Goal: Task Accomplishment & Management: Manage account settings

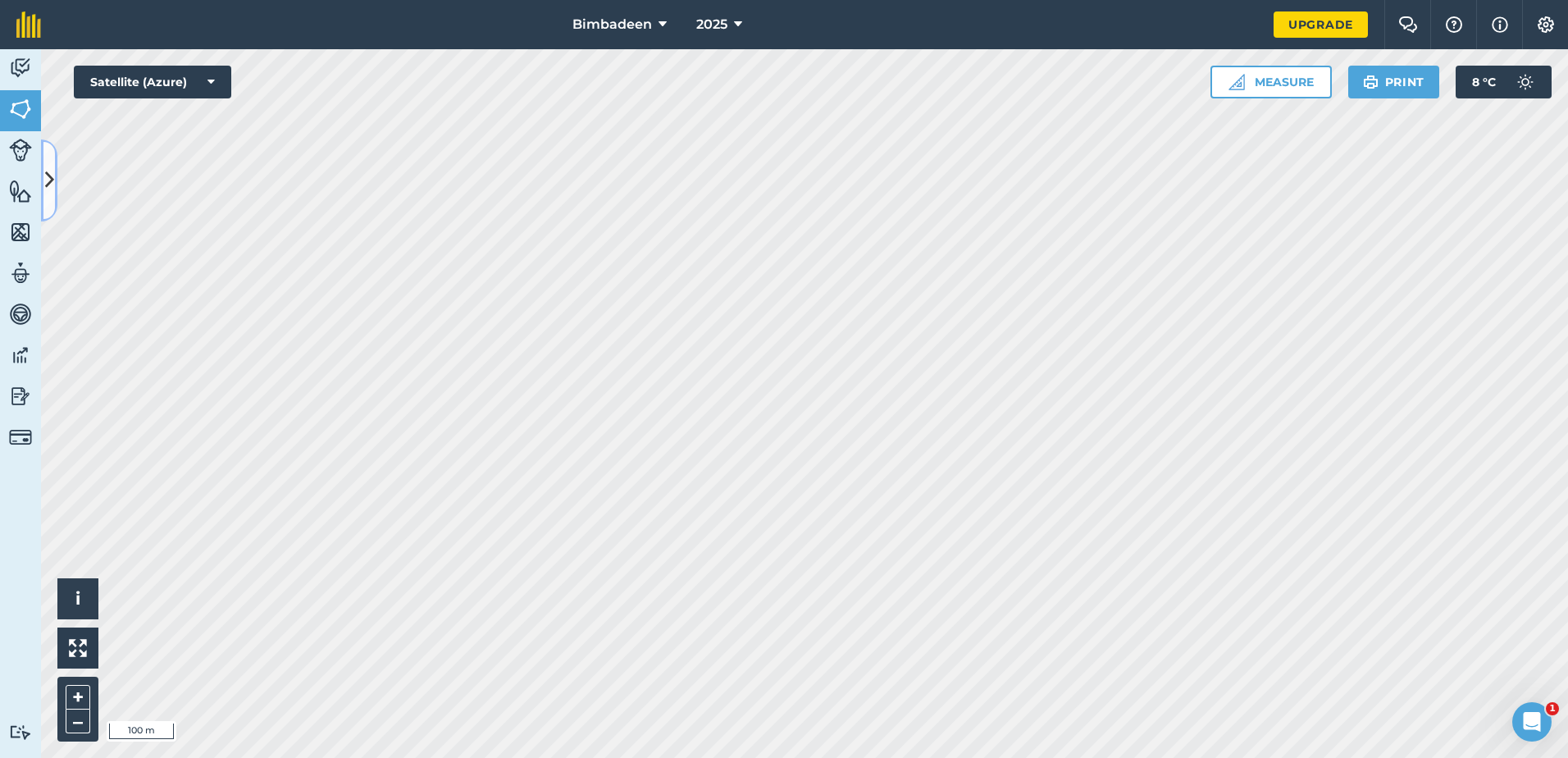
click at [46, 193] on icon at bounding box center [49, 180] width 9 height 29
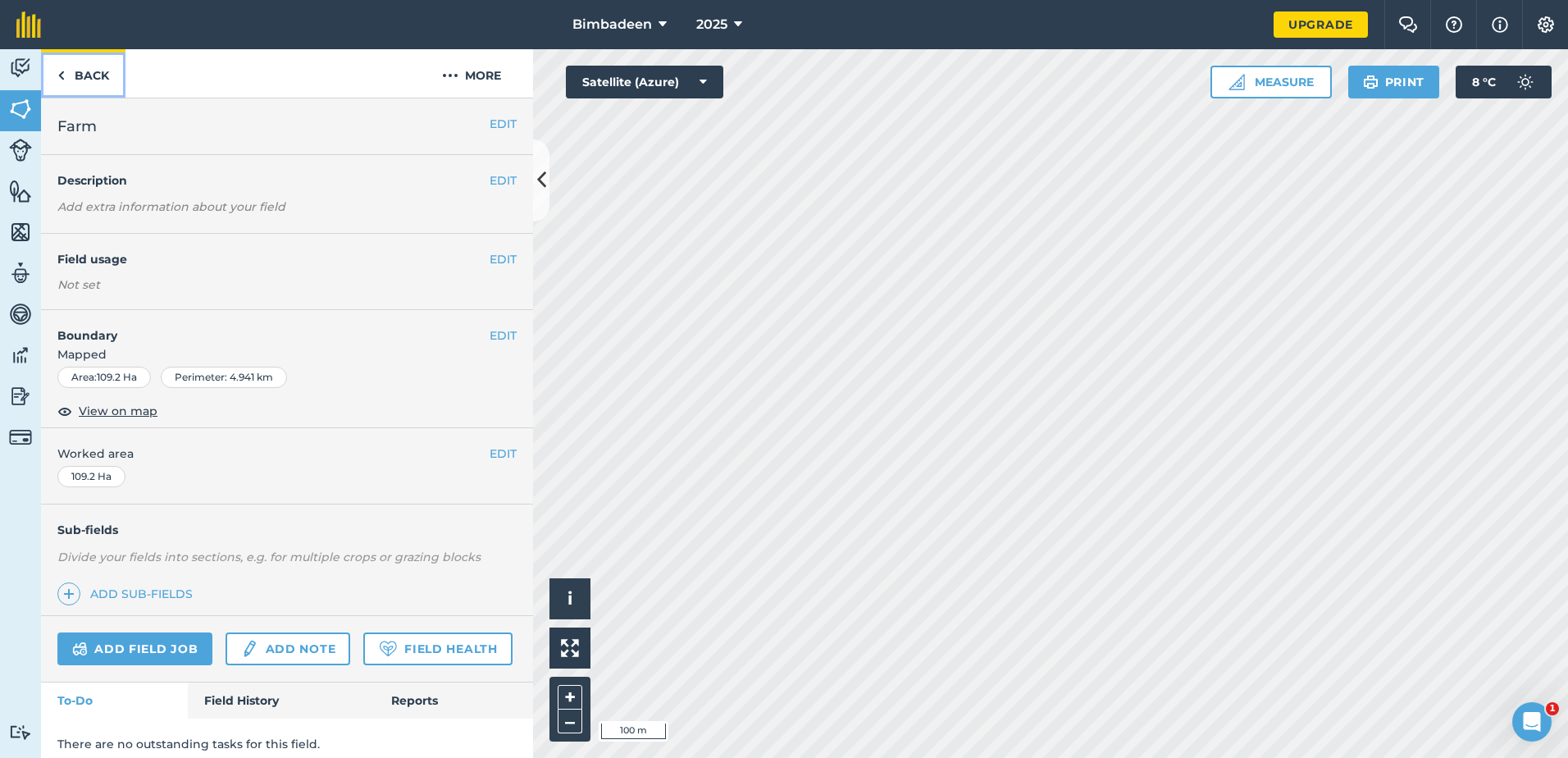
click at [97, 69] on link "Back" at bounding box center [84, 73] width 85 height 48
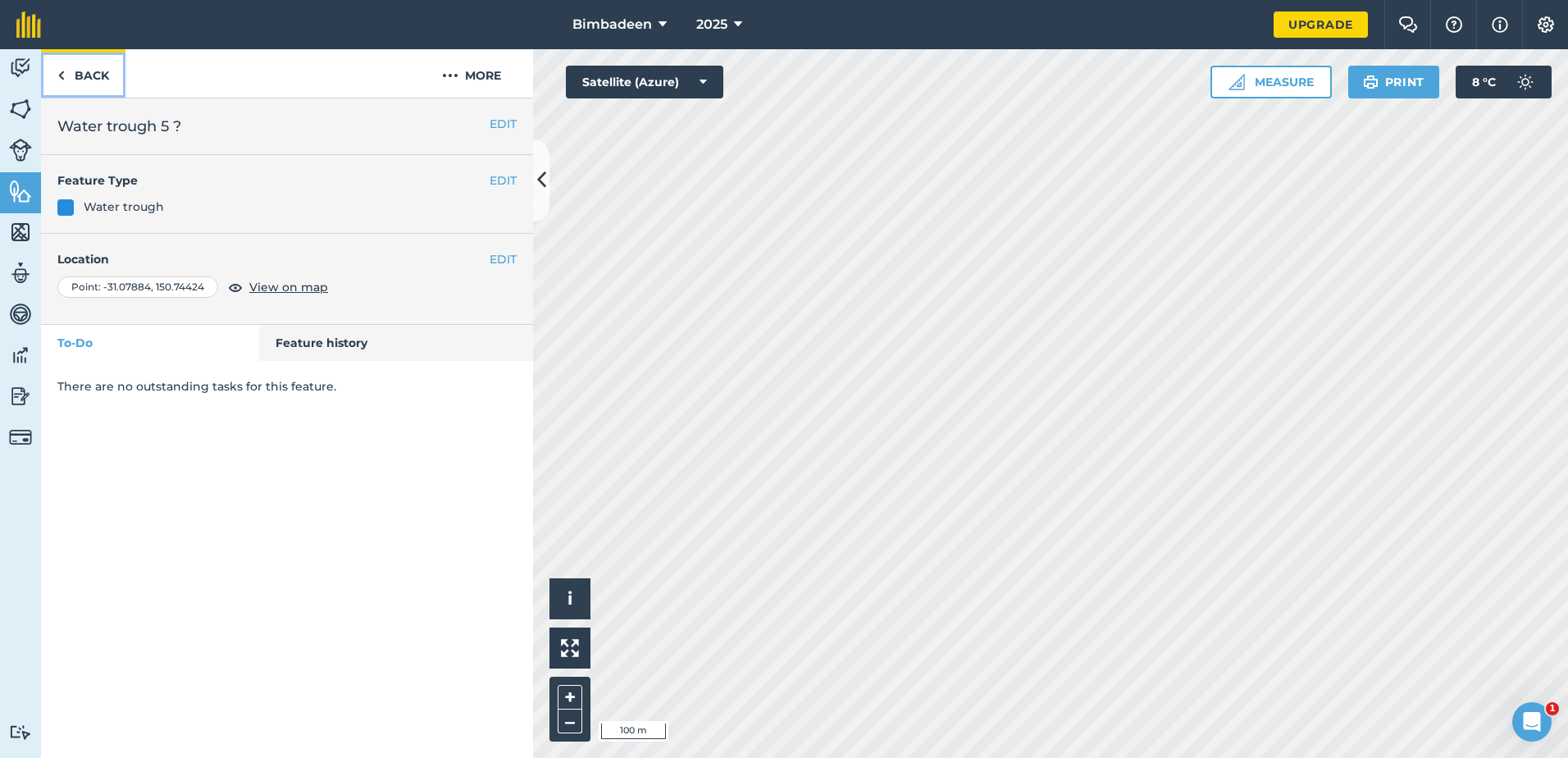
click at [51, 73] on link "Back" at bounding box center [84, 73] width 85 height 48
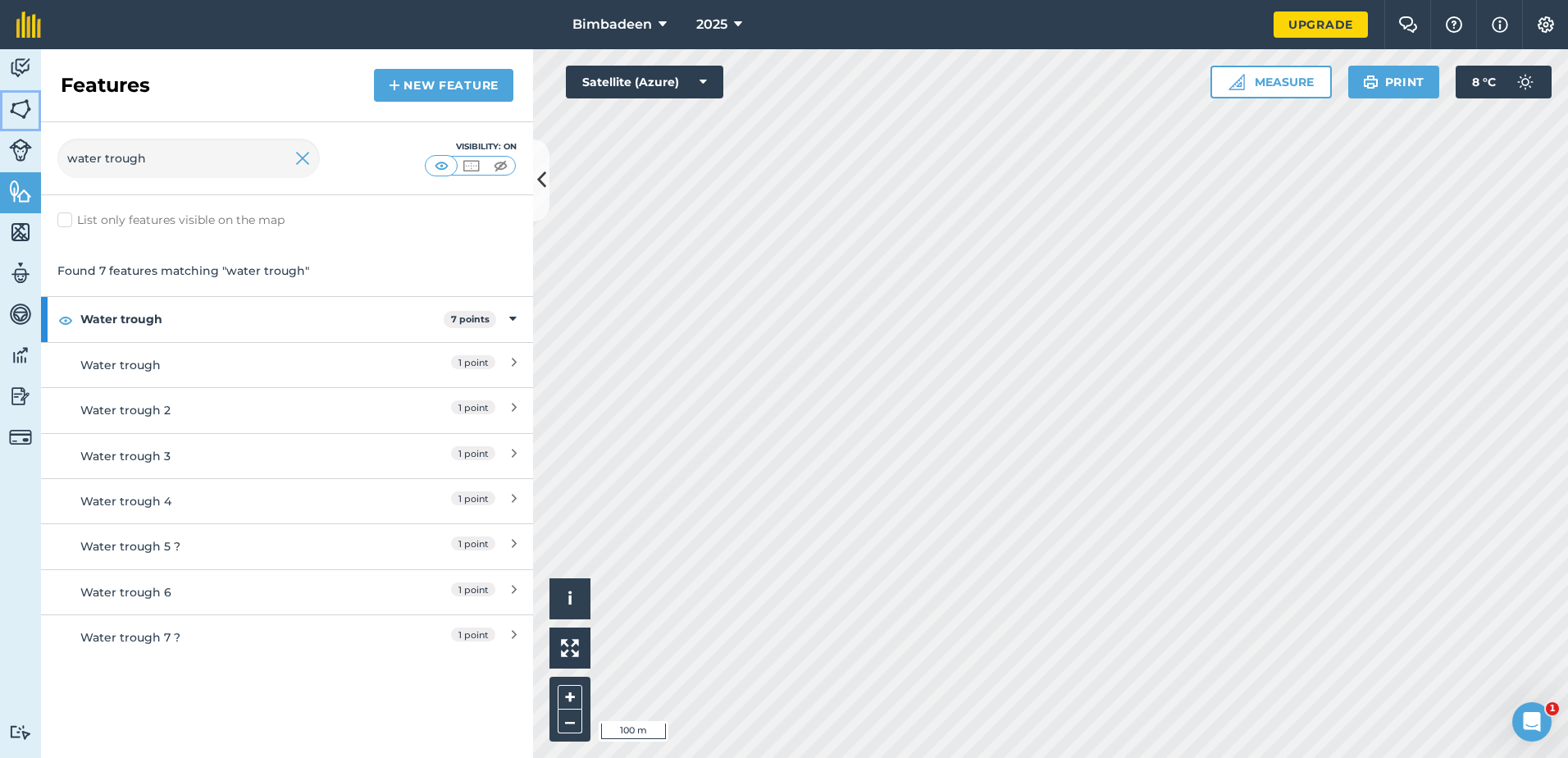
click at [22, 93] on link "Fields" at bounding box center [20, 111] width 41 height 41
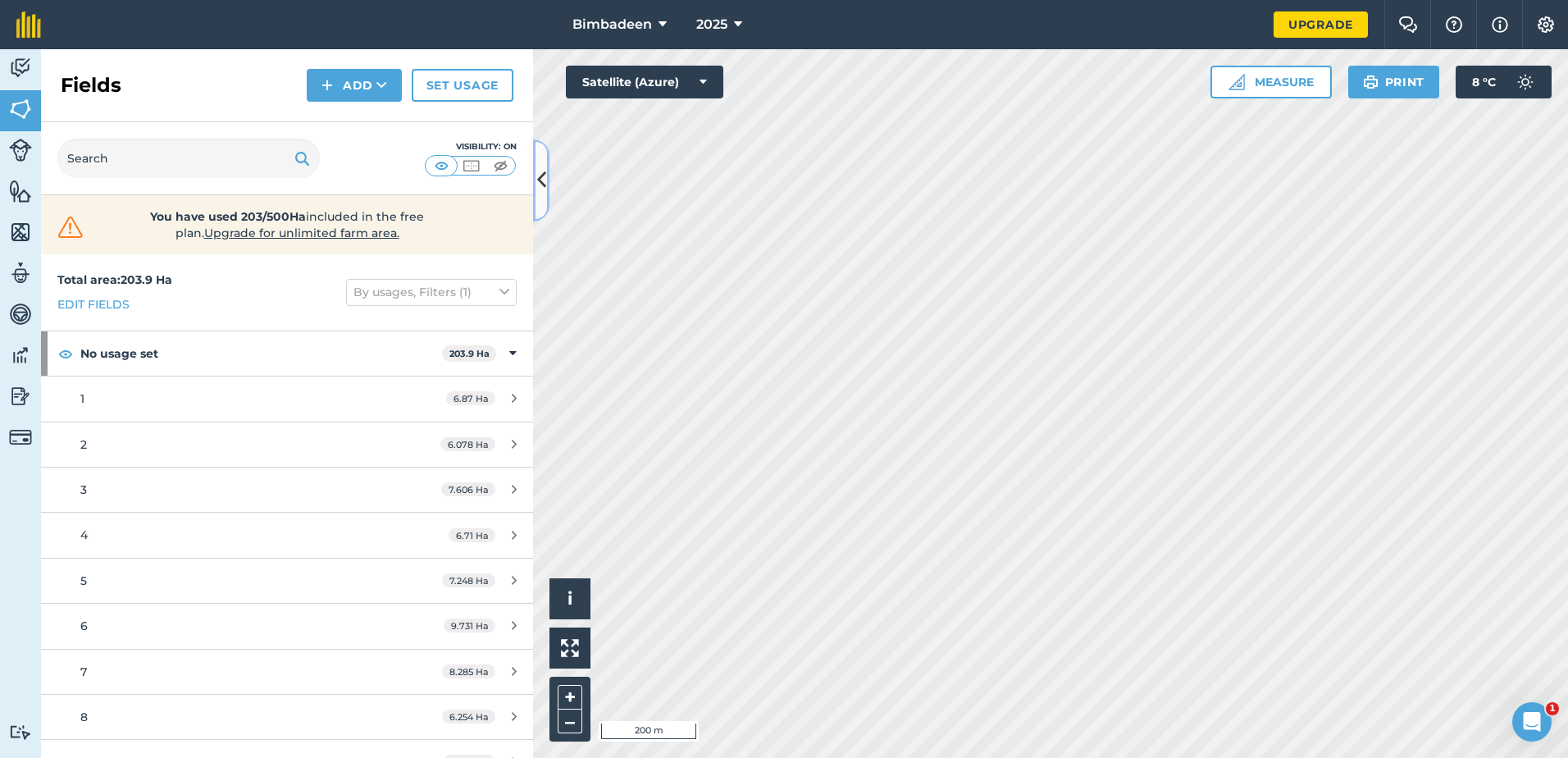
click at [544, 181] on icon at bounding box center [541, 180] width 9 height 29
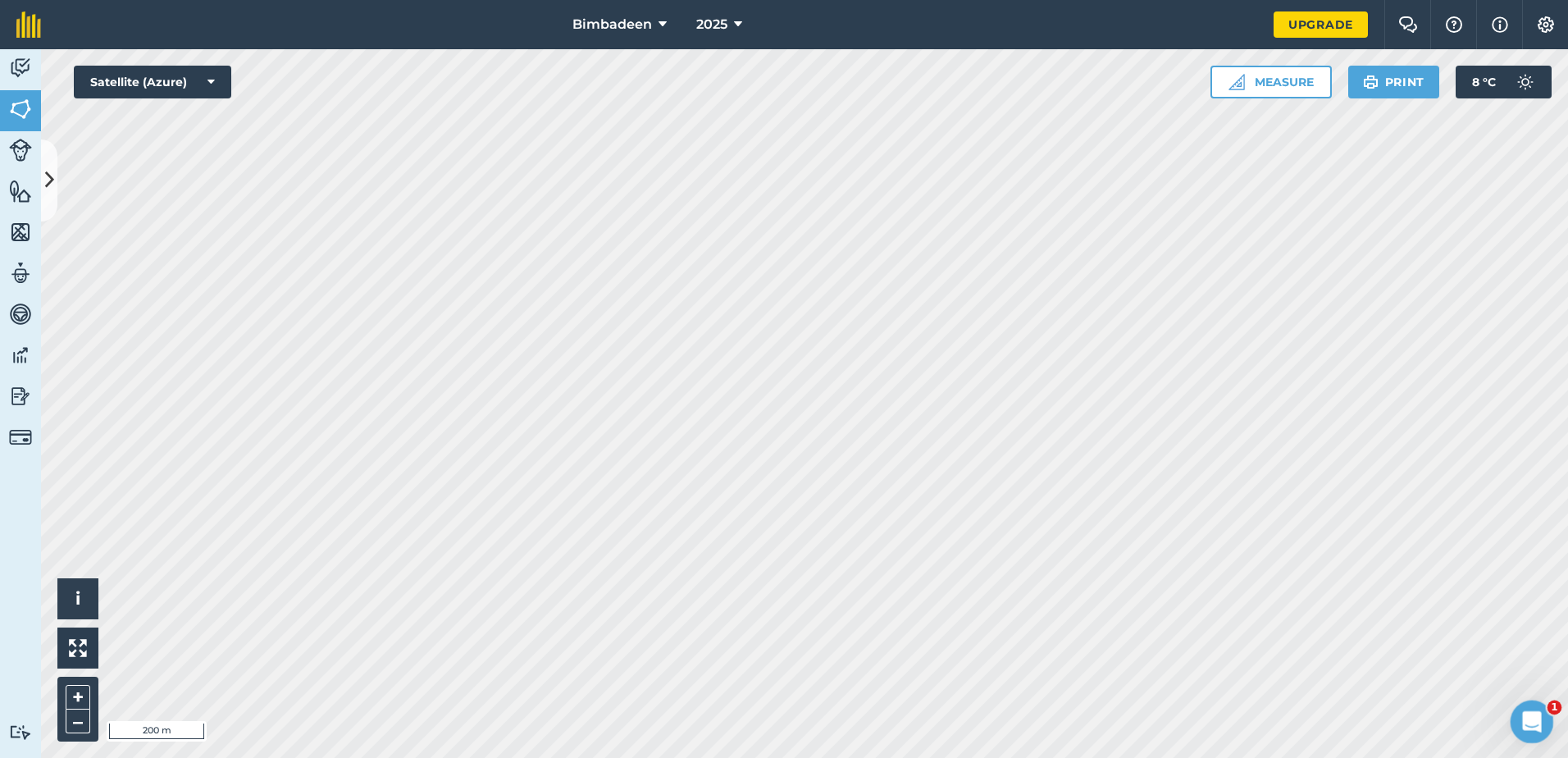
click at [1526, 720] on icon "Open Intercom Messenger" at bounding box center [1529, 719] width 27 height 27
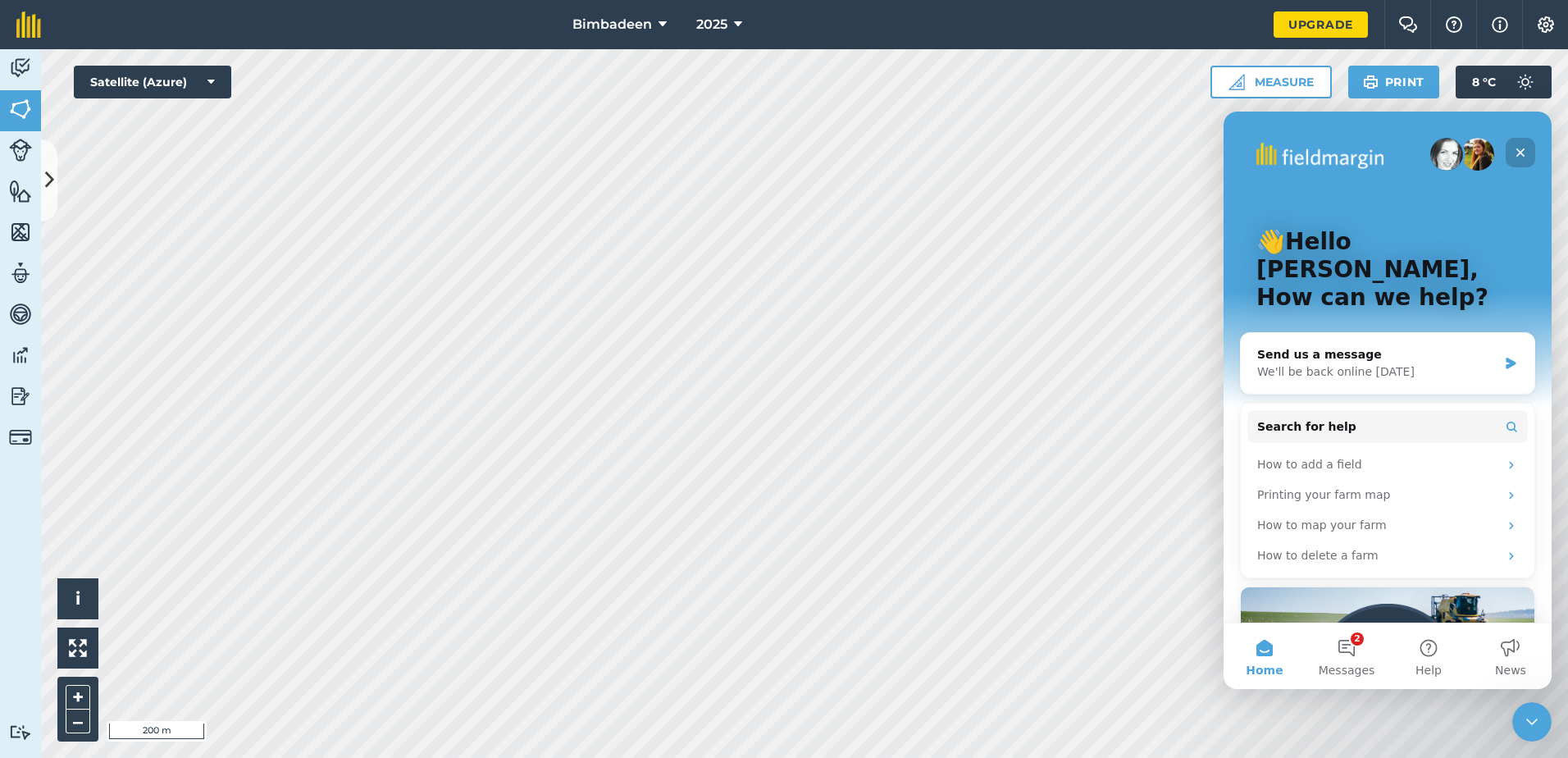
click at [1521, 148] on icon "Close" at bounding box center [1520, 153] width 13 height 13
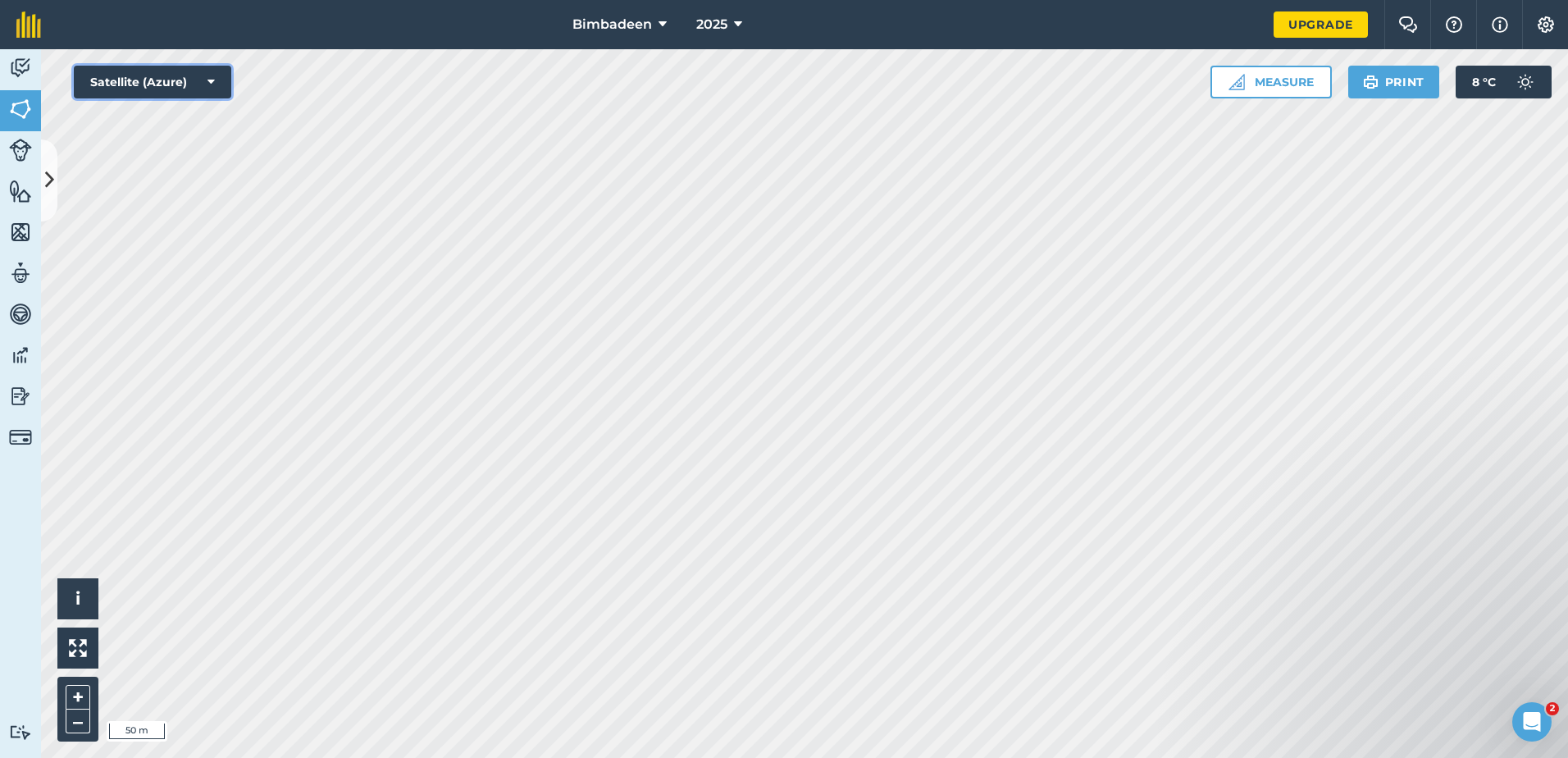
click at [215, 77] on button "Satellite (Azure)" at bounding box center [153, 82] width 158 height 33
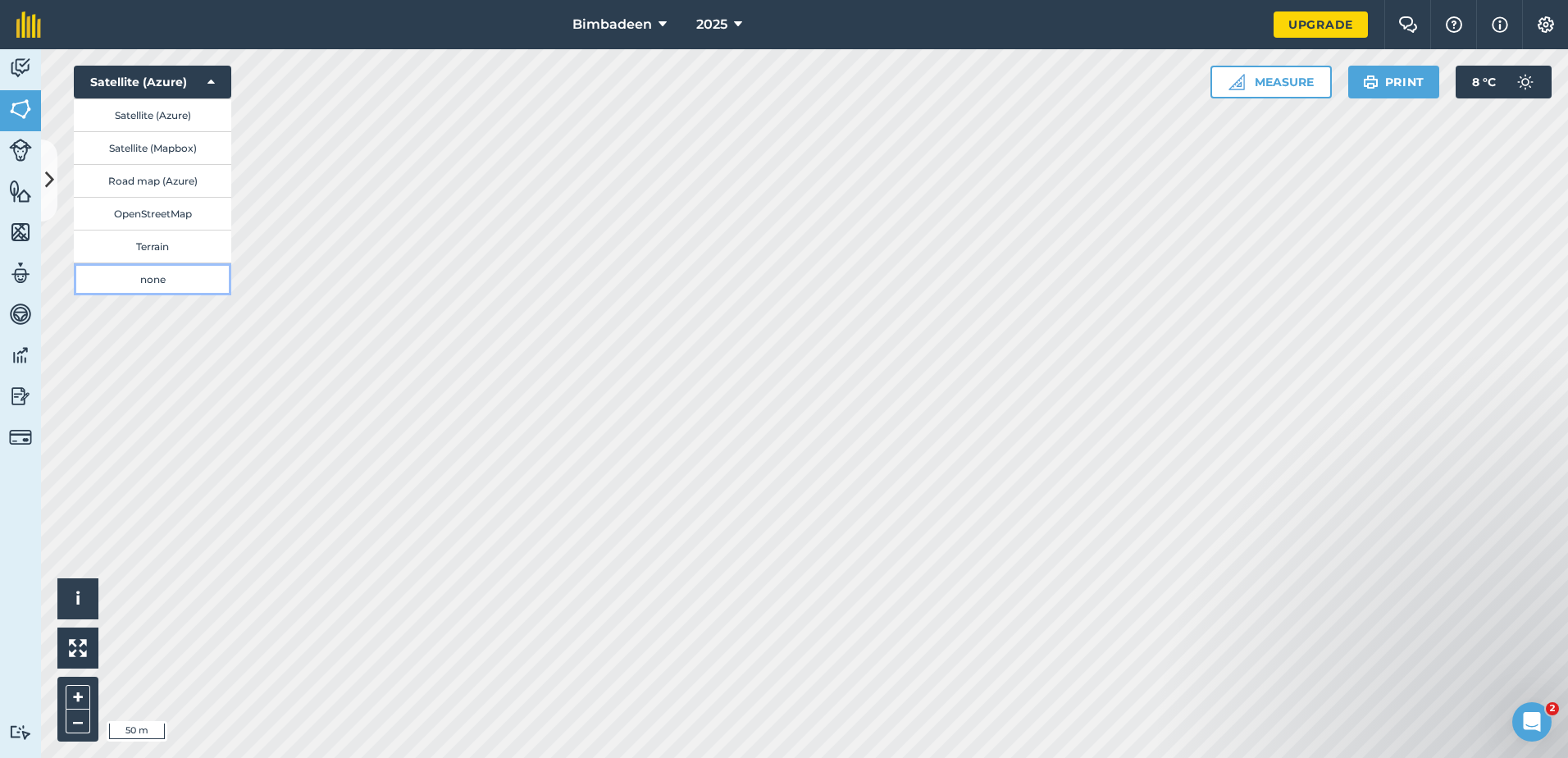
click at [160, 278] on button "none" at bounding box center [153, 279] width 158 height 33
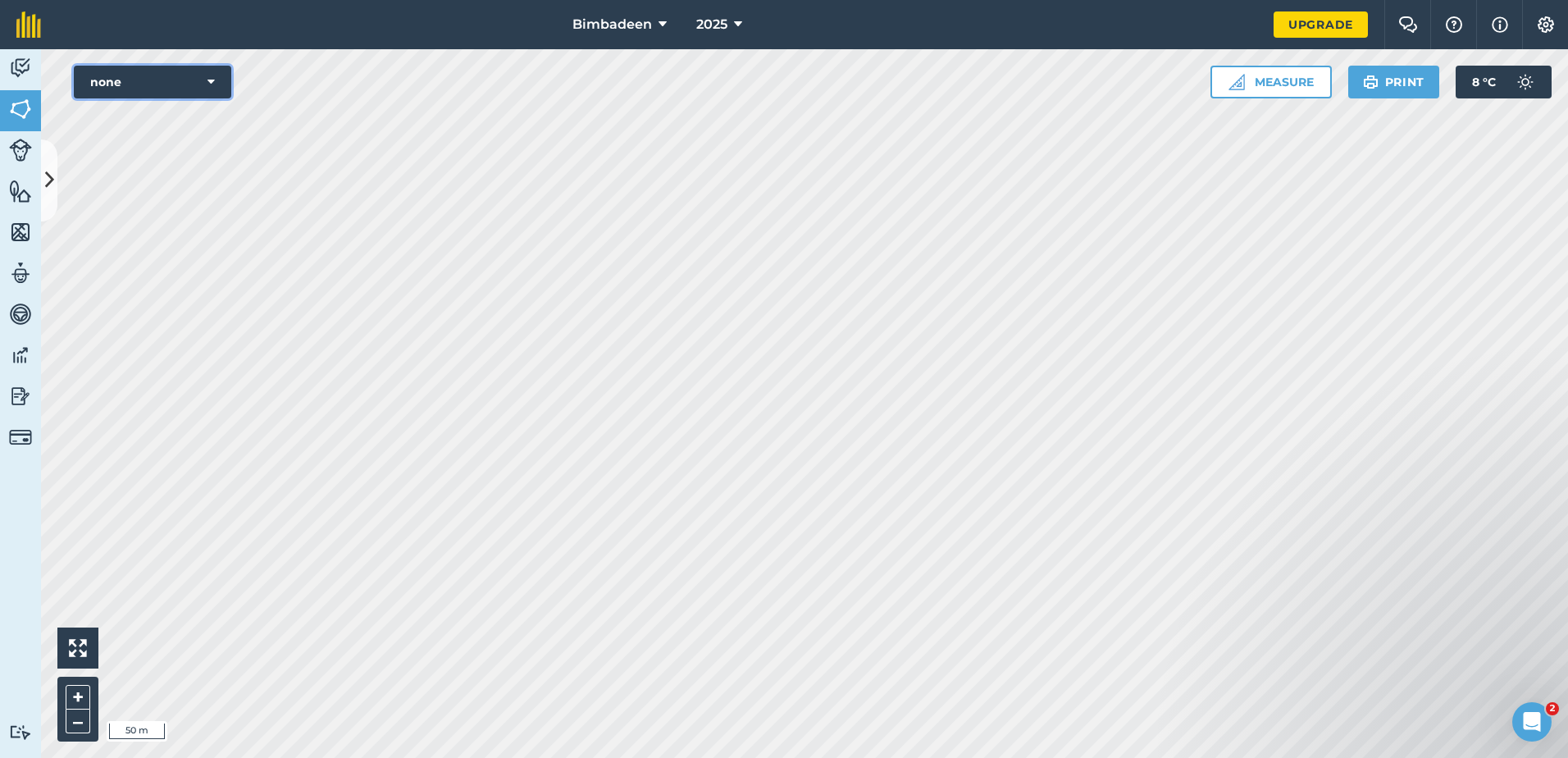
click at [213, 75] on icon at bounding box center [212, 82] width 8 height 16
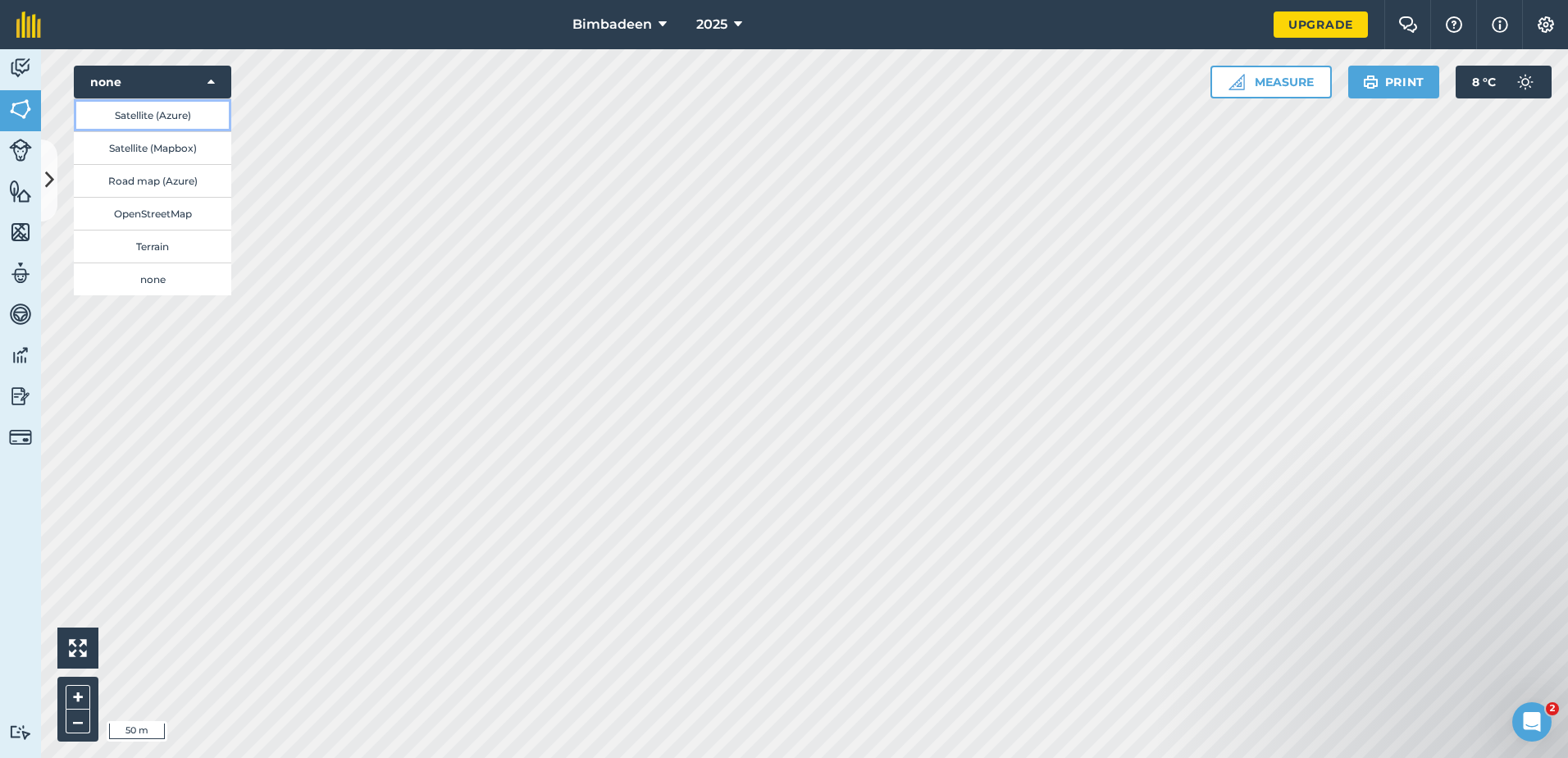
click at [143, 104] on button "Satellite (Azure)" at bounding box center [153, 115] width 158 height 33
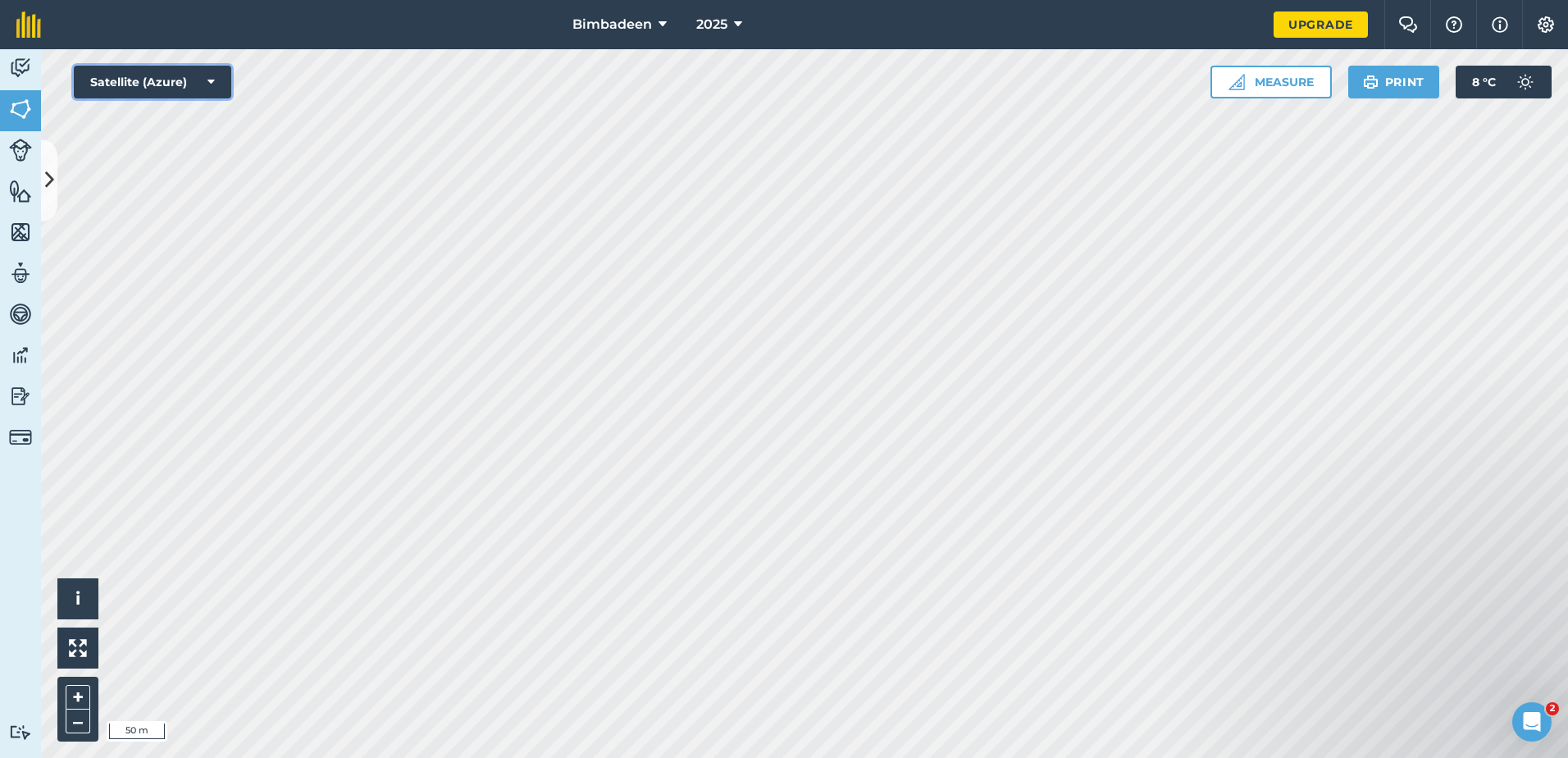
click at [166, 72] on button "Satellite (Azure)" at bounding box center [153, 82] width 158 height 33
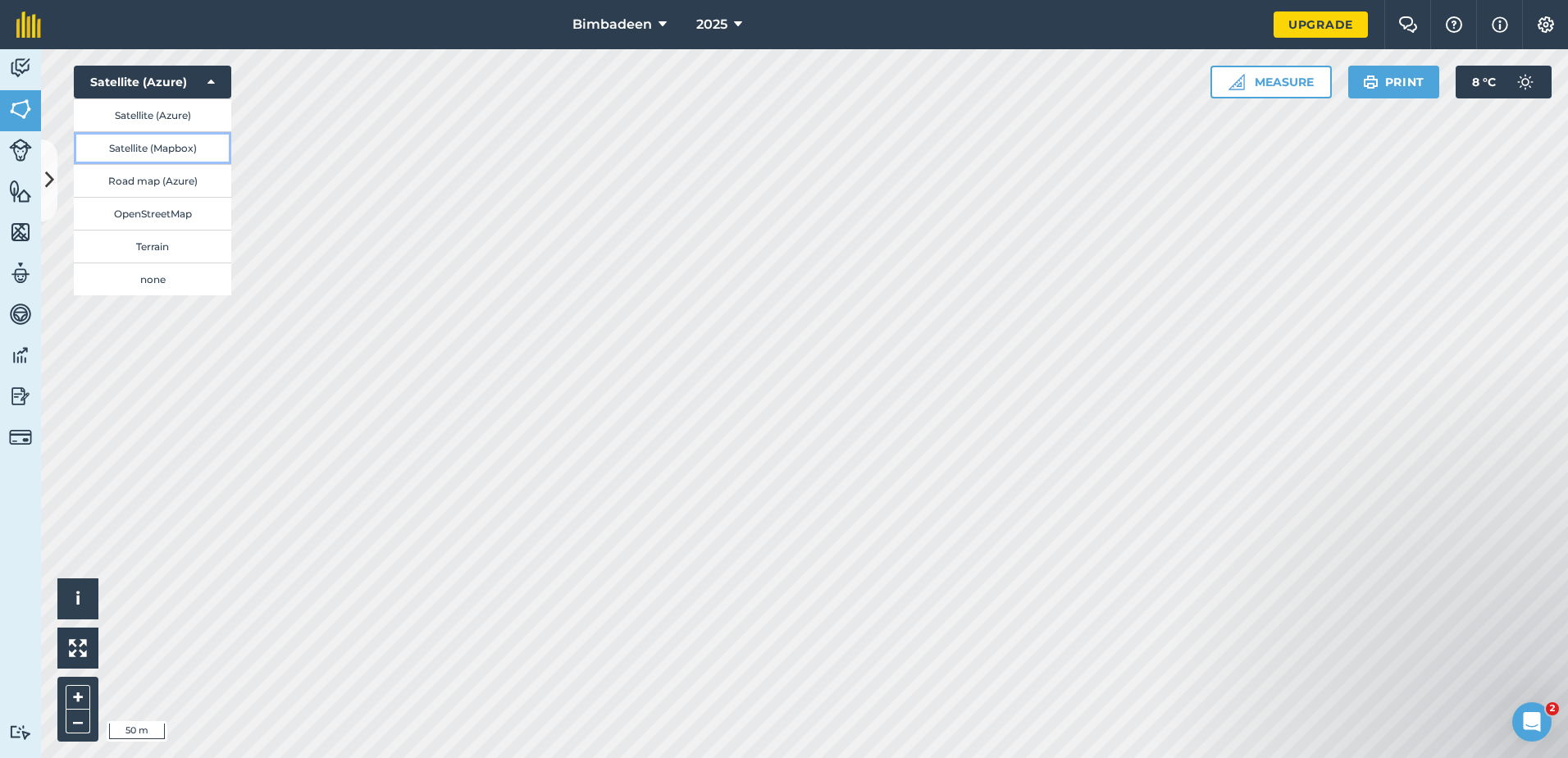
click at [174, 147] on button "Satellite (Mapbox)" at bounding box center [153, 147] width 158 height 33
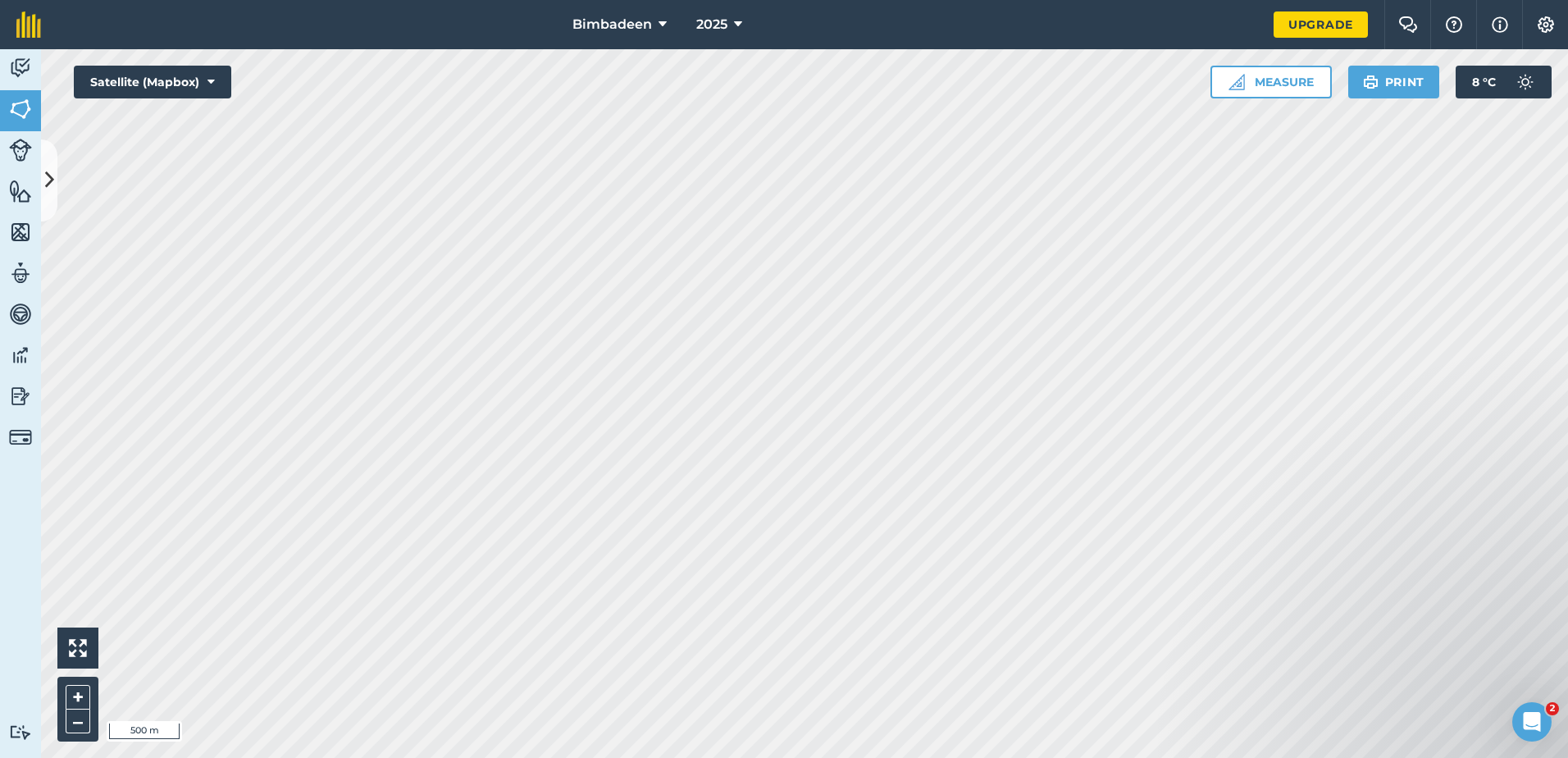
click at [590, 31] on div "Bimbadeen 2025 Upgrade Farm Chat Help Info Settings Map printing is not availab…" at bounding box center [784, 379] width 1568 height 758
click at [666, 0] on html "Bimbadeen 2025 Upgrade Farm Chat Help Info Settings Map printing is not availab…" at bounding box center [784, 379] width 1568 height 758
click at [654, 19] on button "Bimbadeen" at bounding box center [620, 24] width 108 height 49
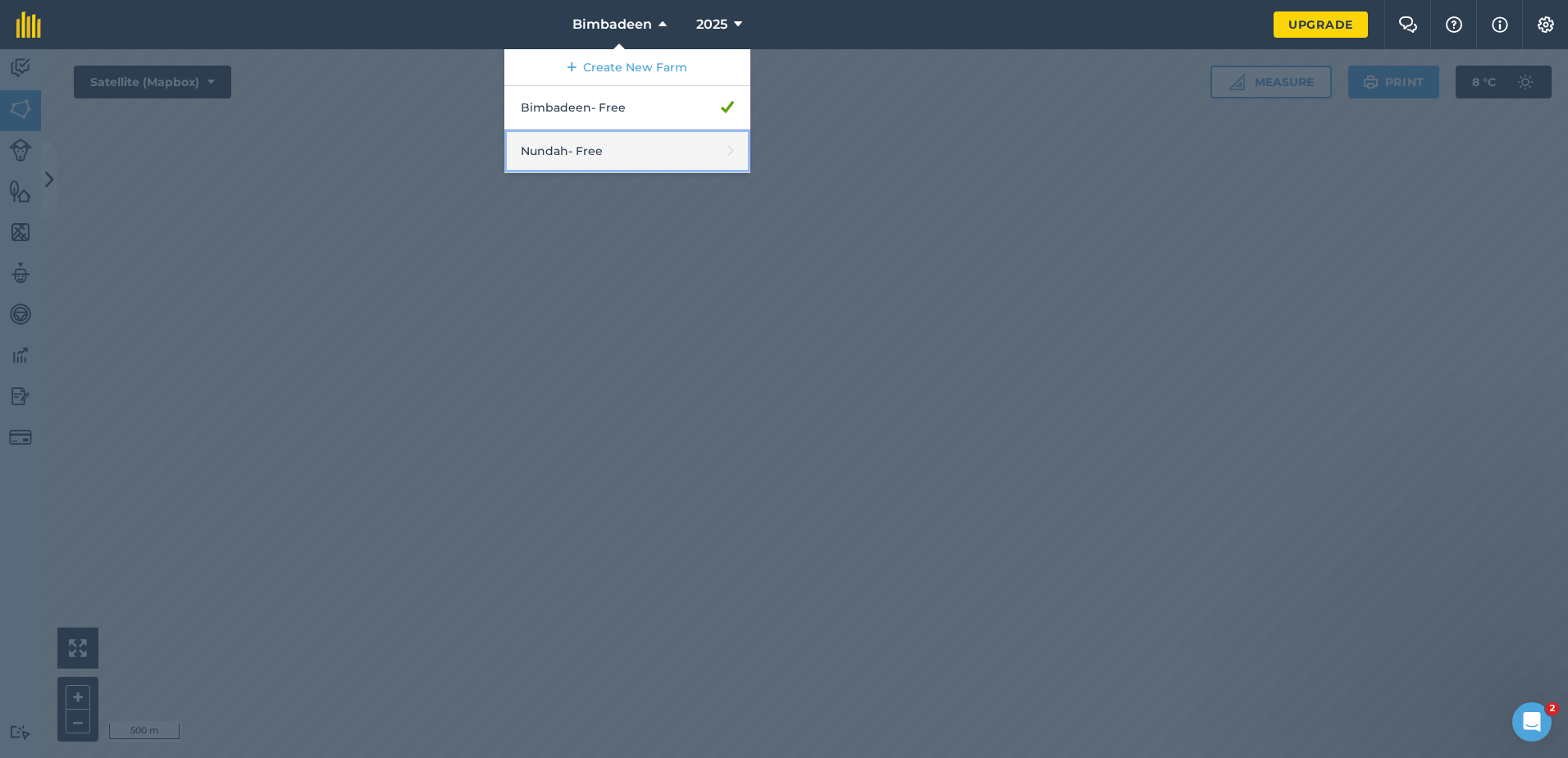
click at [582, 155] on link "Nundah - Free" at bounding box center [628, 151] width 246 height 43
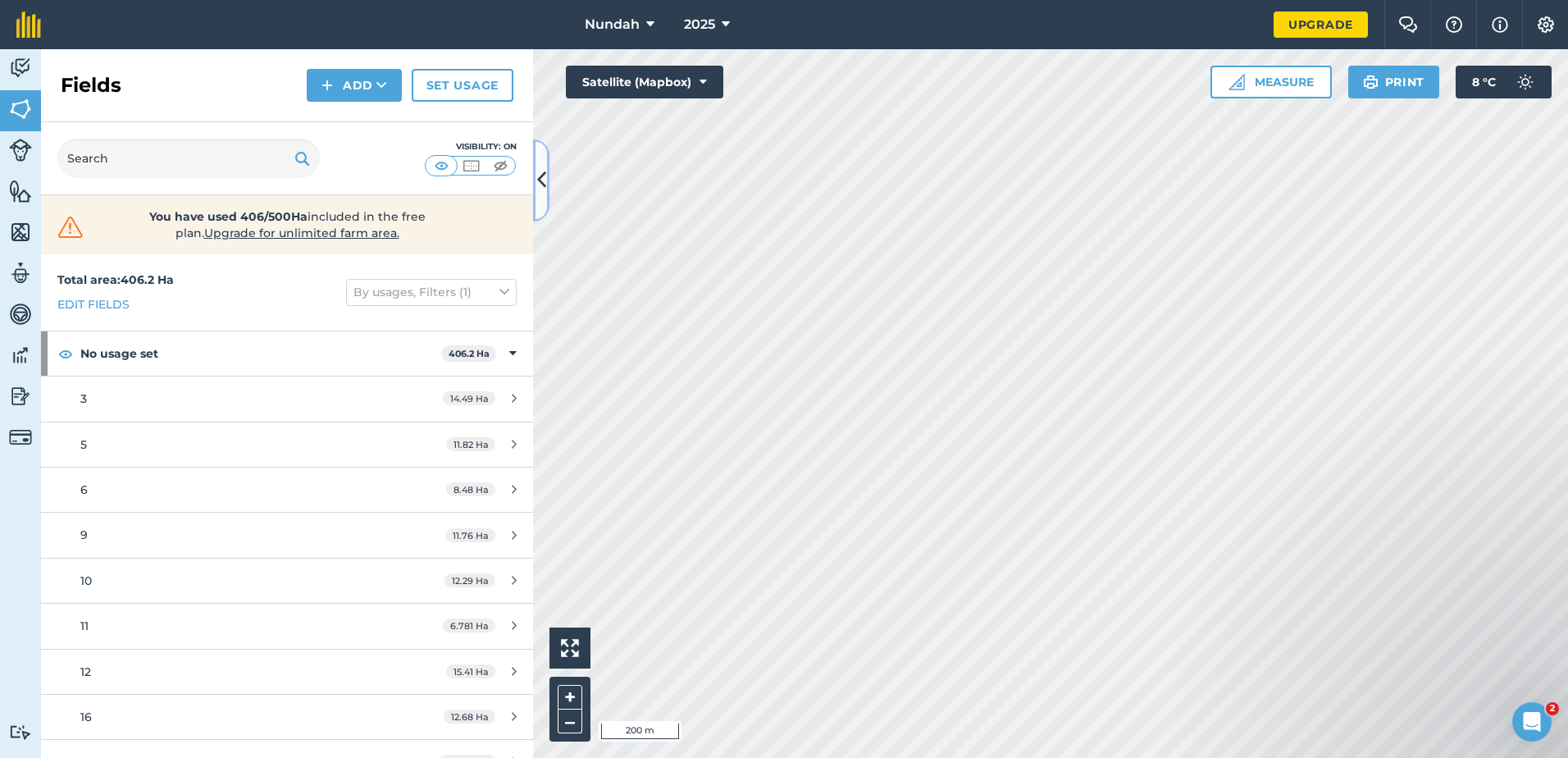
click at [540, 160] on button at bounding box center [541, 180] width 16 height 82
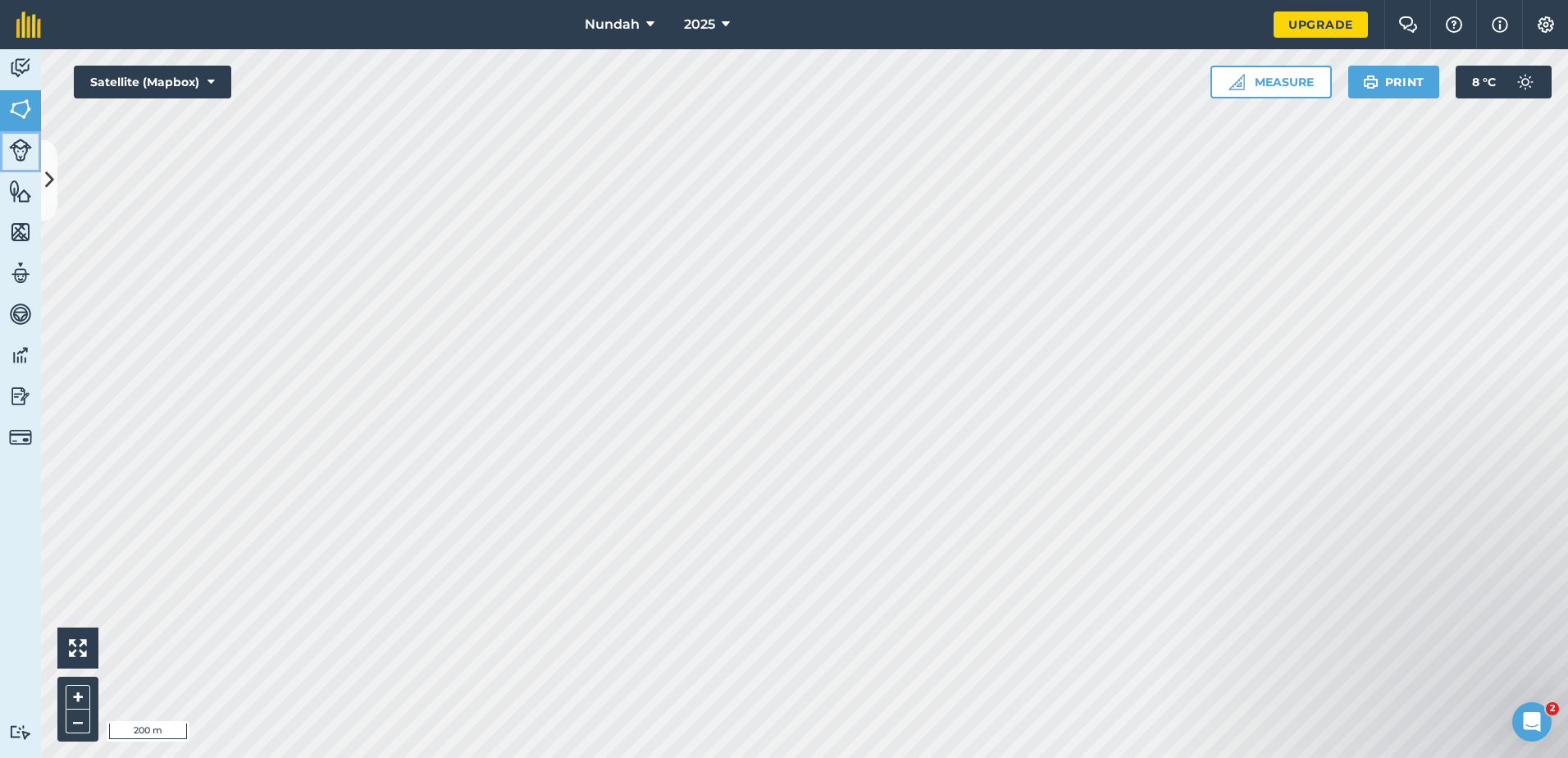
click at [21, 145] on img at bounding box center [20, 150] width 23 height 23
click at [19, 196] on img at bounding box center [20, 192] width 23 height 25
click at [17, 234] on img at bounding box center [20, 232] width 23 height 25
click at [20, 262] on img at bounding box center [20, 274] width 23 height 25
click at [23, 307] on img at bounding box center [20, 314] width 23 height 25
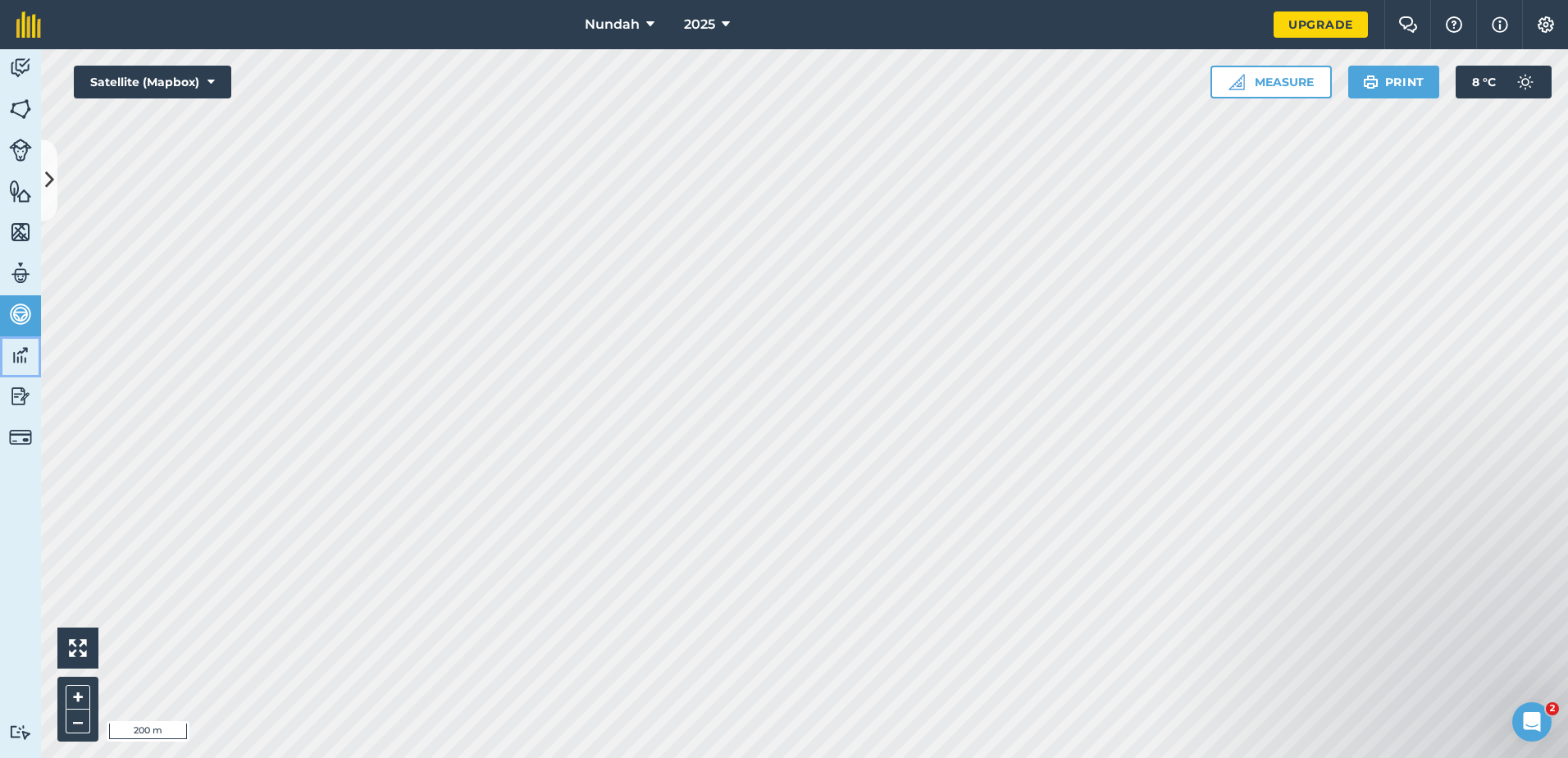
click at [23, 359] on img at bounding box center [20, 355] width 23 height 25
click at [23, 386] on img at bounding box center [20, 397] width 23 height 25
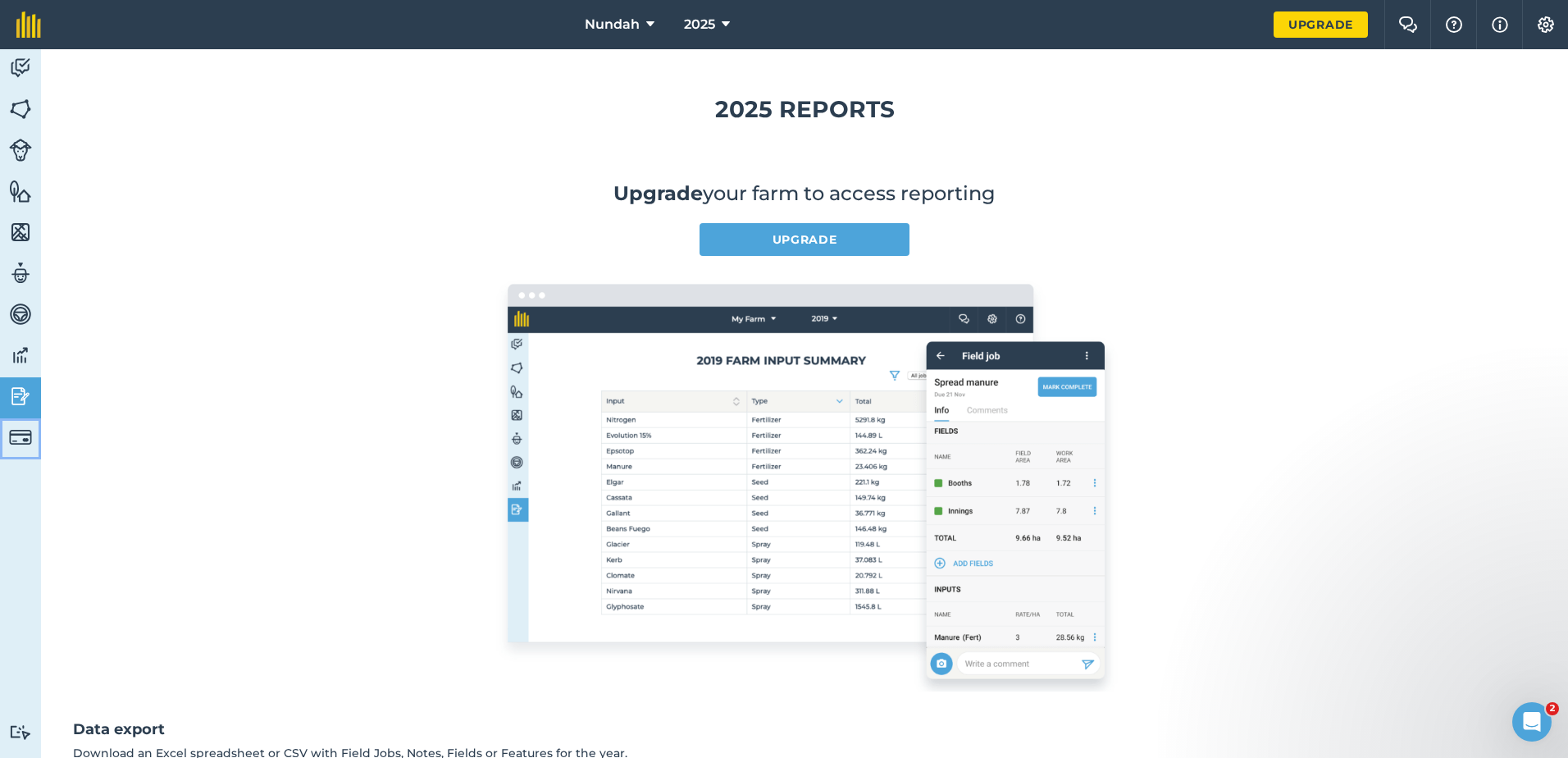
click at [13, 434] on img at bounding box center [20, 437] width 23 height 23
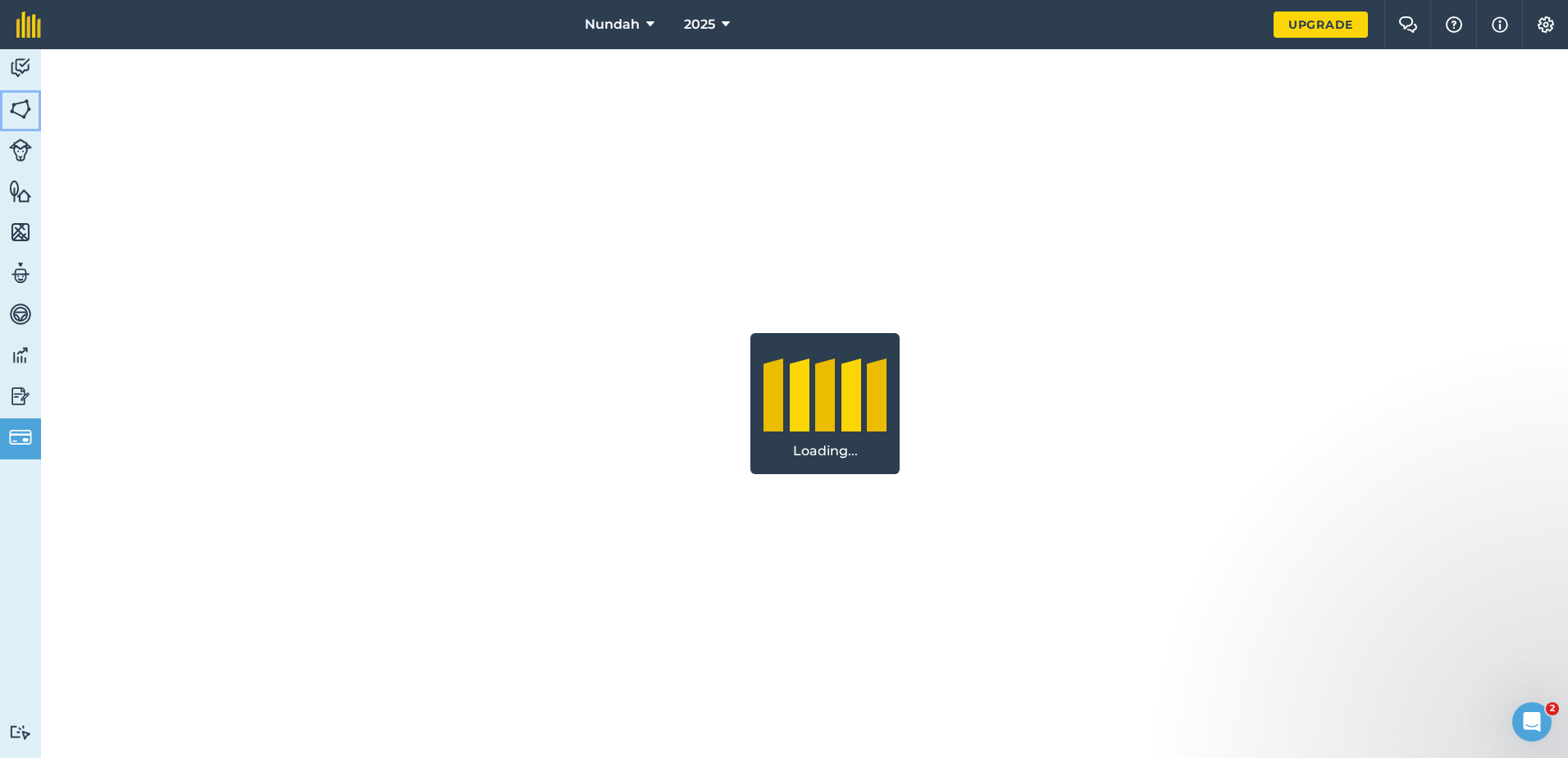
click at [13, 106] on img at bounding box center [20, 110] width 23 height 25
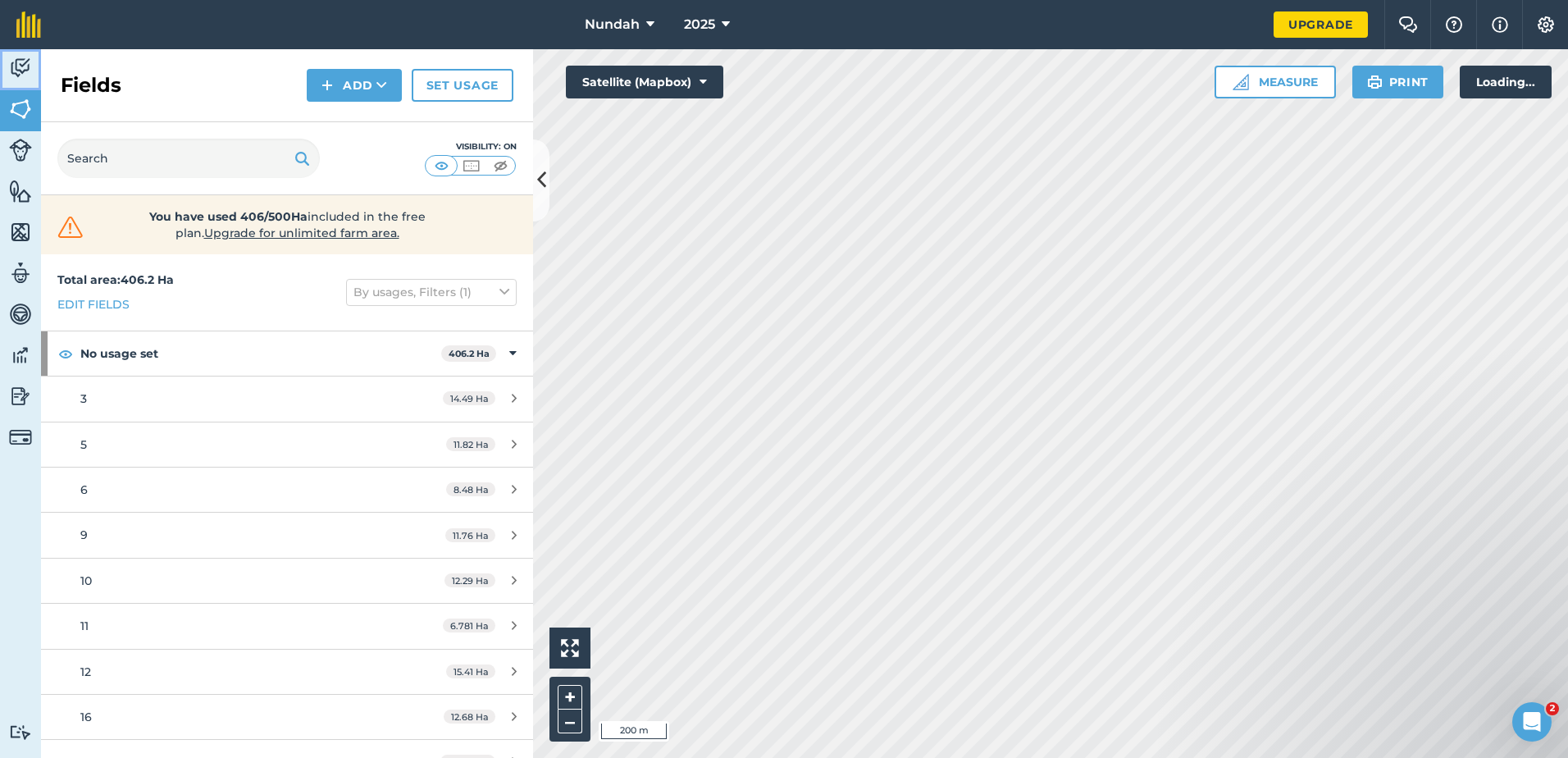
click at [14, 64] on img at bounding box center [20, 68] width 23 height 25
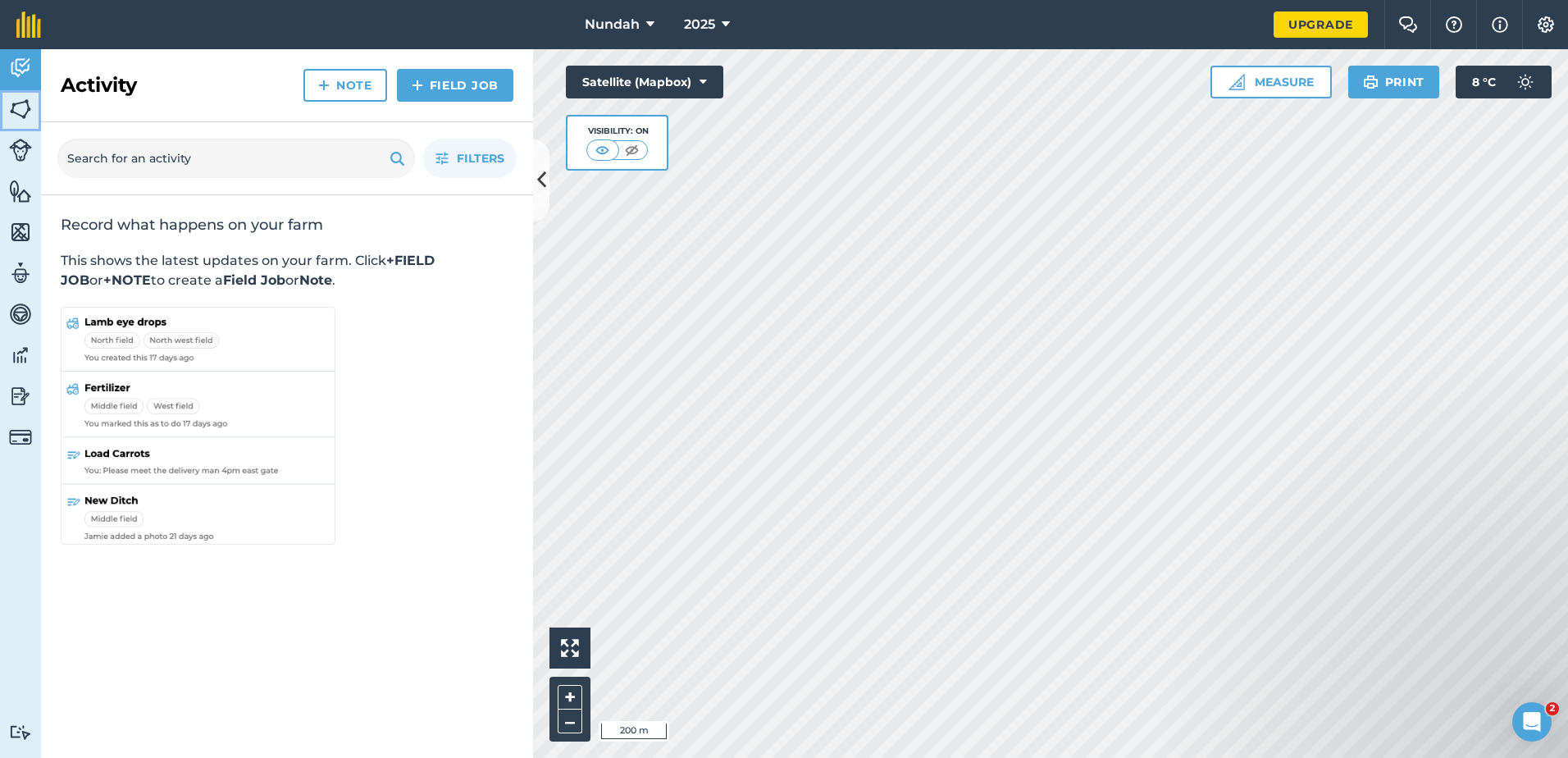
click at [25, 102] on img at bounding box center [20, 110] width 23 height 25
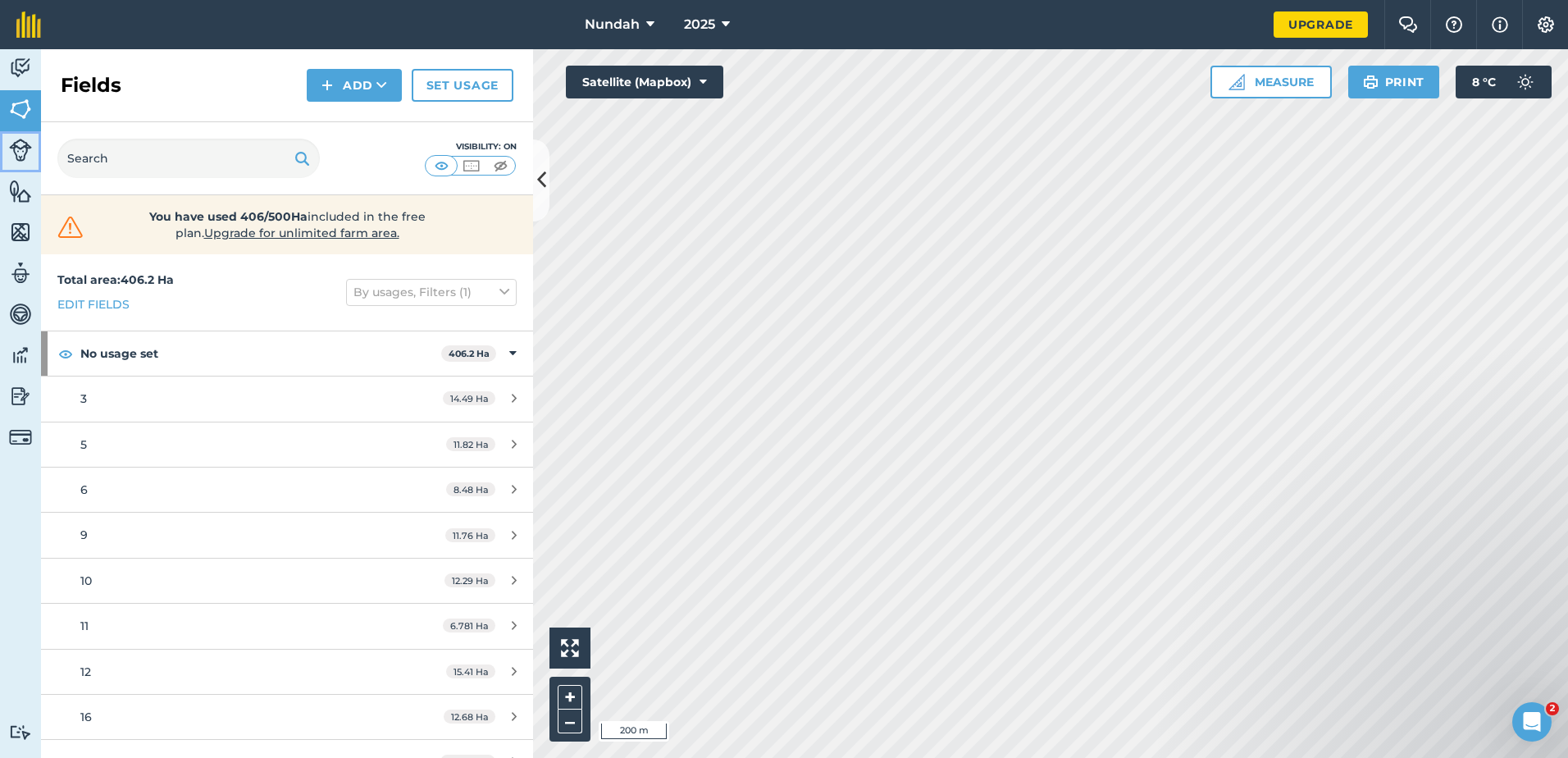
click at [11, 153] on img at bounding box center [20, 150] width 23 height 23
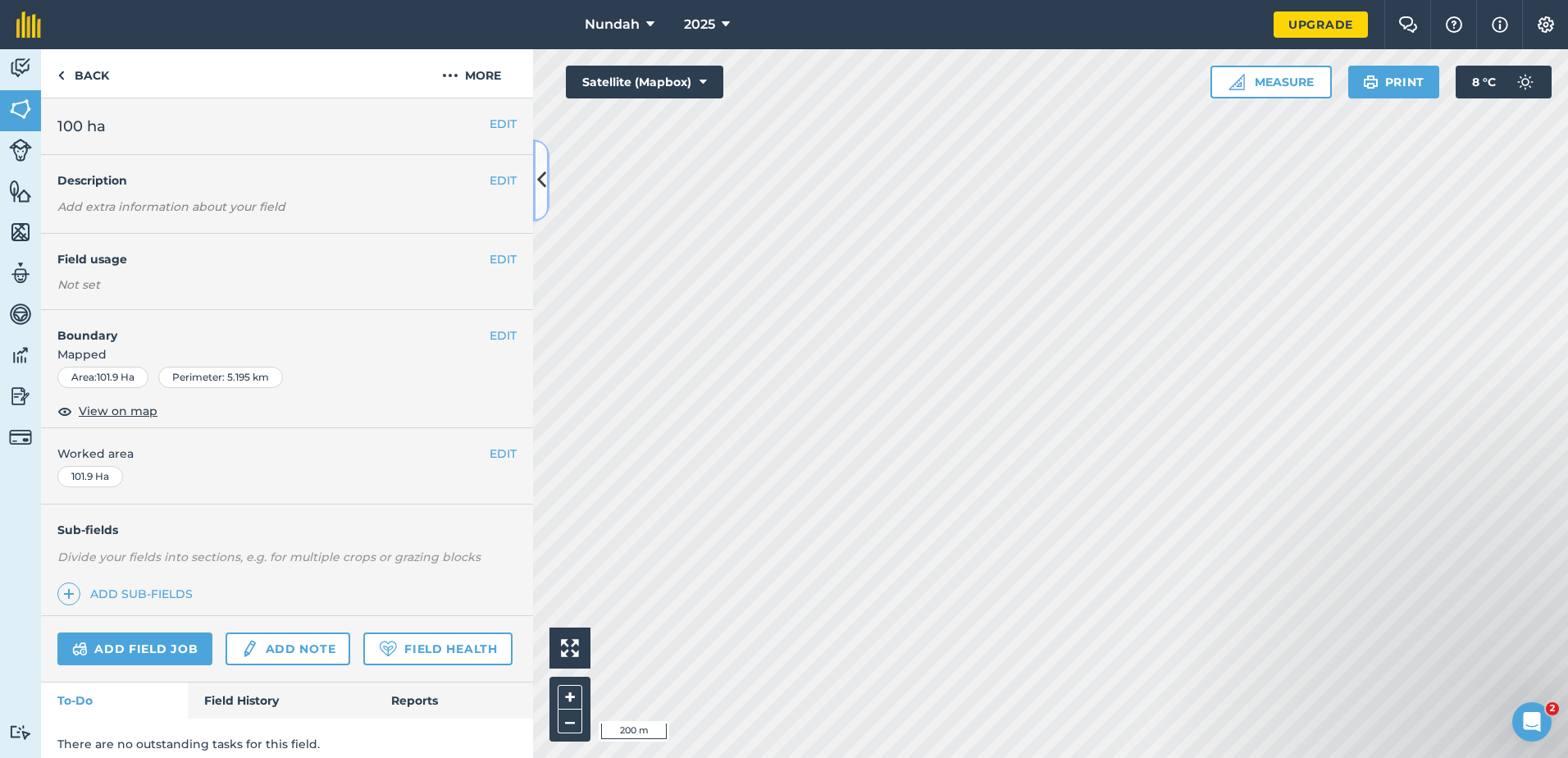
click at [544, 173] on icon at bounding box center [541, 180] width 9 height 29
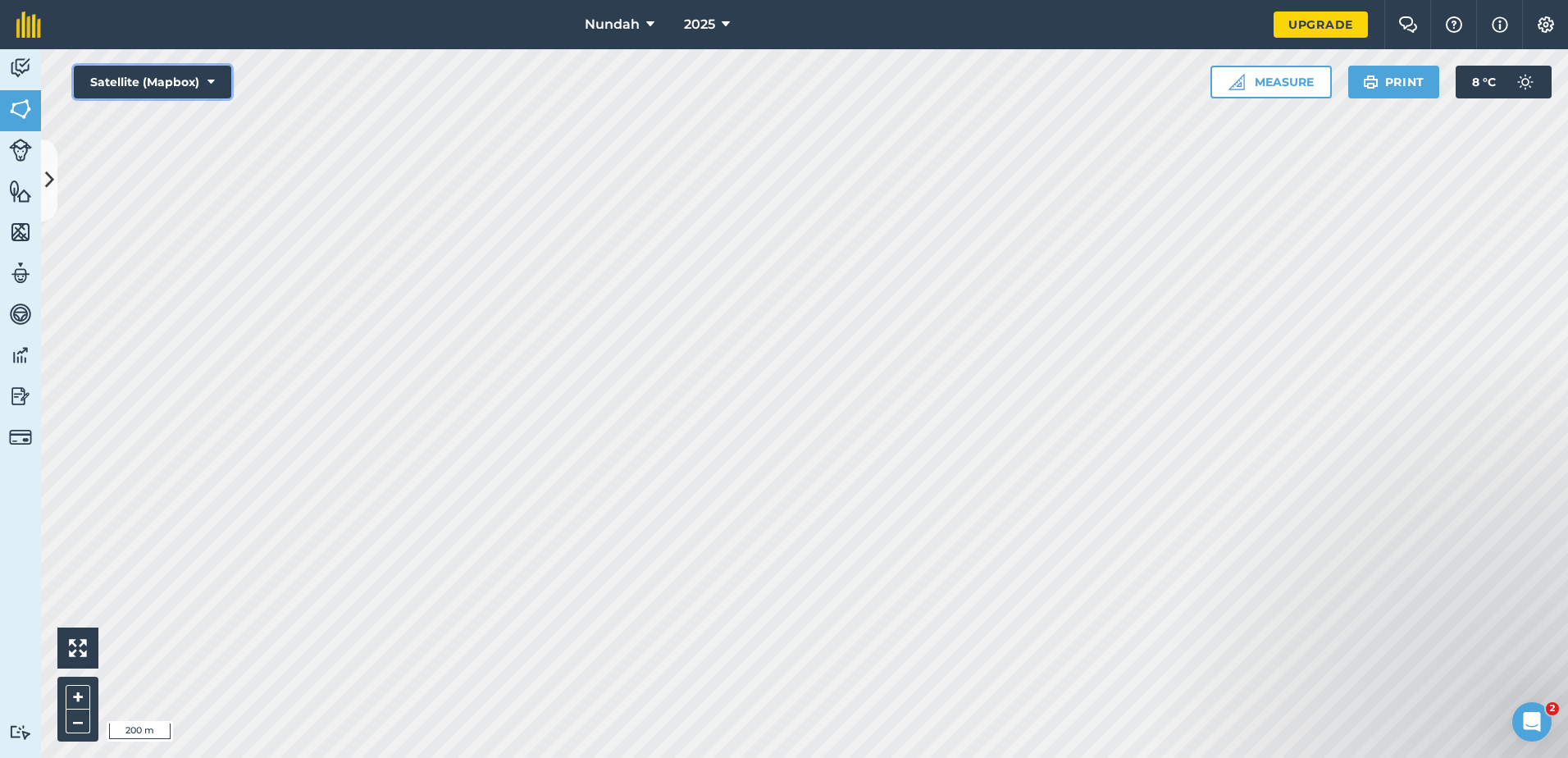
click at [211, 81] on icon at bounding box center [212, 82] width 8 height 16
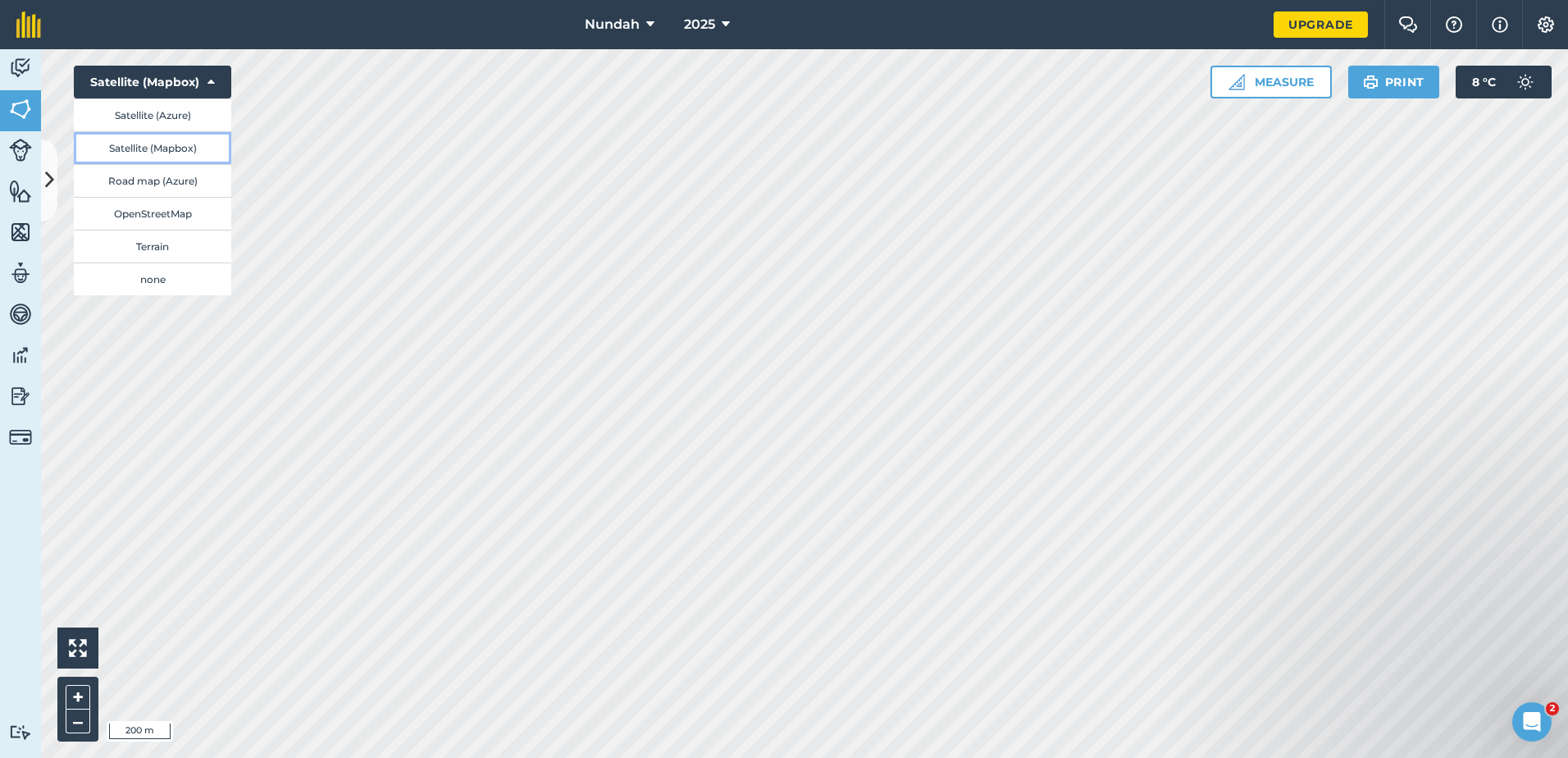
click at [169, 145] on button "Satellite (Mapbox)" at bounding box center [153, 147] width 158 height 33
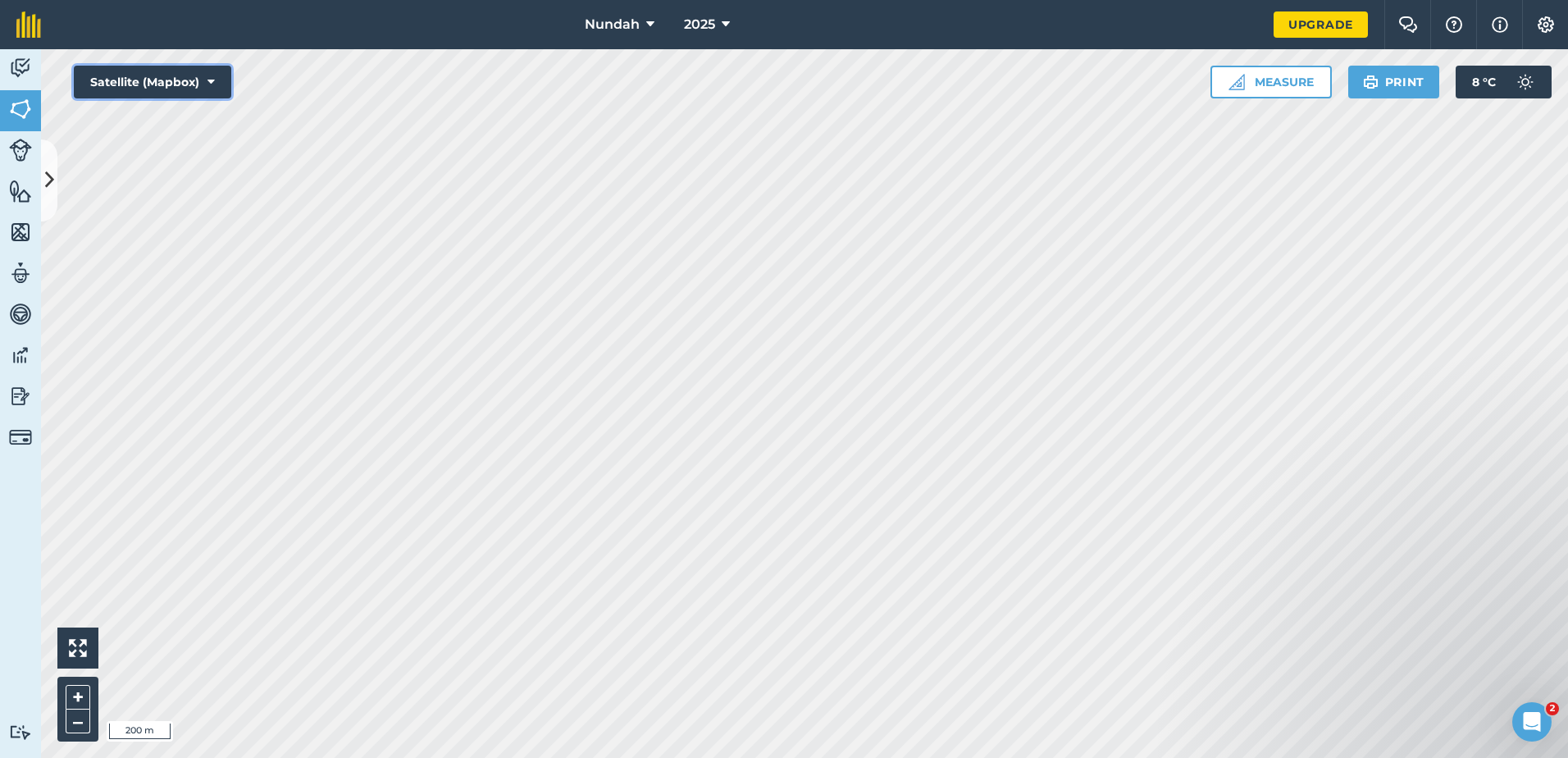
click at [204, 85] on button "Satellite (Mapbox)" at bounding box center [153, 82] width 158 height 33
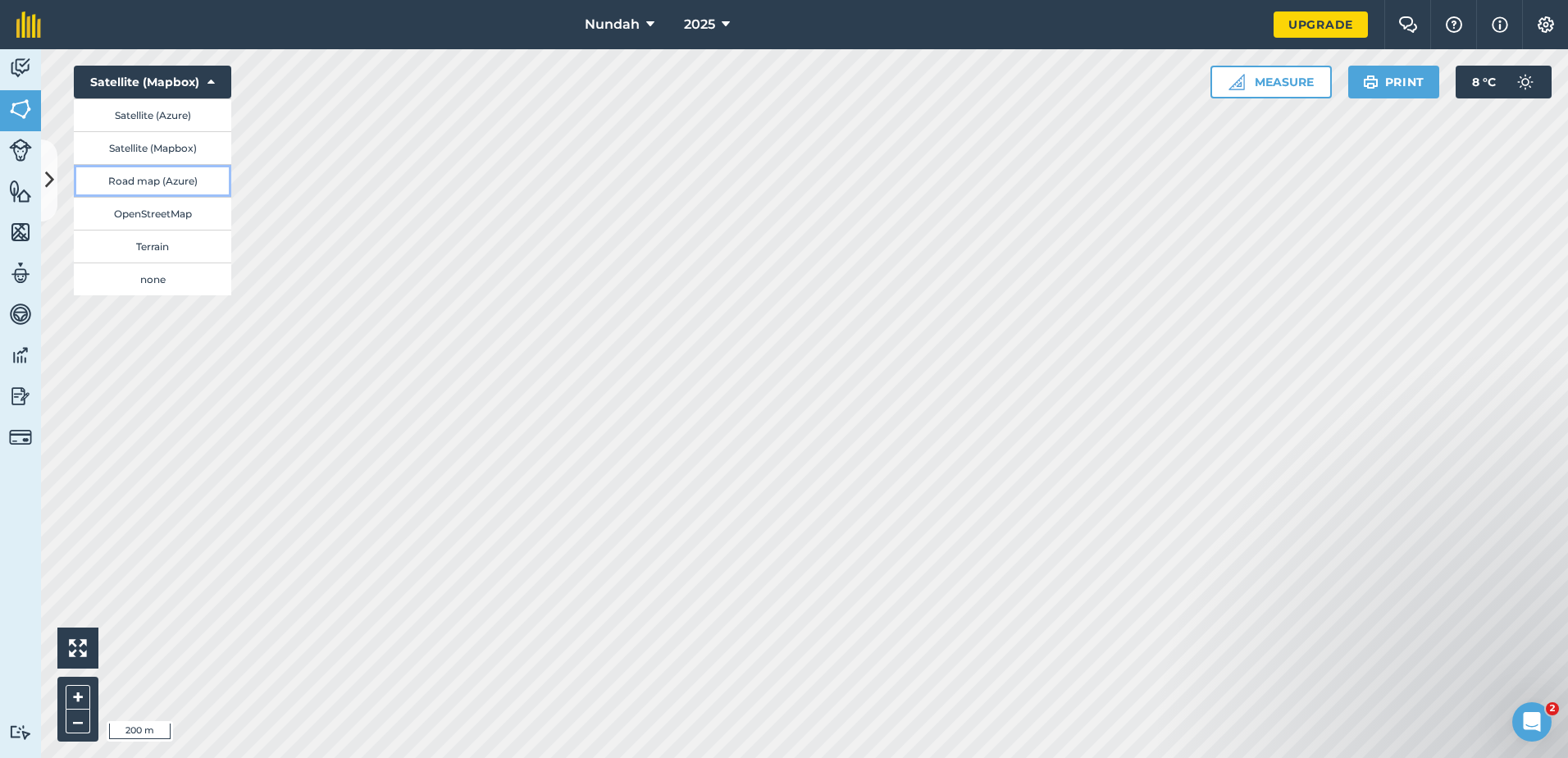
click at [192, 180] on button "Road map (Azure)" at bounding box center [153, 180] width 158 height 33
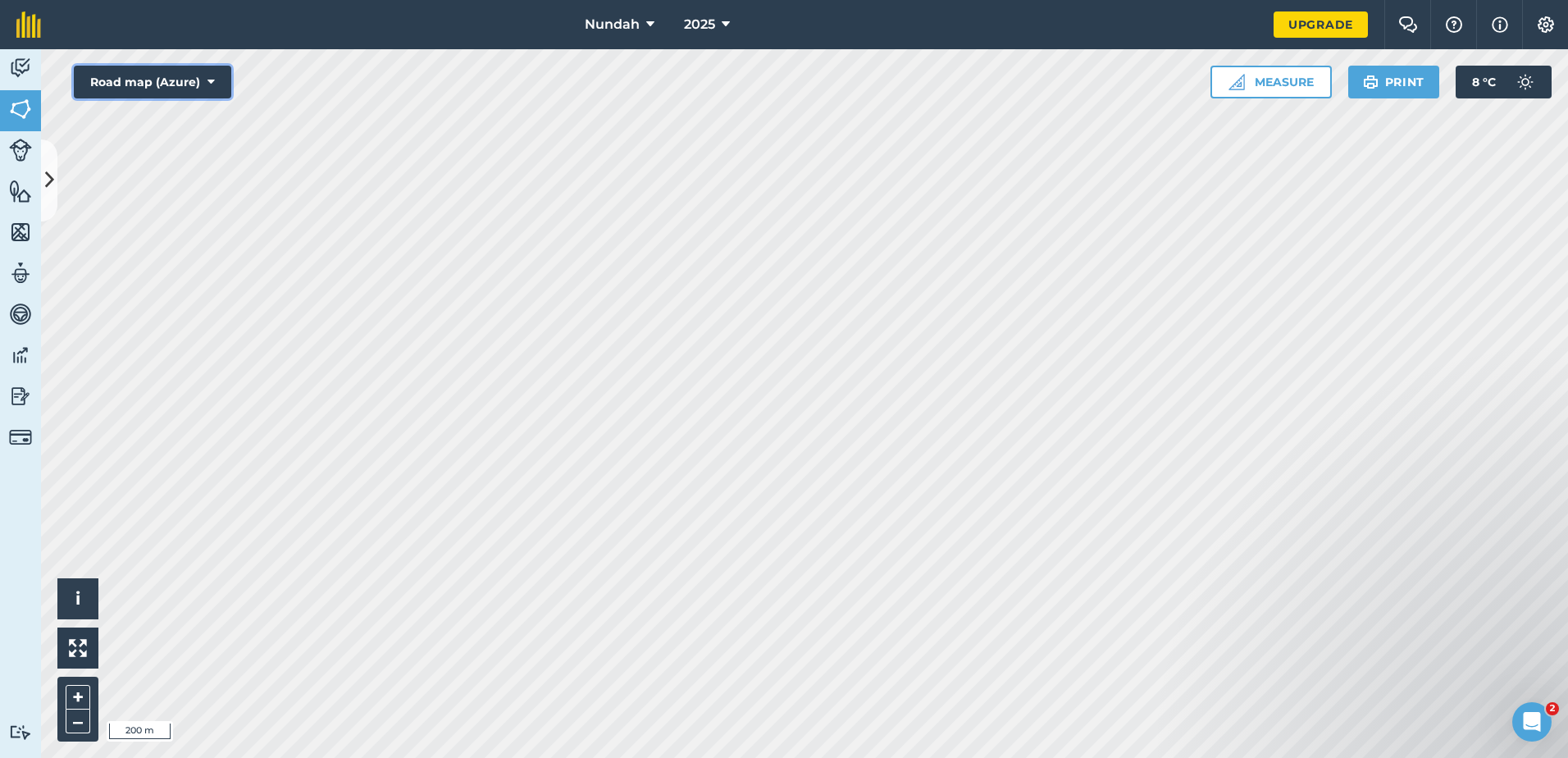
click at [211, 80] on icon at bounding box center [212, 82] width 8 height 16
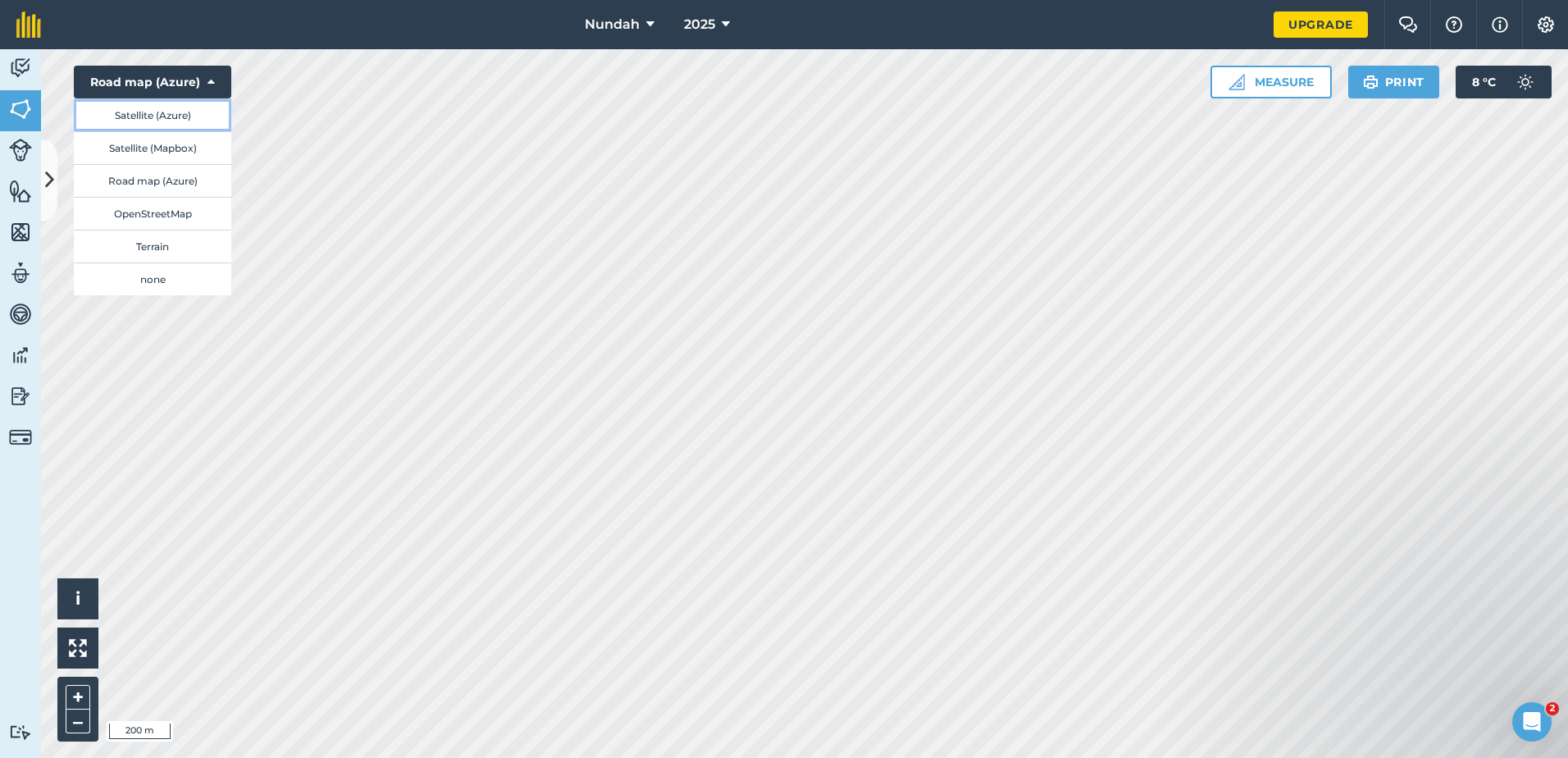
click at [198, 103] on button "Satellite (Azure)" at bounding box center [153, 115] width 158 height 33
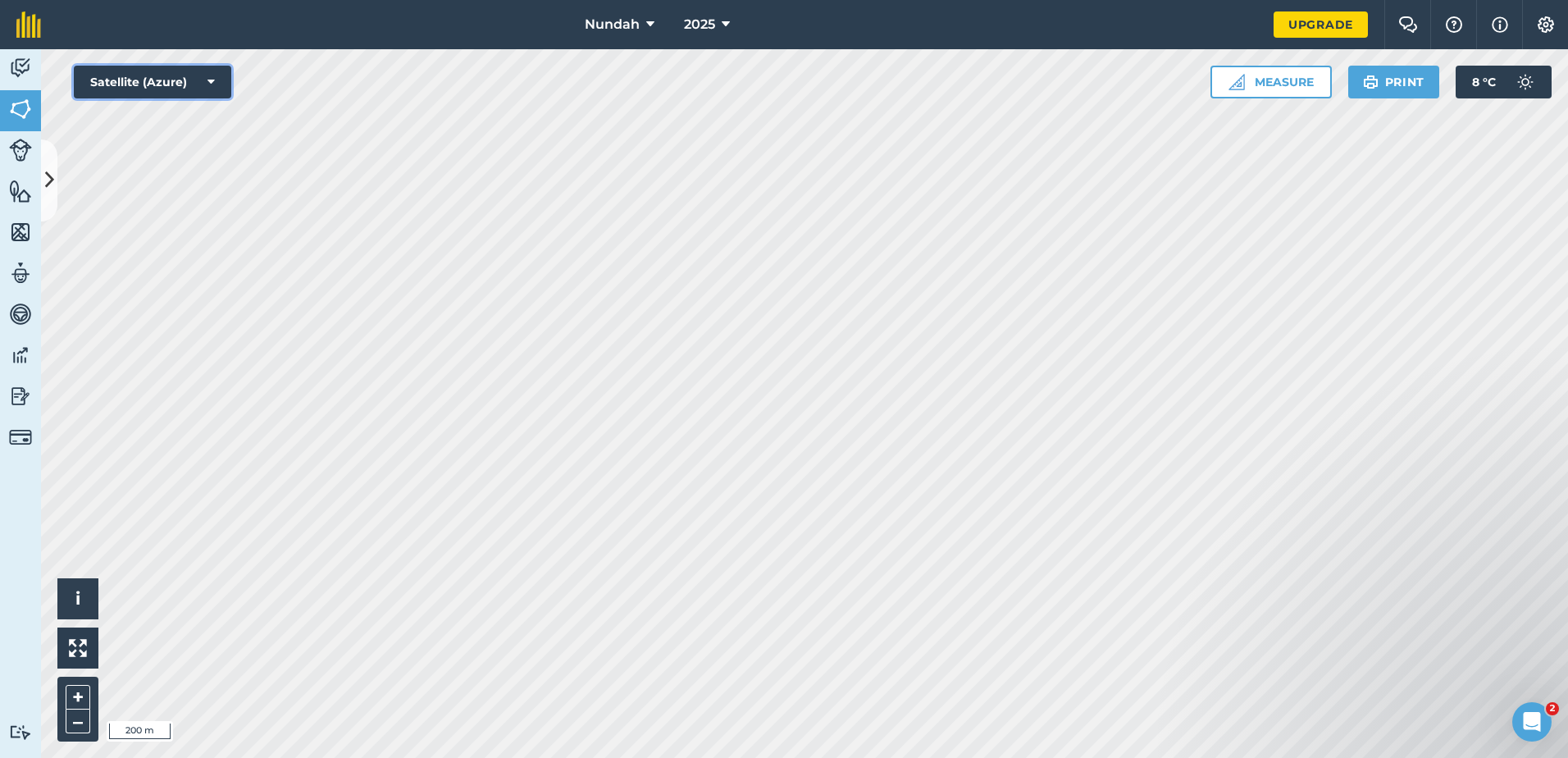
click at [200, 82] on button "Satellite (Azure)" at bounding box center [153, 82] width 158 height 33
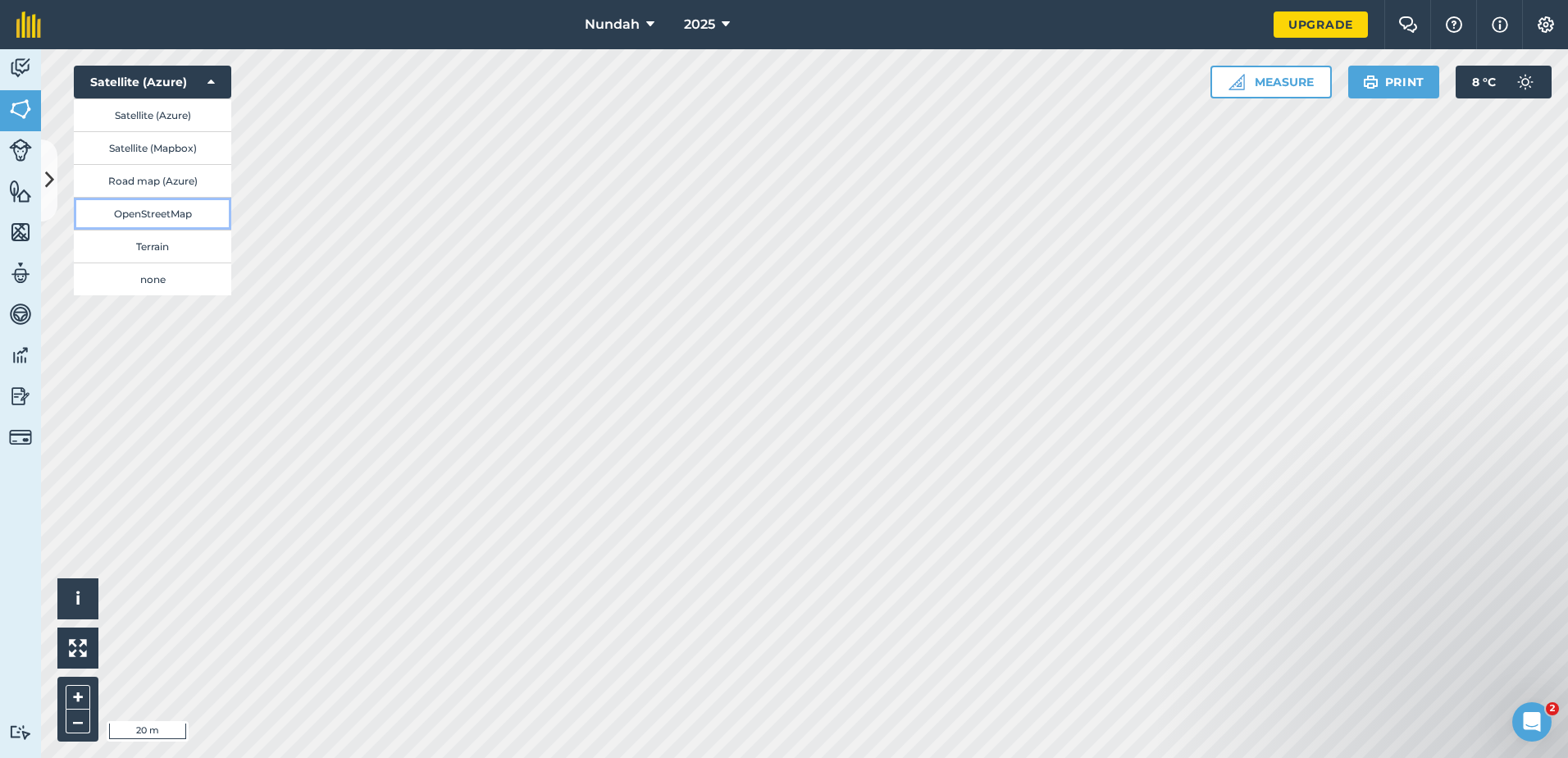
click at [189, 208] on button "OpenStreetMap" at bounding box center [153, 213] width 158 height 33
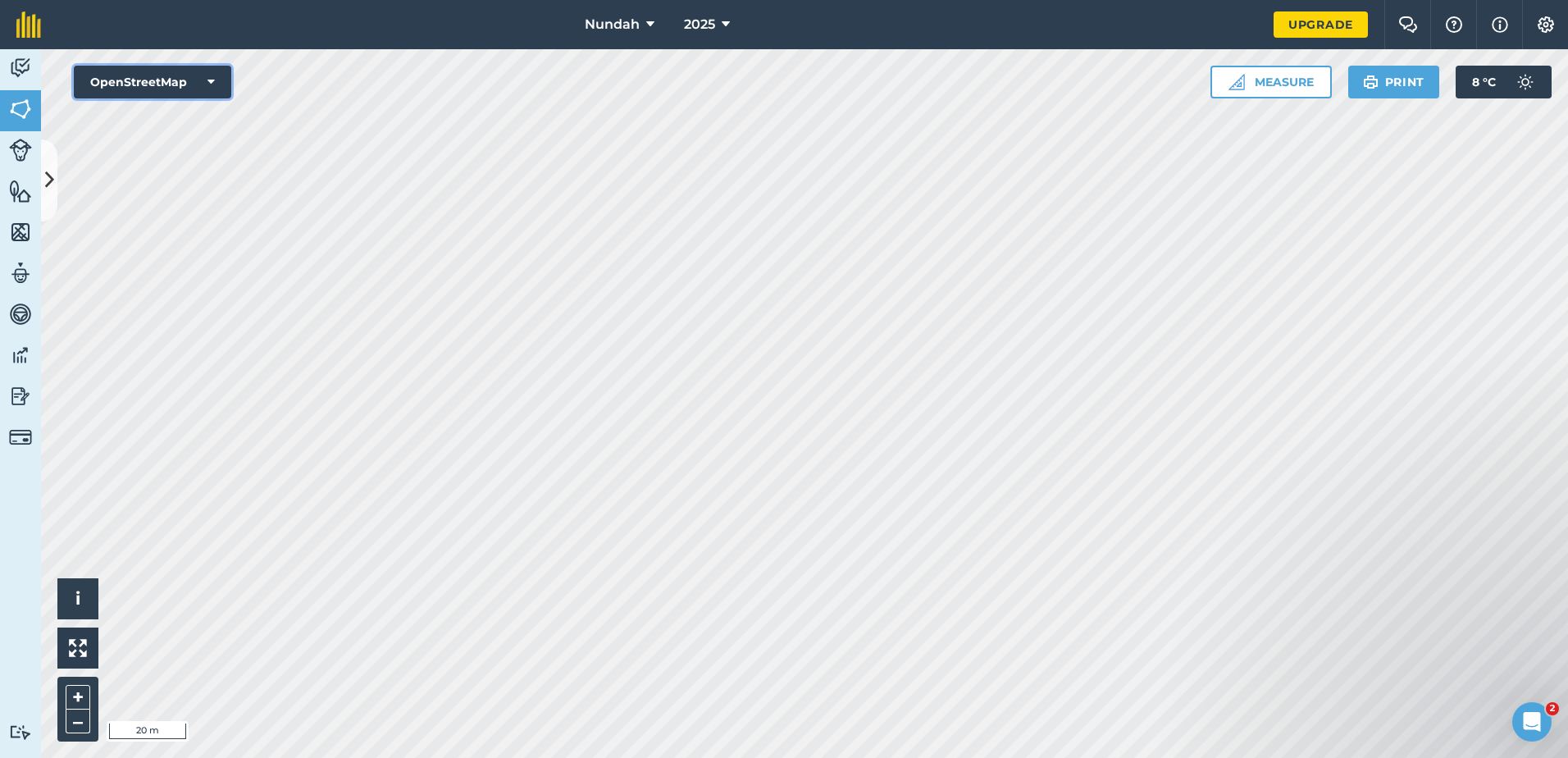
click at [216, 70] on button "OpenStreetMap" at bounding box center [153, 82] width 158 height 33
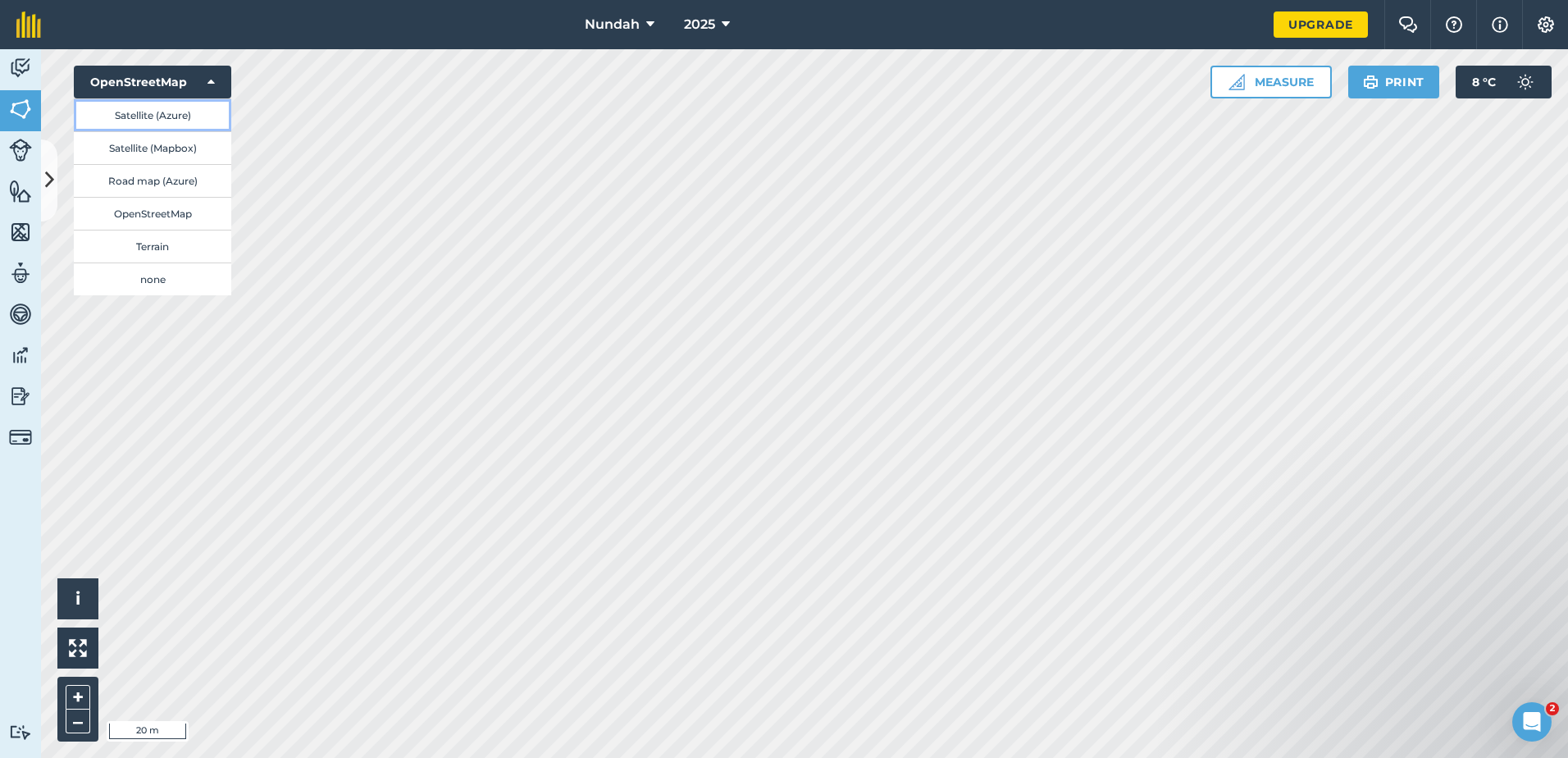
click at [186, 114] on button "Satellite (Azure)" at bounding box center [153, 115] width 158 height 33
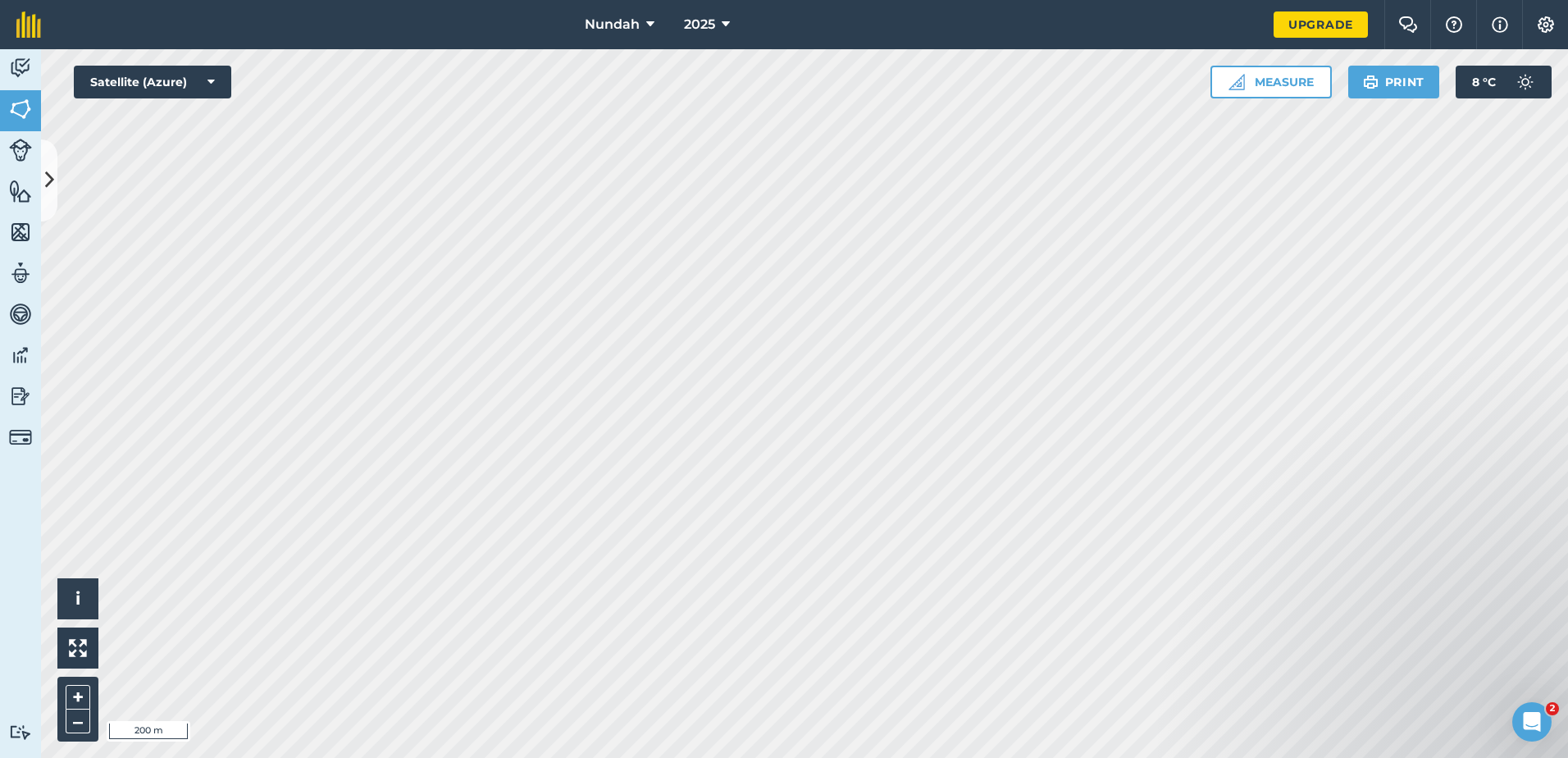
click at [349, 0] on html "Nundah 2025 Upgrade Farm Chat Help Info Settings Map printing is not available …" at bounding box center [784, 379] width 1568 height 758
click at [1142, 755] on html "Nundah 2025 Upgrade Farm Chat Help Info Settings Map printing is not available …" at bounding box center [784, 379] width 1568 height 758
click at [424, 755] on html "Nundah 2025 Upgrade Farm Chat Help Info Settings Map printing is not available …" at bounding box center [784, 379] width 1568 height 758
click at [563, 755] on html "Nundah 2025 Upgrade Farm Chat Help Info Settings Map printing is not available …" at bounding box center [784, 379] width 1568 height 758
click at [625, 0] on html "Nundah 2025 Upgrade Farm Chat Help Info Settings Map printing is not available …" at bounding box center [784, 379] width 1568 height 758
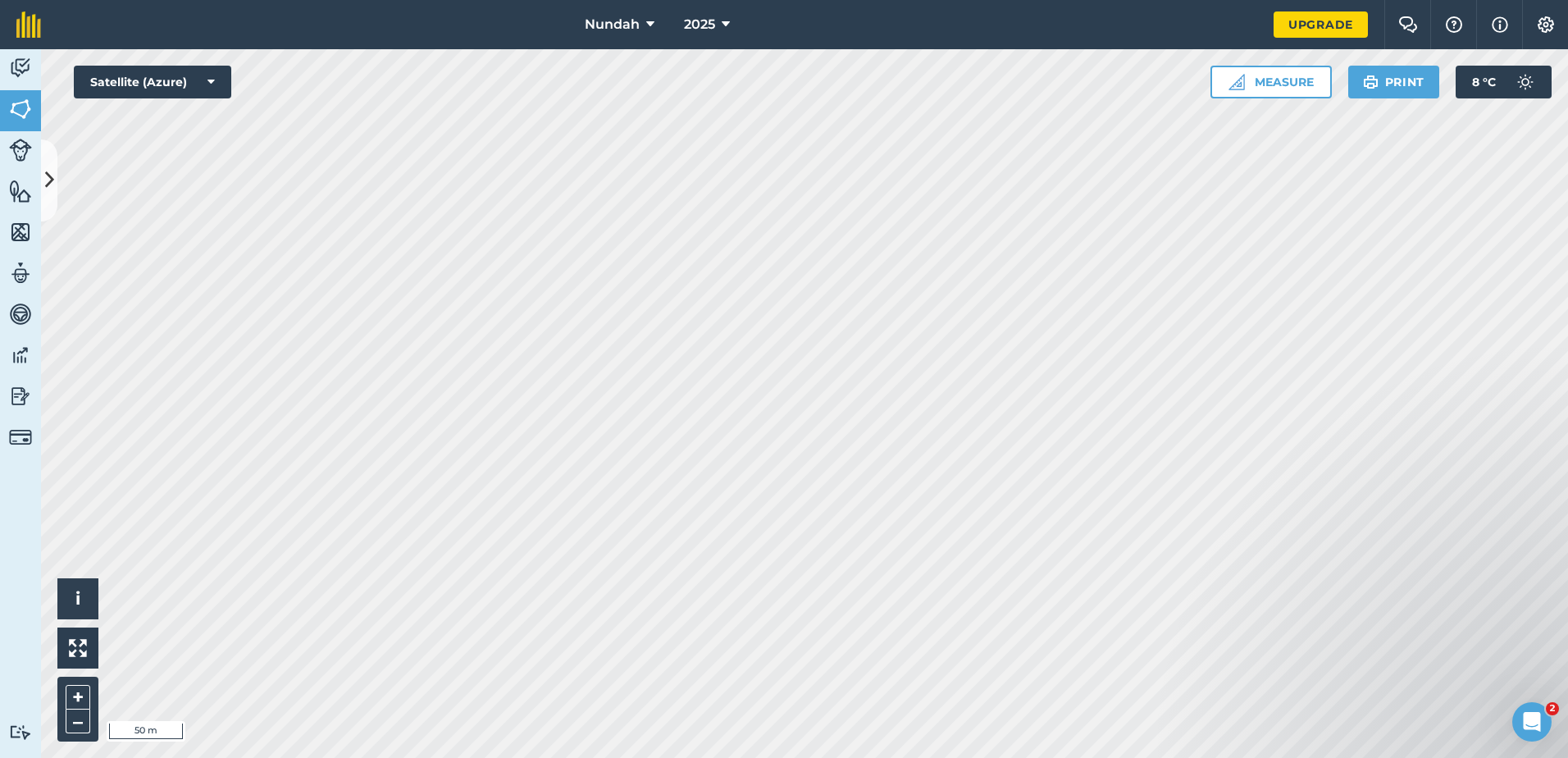
click at [446, 755] on html "Nundah 2025 Upgrade Farm Chat Help Info Settings Map printing is not available …" at bounding box center [784, 379] width 1568 height 758
click at [352, 755] on html "Nundah 2025 Upgrade Farm Chat Help Info Settings Map printing is not available …" at bounding box center [784, 379] width 1568 height 758
click at [993, 33] on div "Nundah 2025 Upgrade Farm Chat Help Info Settings Map printing is not available …" at bounding box center [784, 379] width 1568 height 758
click at [216, 80] on button "Satellite (Azure)" at bounding box center [153, 82] width 158 height 33
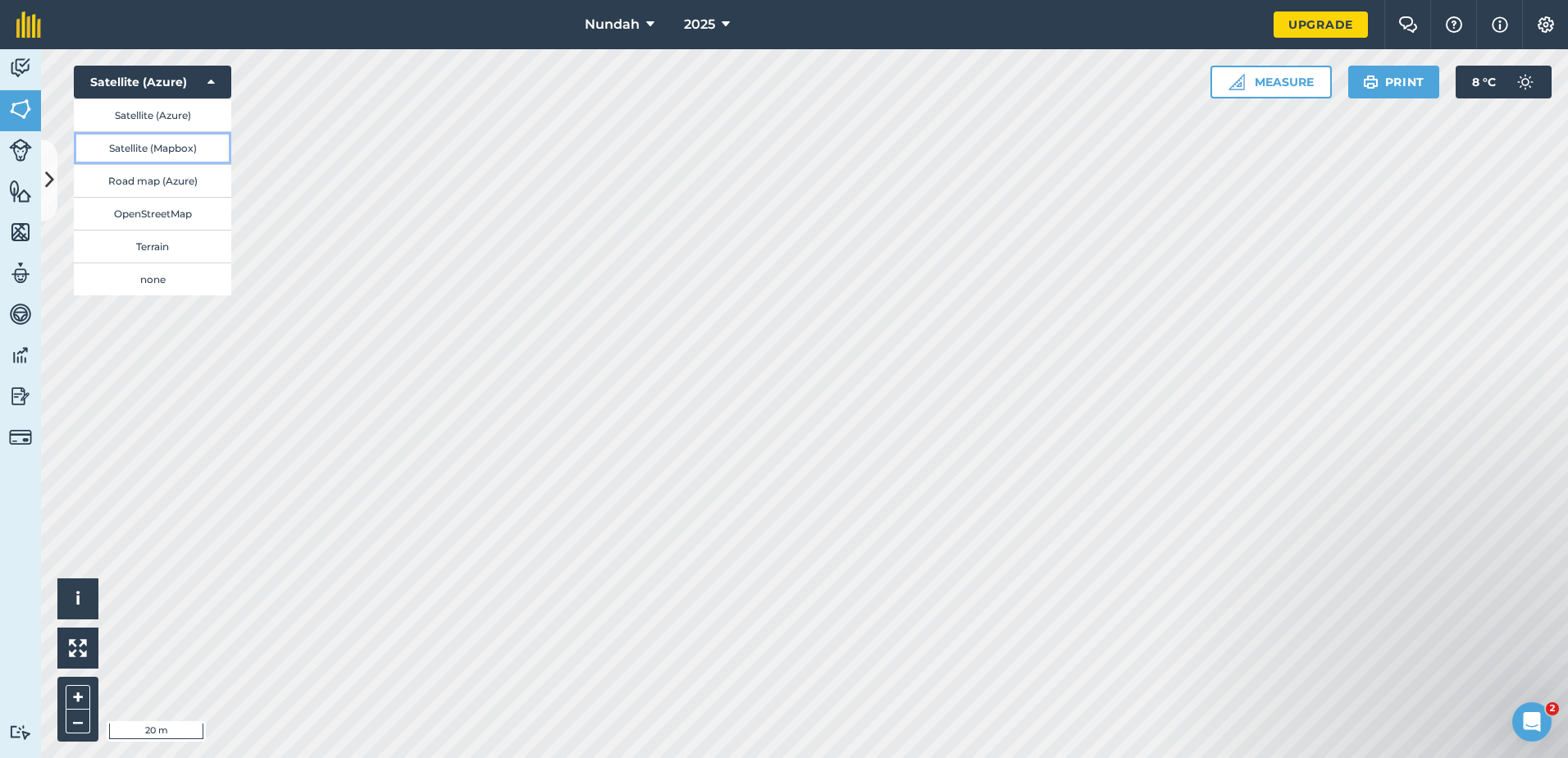
click at [156, 147] on button "Satellite (Mapbox)" at bounding box center [153, 147] width 158 height 33
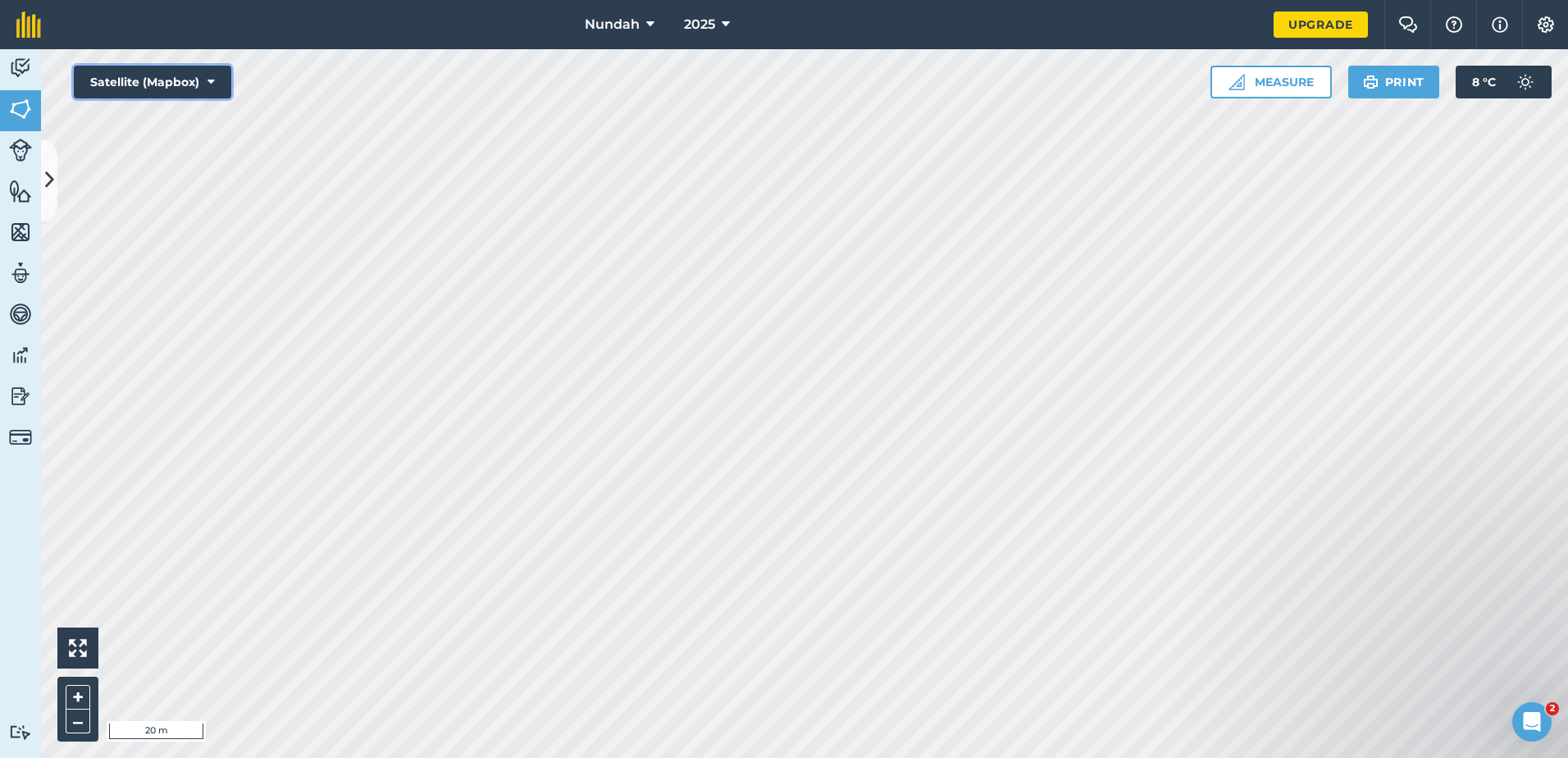
click at [218, 84] on button "Satellite (Mapbox)" at bounding box center [153, 82] width 158 height 33
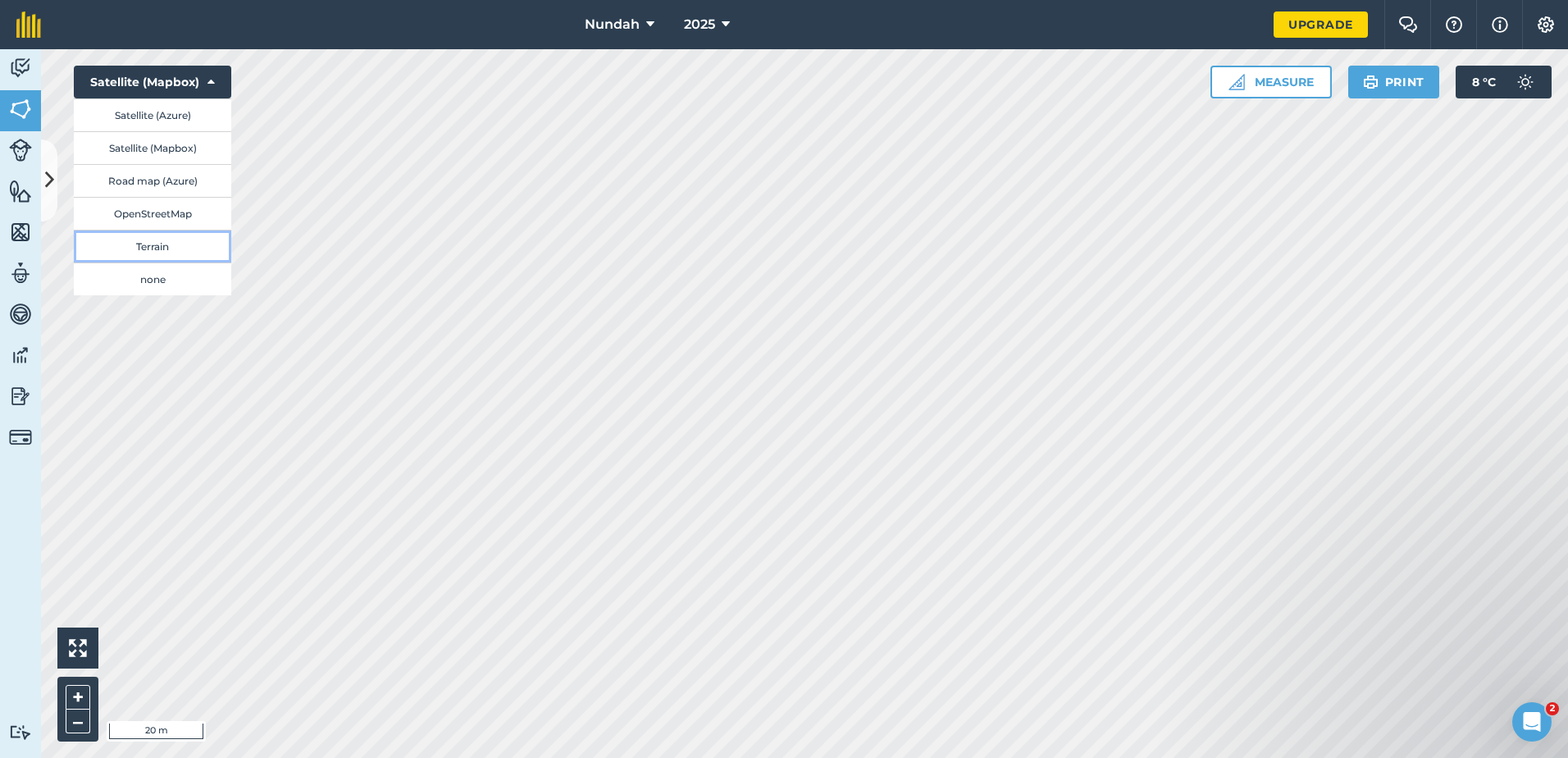
click at [172, 247] on button "Terrain" at bounding box center [153, 246] width 158 height 33
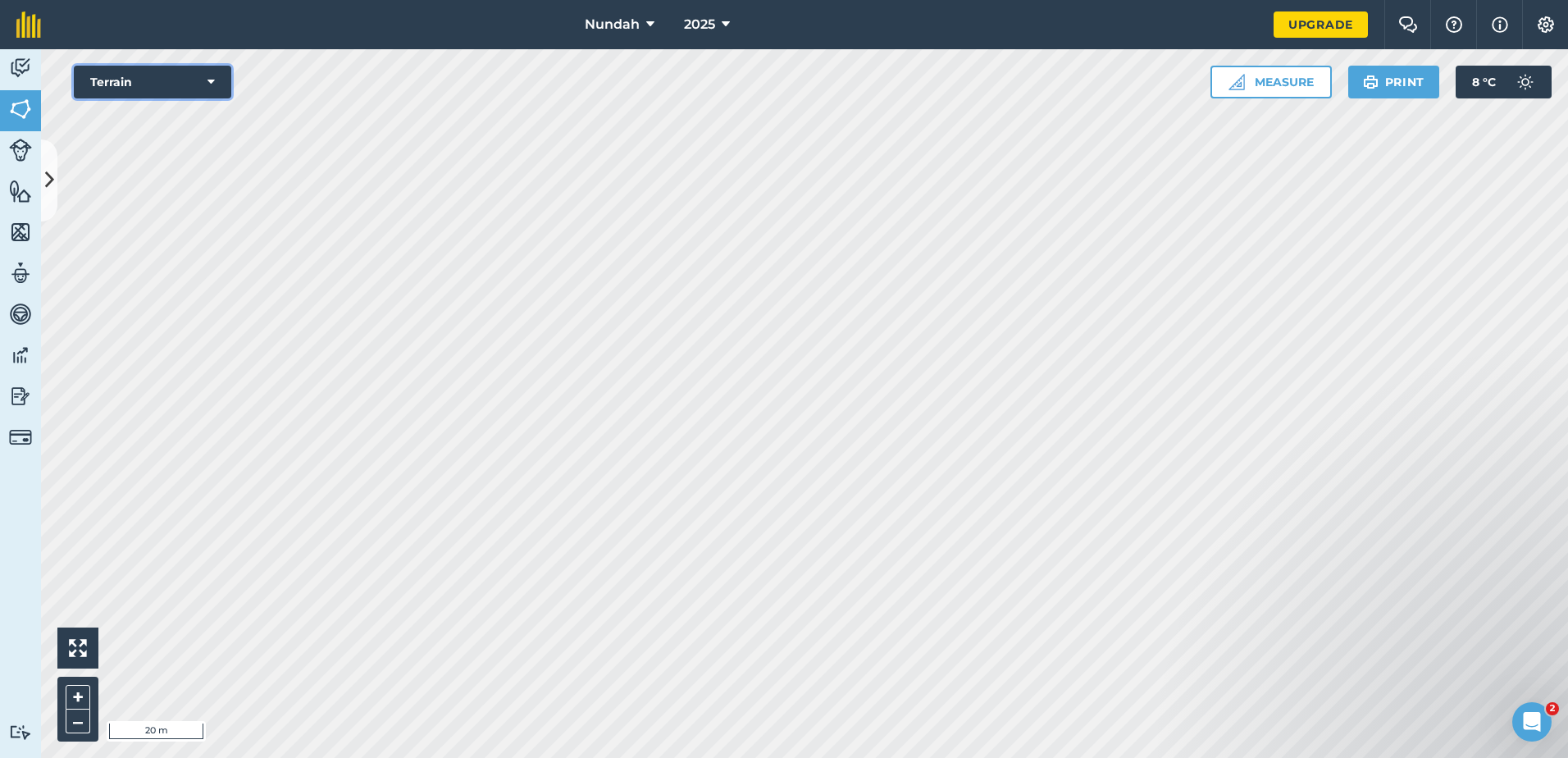
click at [208, 80] on icon at bounding box center [212, 82] width 8 height 16
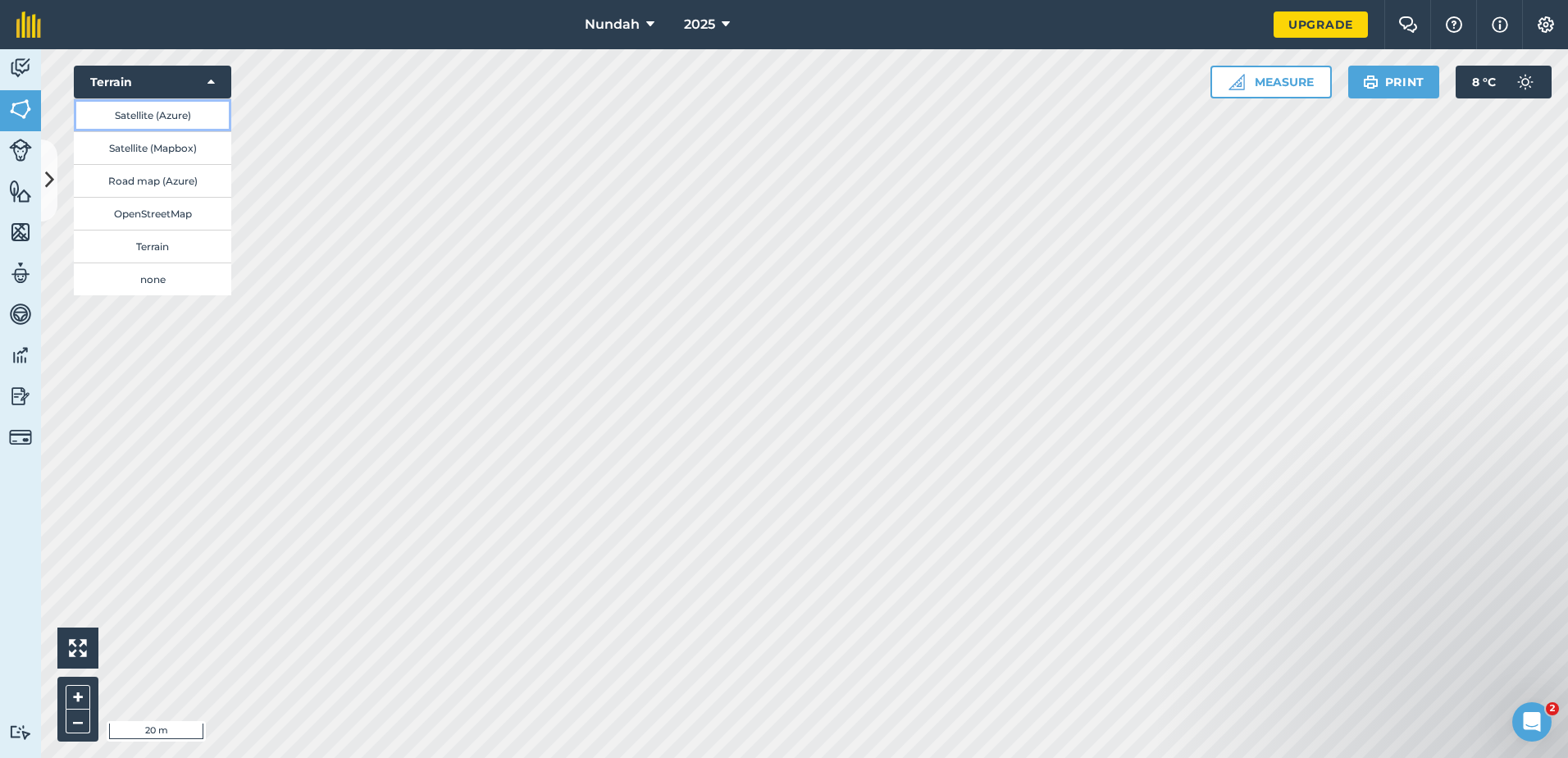
click at [163, 117] on button "Satellite (Azure)" at bounding box center [153, 115] width 158 height 33
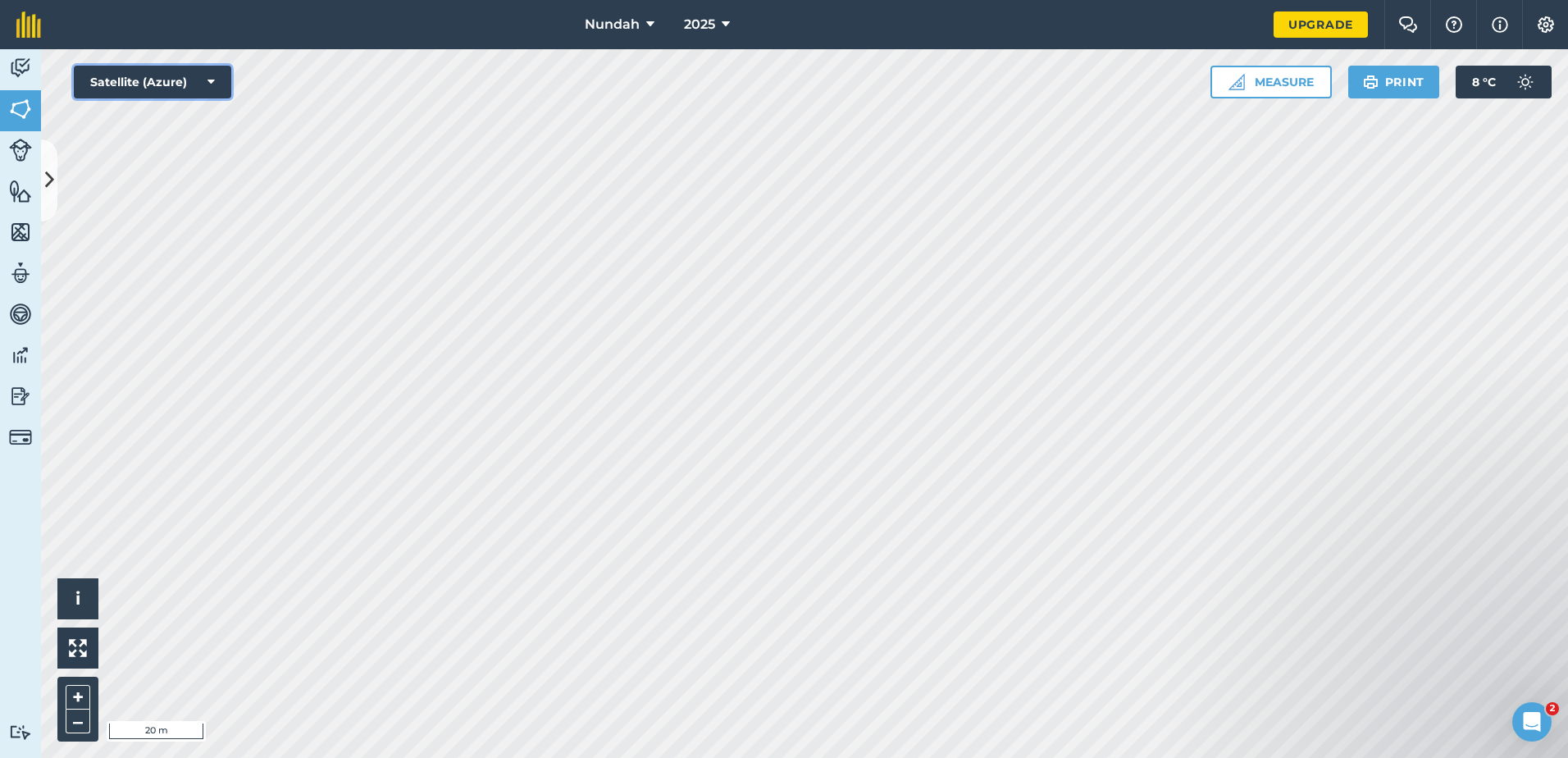
click at [167, 75] on button "Satellite (Azure)" at bounding box center [153, 82] width 158 height 33
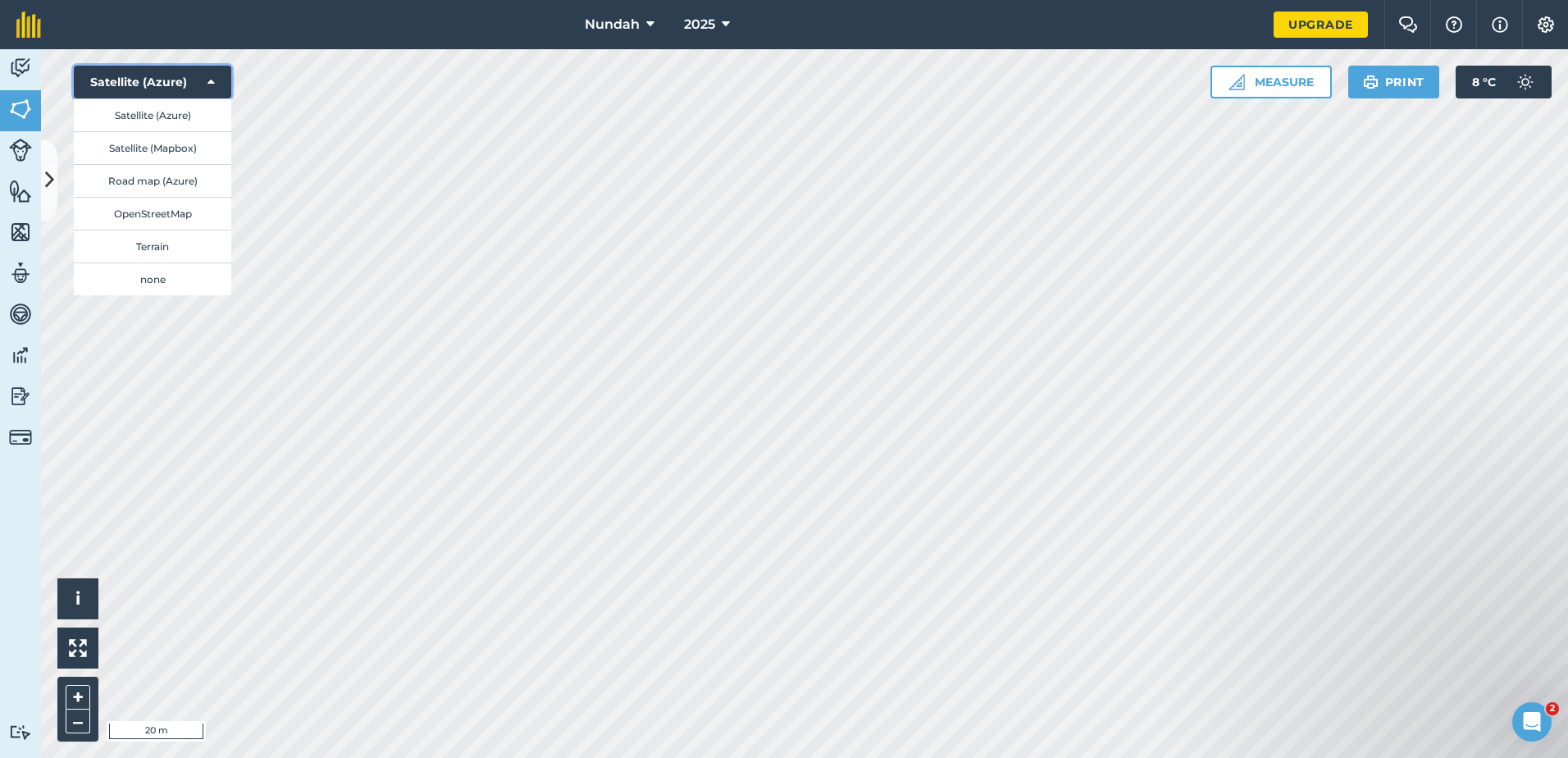
drag, startPoint x: 158, startPoint y: 77, endPoint x: 132, endPoint y: 75, distance: 26.1
click at [132, 75] on button "Satellite (Azure)" at bounding box center [153, 82] width 158 height 33
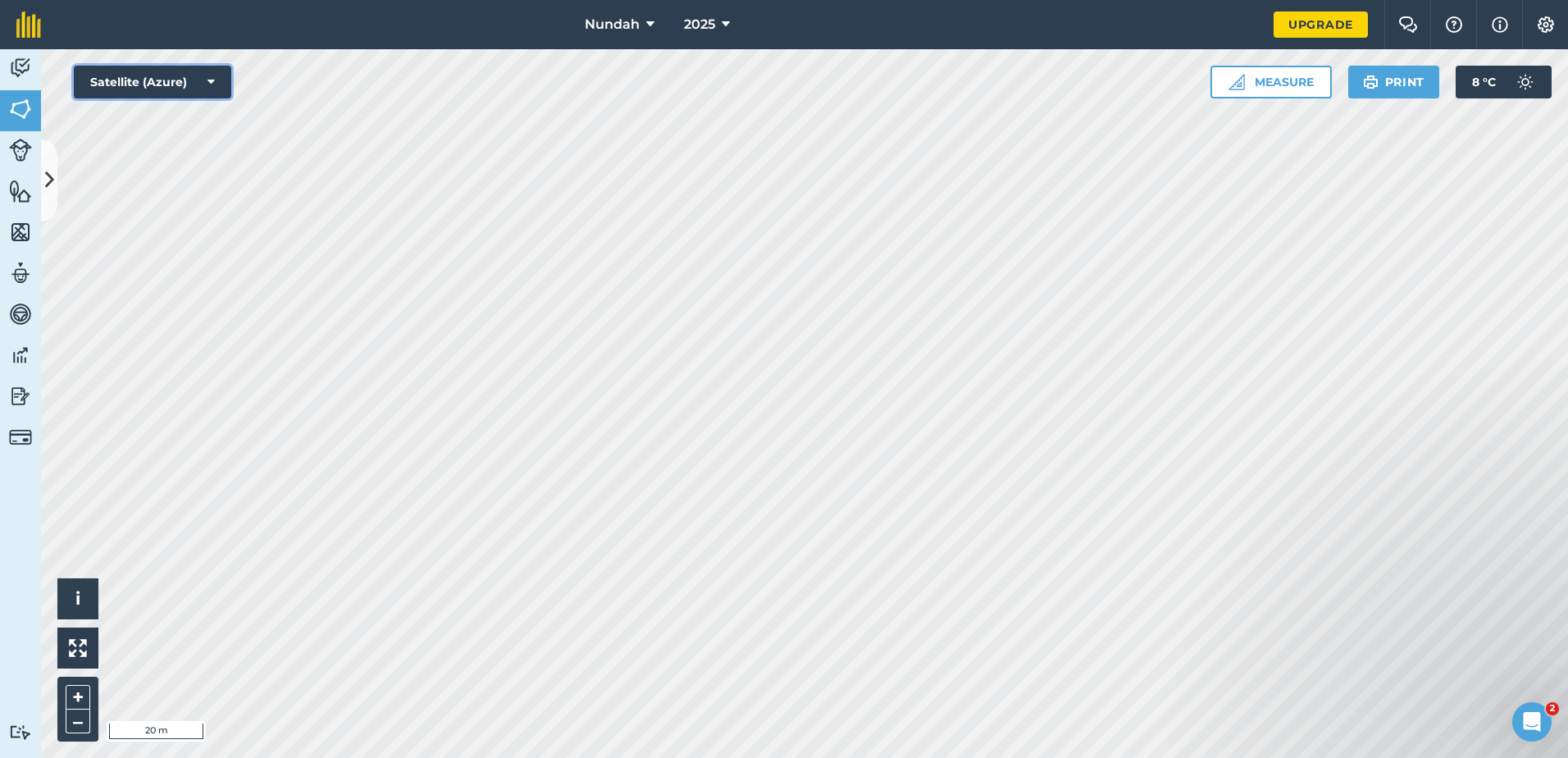
click at [132, 75] on button "Satellite (Azure)" at bounding box center [153, 82] width 158 height 33
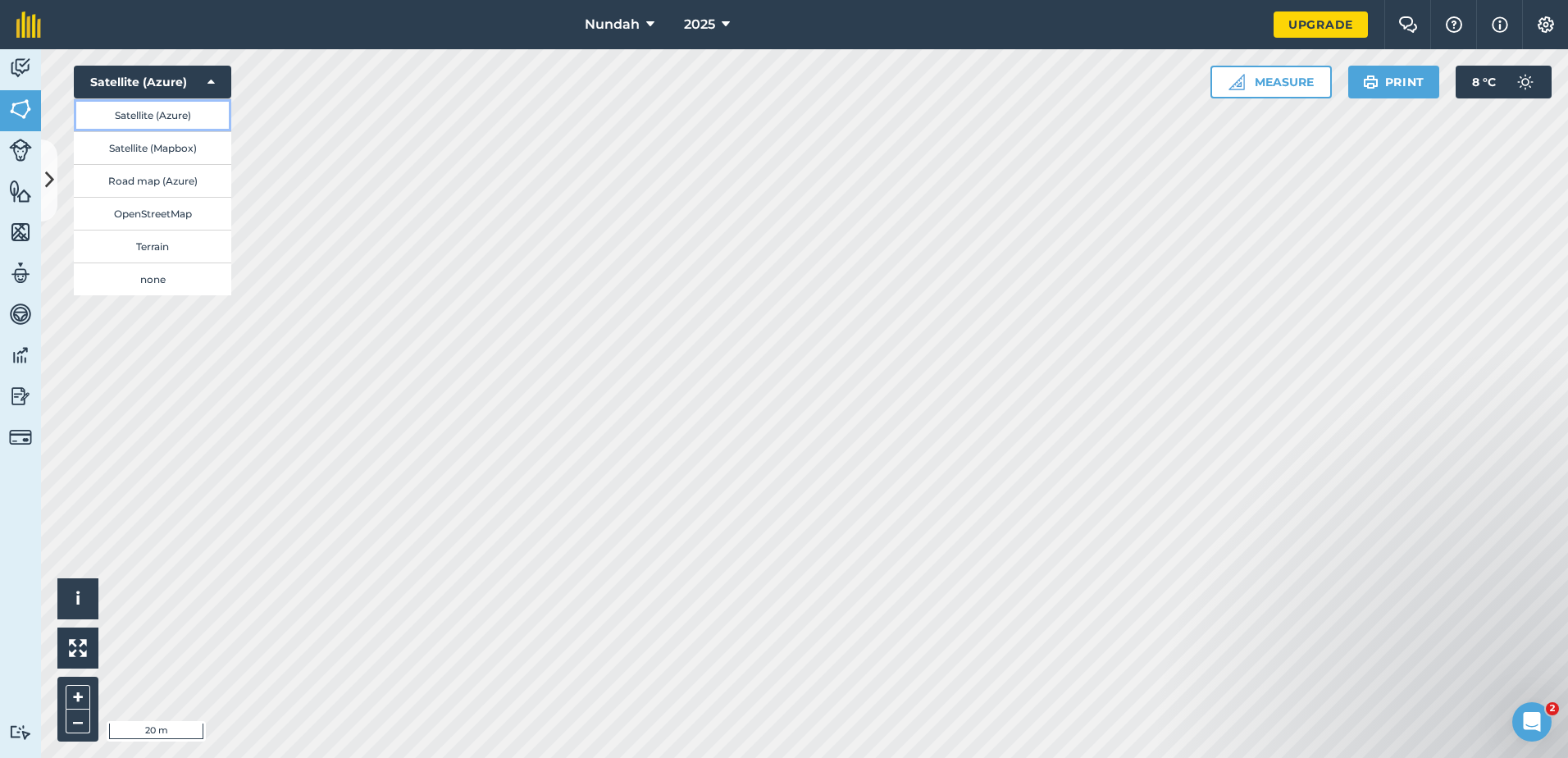
click at [153, 115] on button "Satellite (Azure)" at bounding box center [153, 115] width 158 height 33
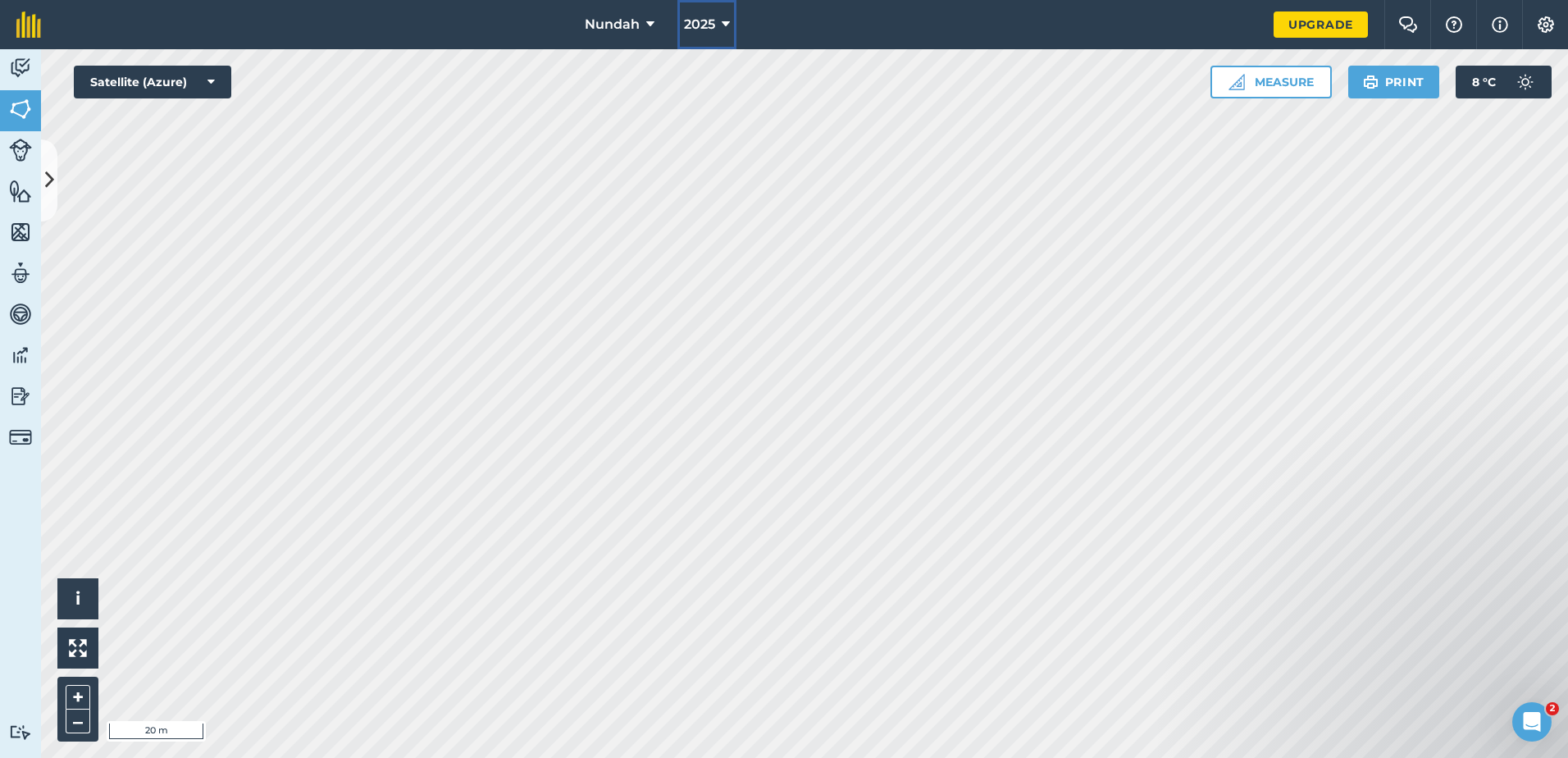
click at [720, 18] on button "2025" at bounding box center [707, 24] width 59 height 49
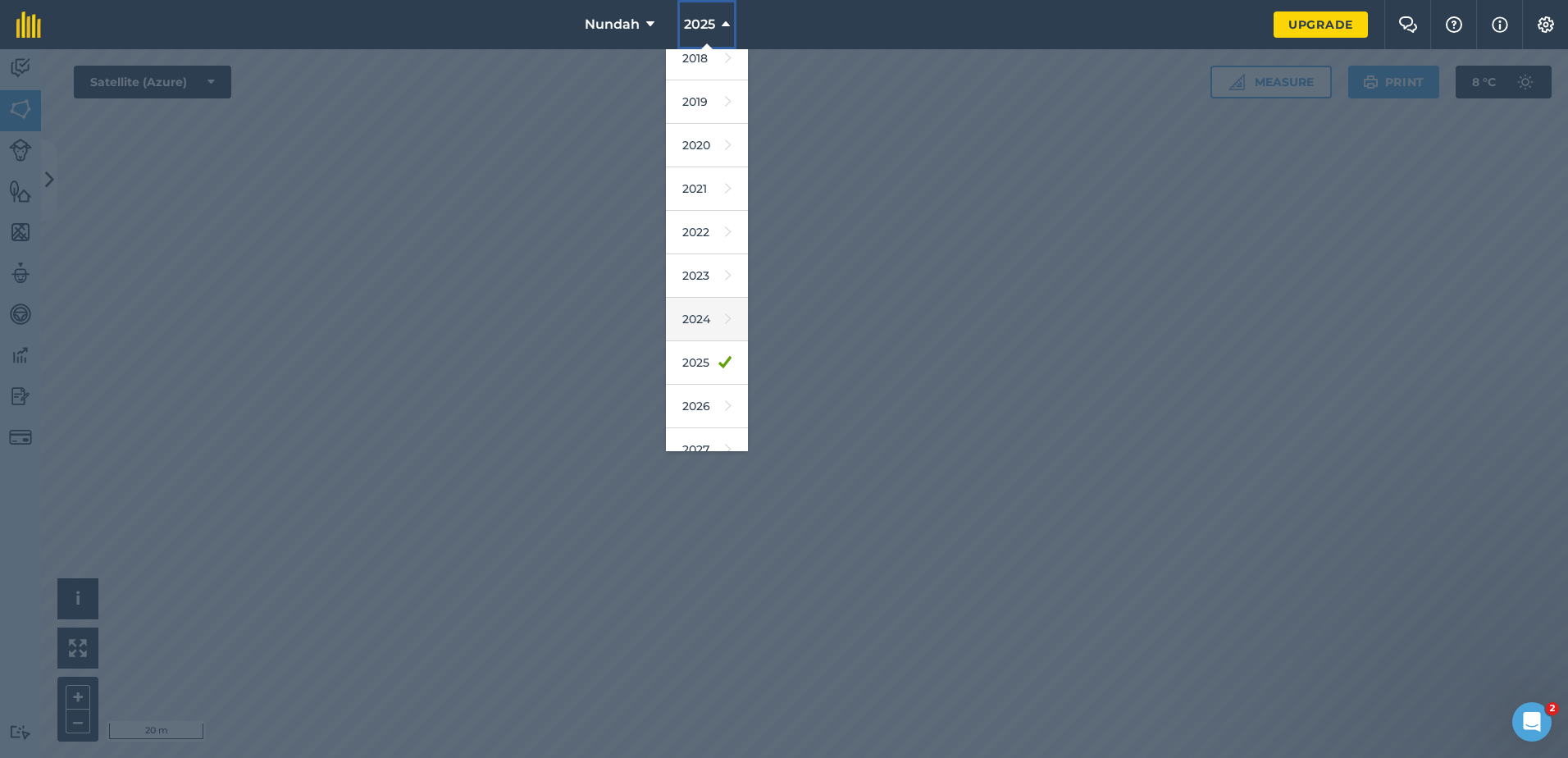
scroll to position [76, 0]
click at [707, 421] on link "2027" at bounding box center [707, 429] width 82 height 43
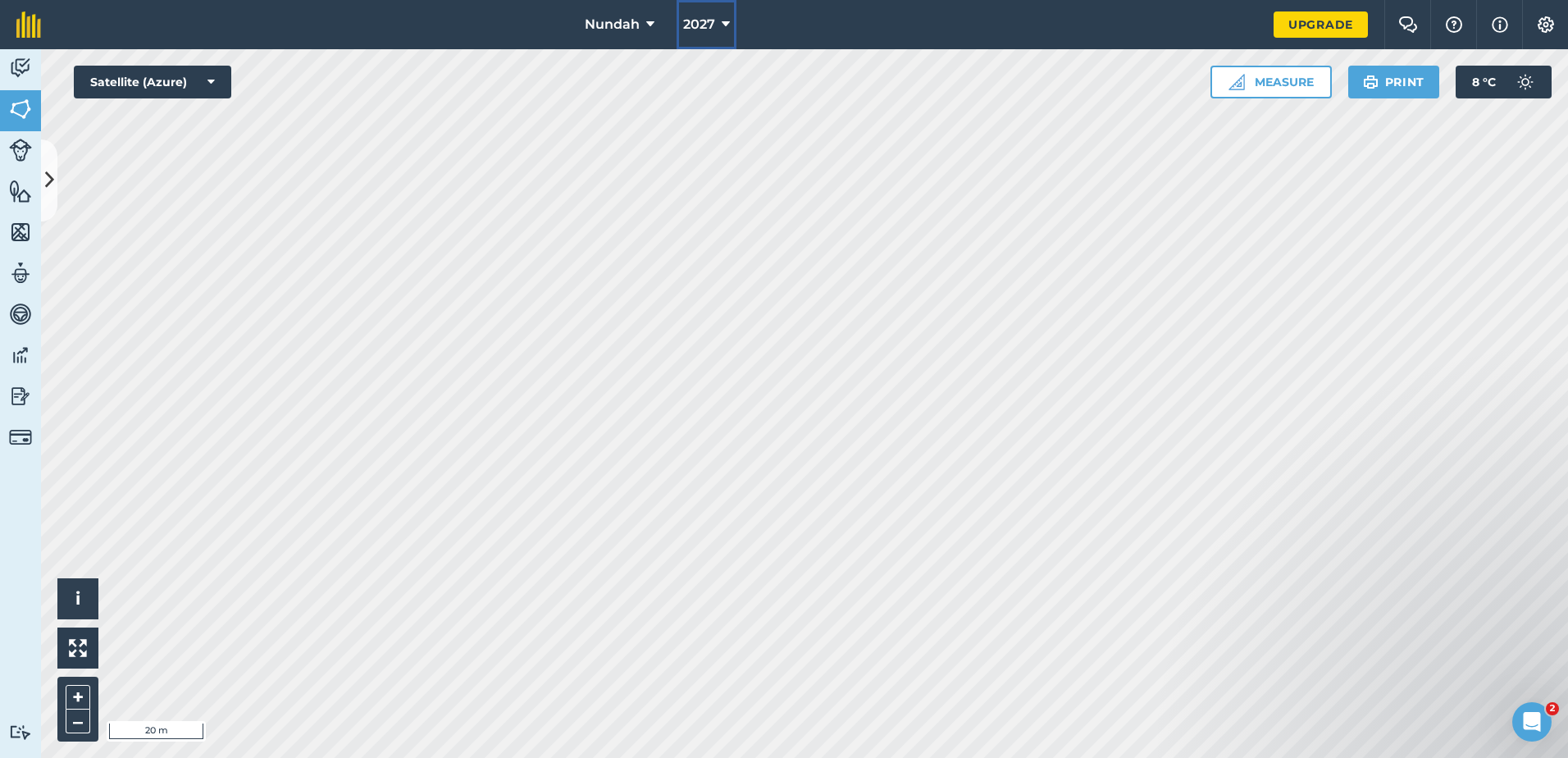
click at [727, 31] on icon at bounding box center [726, 24] width 9 height 19
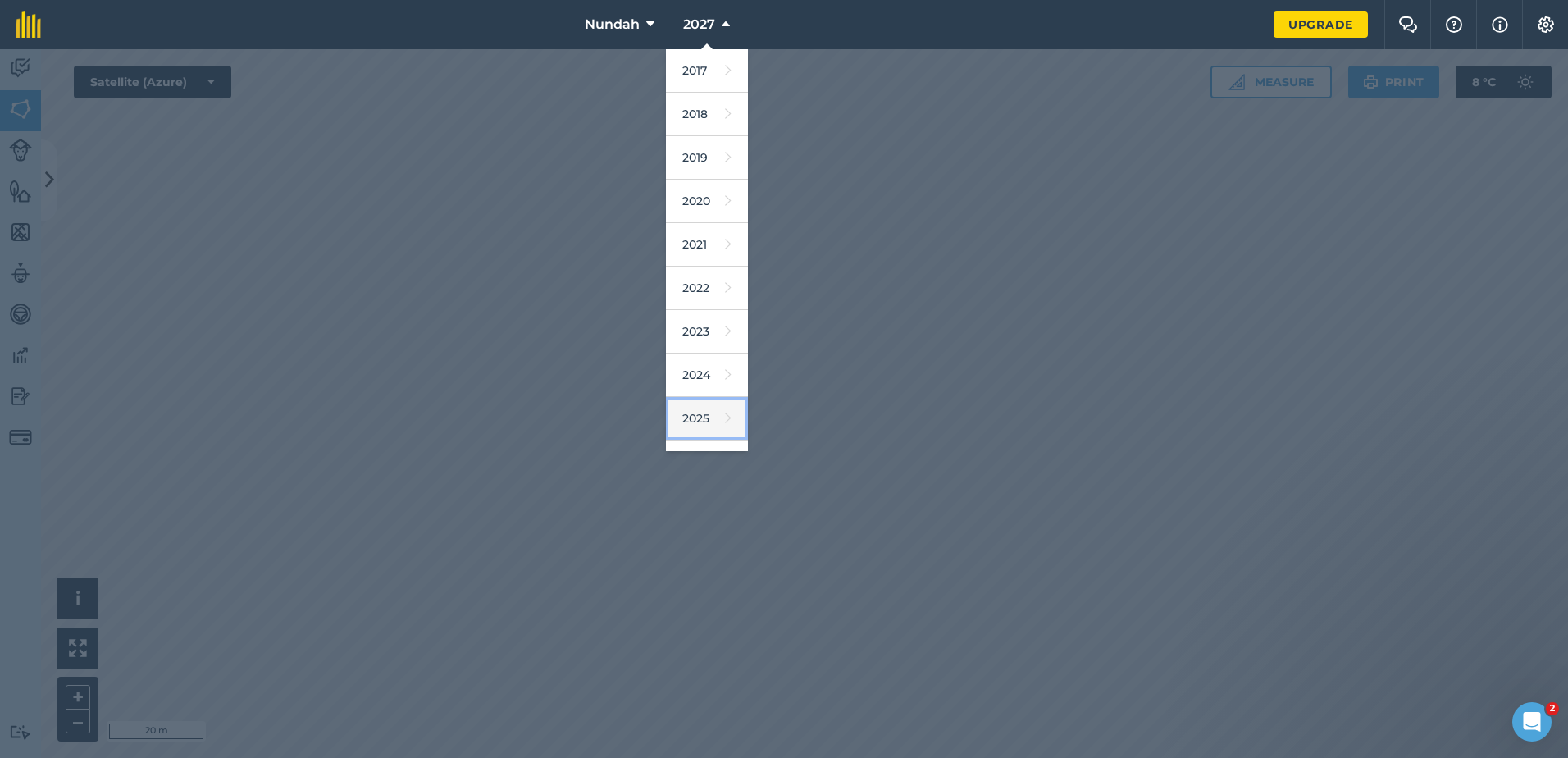
click at [683, 420] on link "2025" at bounding box center [707, 418] width 82 height 43
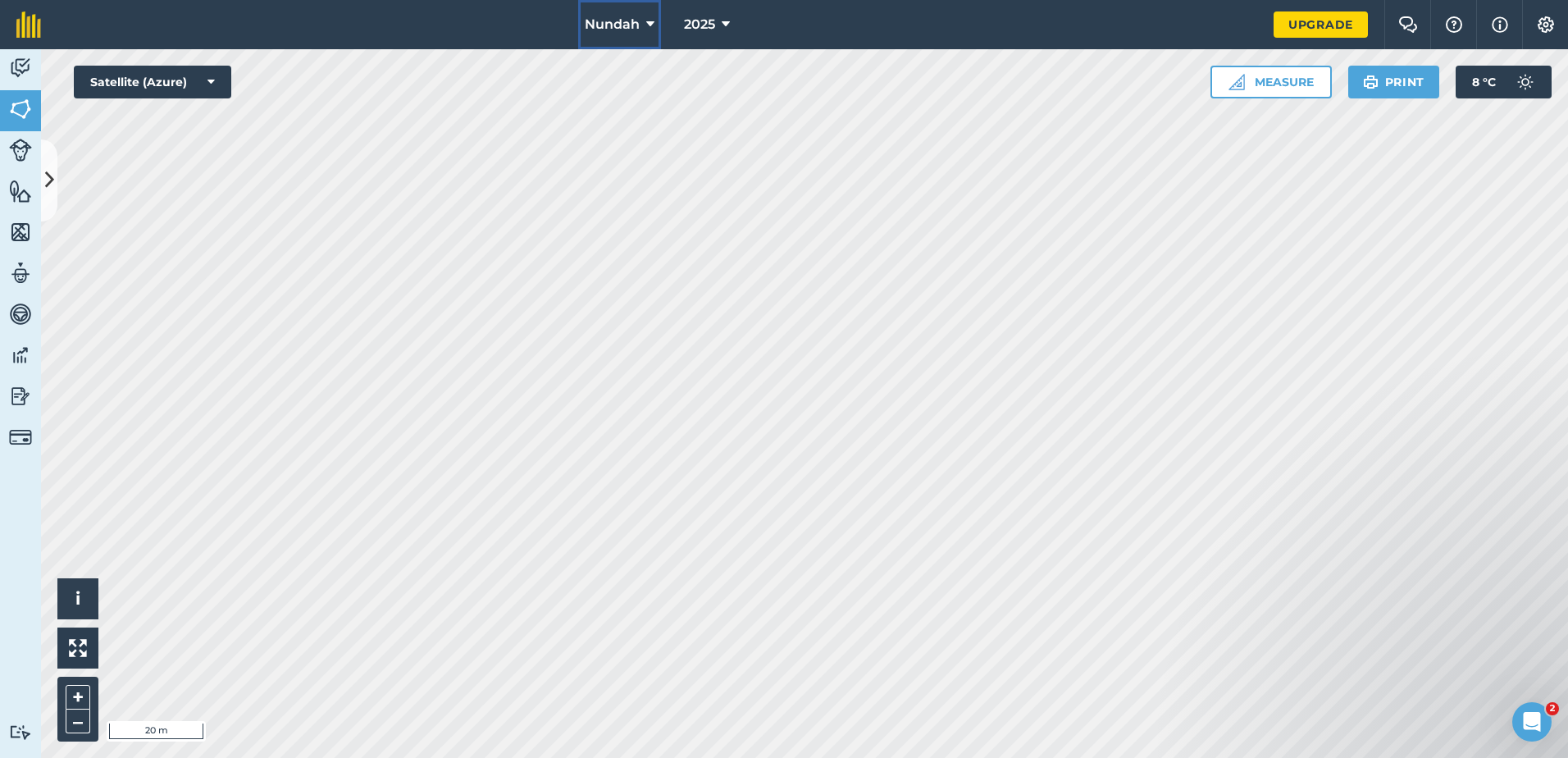
click at [655, 30] on button "Nundah" at bounding box center [620, 24] width 83 height 49
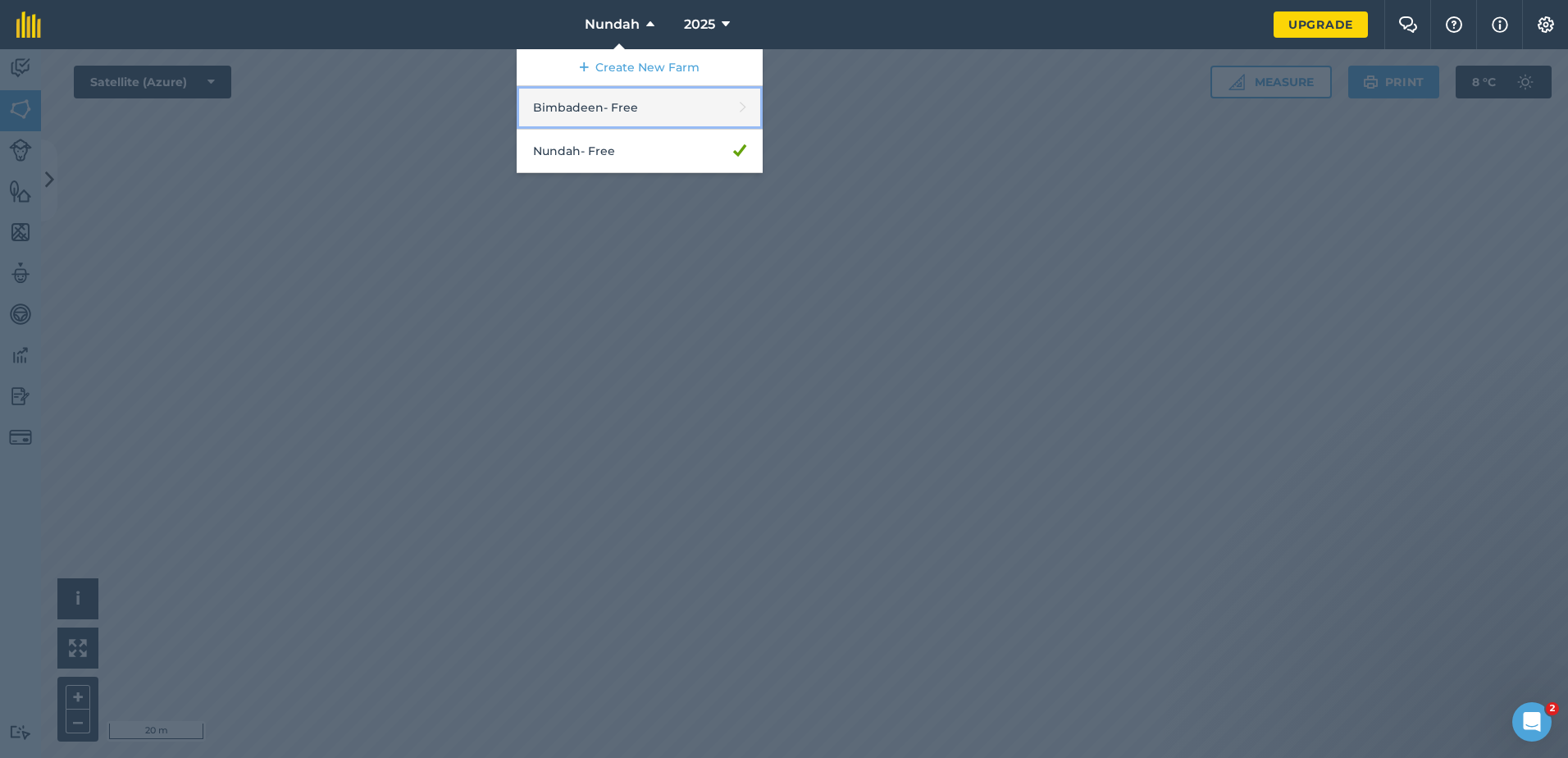
click at [633, 114] on link "Bimbadeen - Free" at bounding box center [640, 107] width 246 height 43
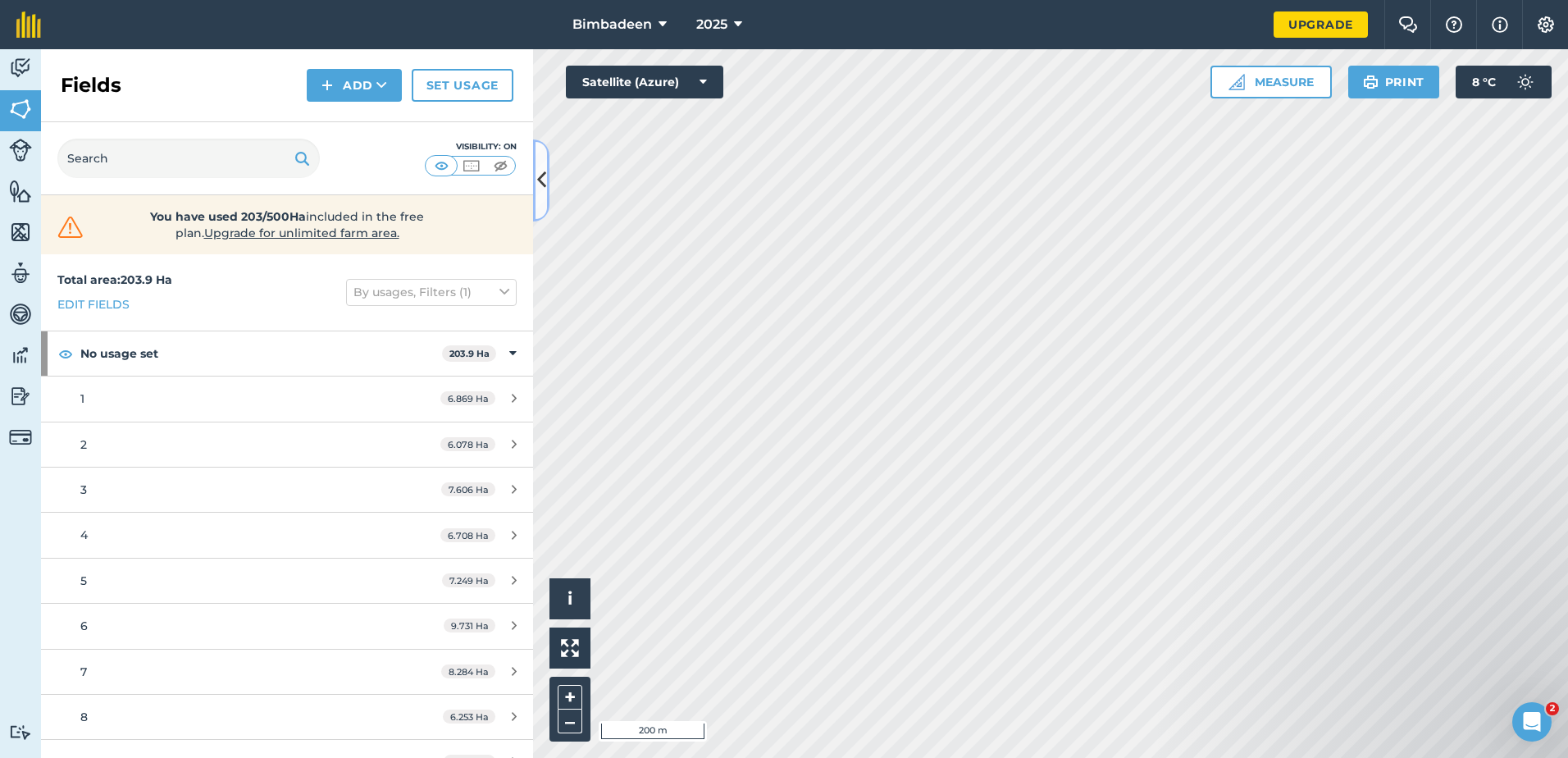
click at [534, 182] on button at bounding box center [541, 180] width 16 height 82
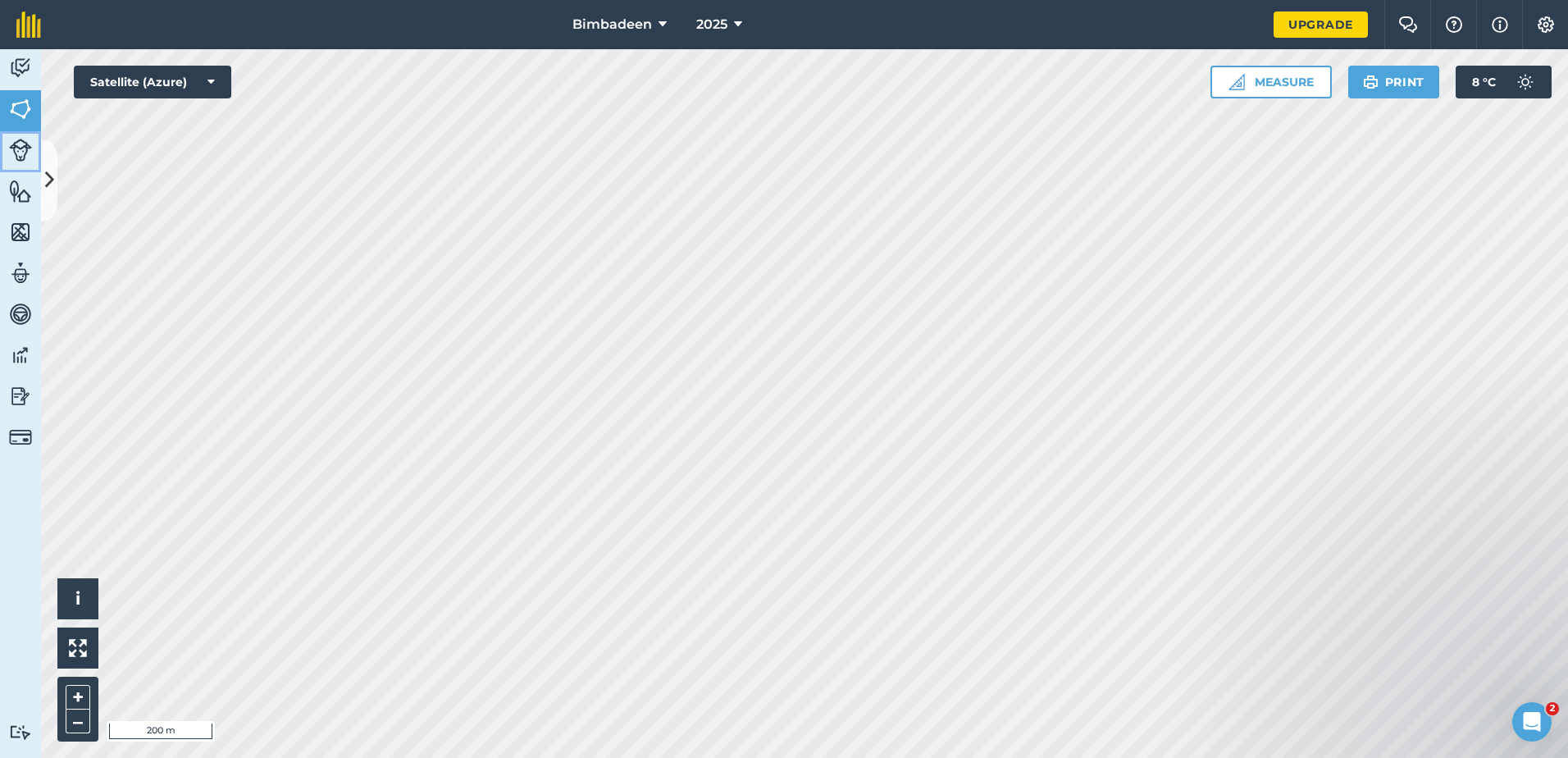
click at [19, 142] on img at bounding box center [20, 150] width 23 height 23
click at [20, 149] on img at bounding box center [20, 150] width 23 height 23
click at [50, 186] on icon at bounding box center [49, 180] width 9 height 29
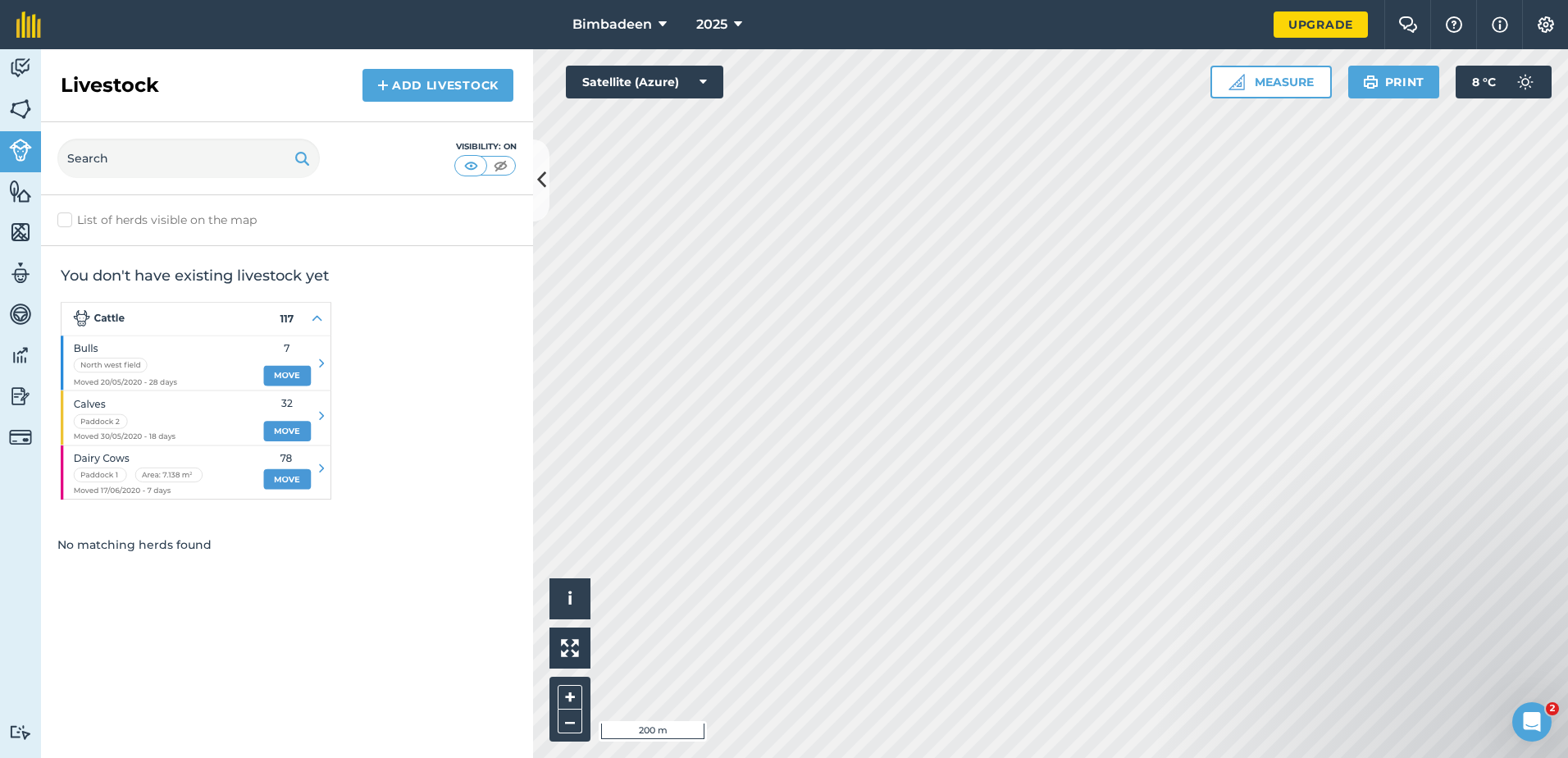
click at [297, 375] on img at bounding box center [195, 400] width 270 height 197
click at [501, 168] on img at bounding box center [500, 166] width 20 height 16
click at [627, 83] on button "Satellite (Azure)" at bounding box center [645, 82] width 158 height 33
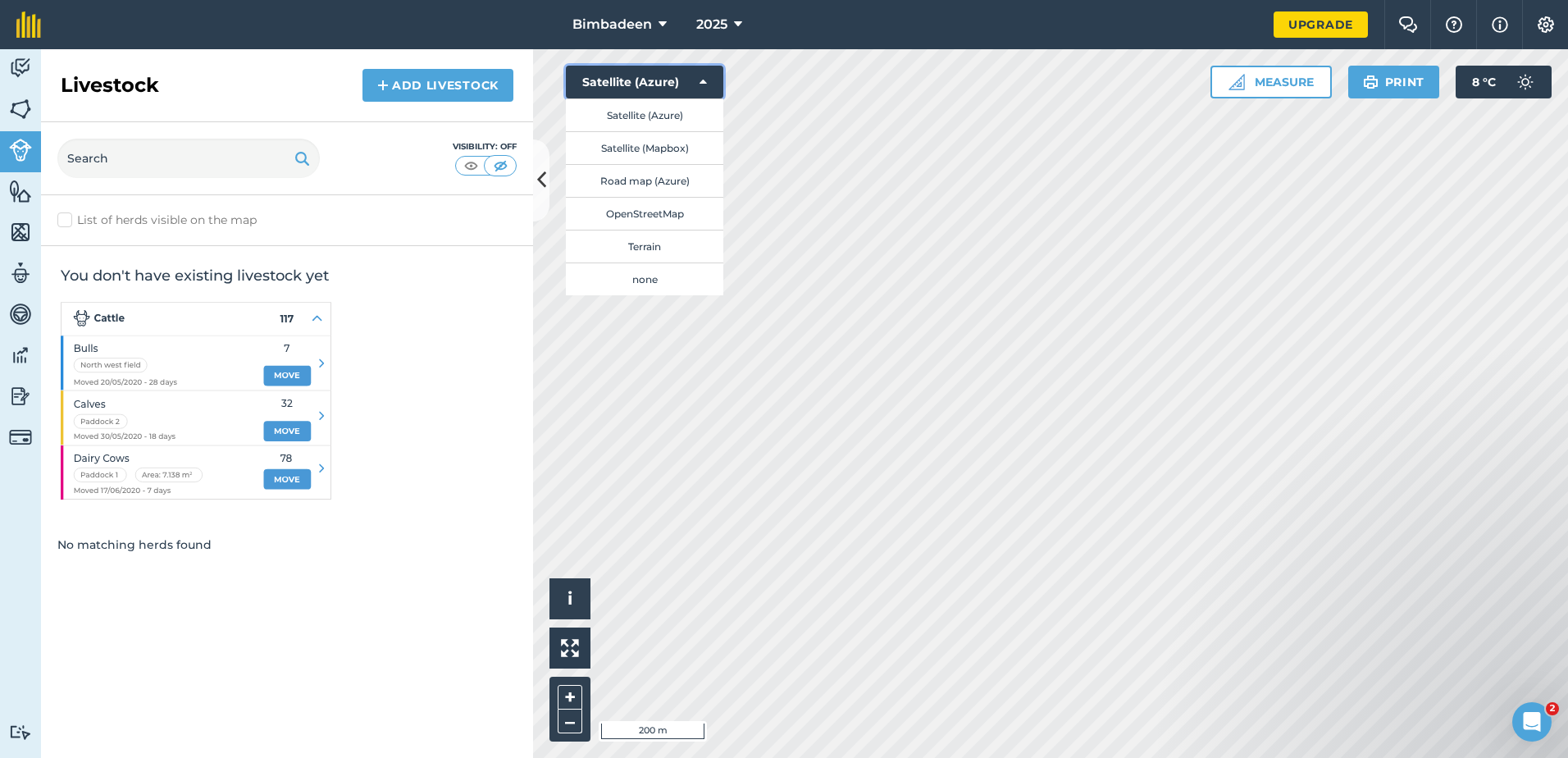
click at [627, 83] on button "Satellite (Azure)" at bounding box center [645, 82] width 158 height 33
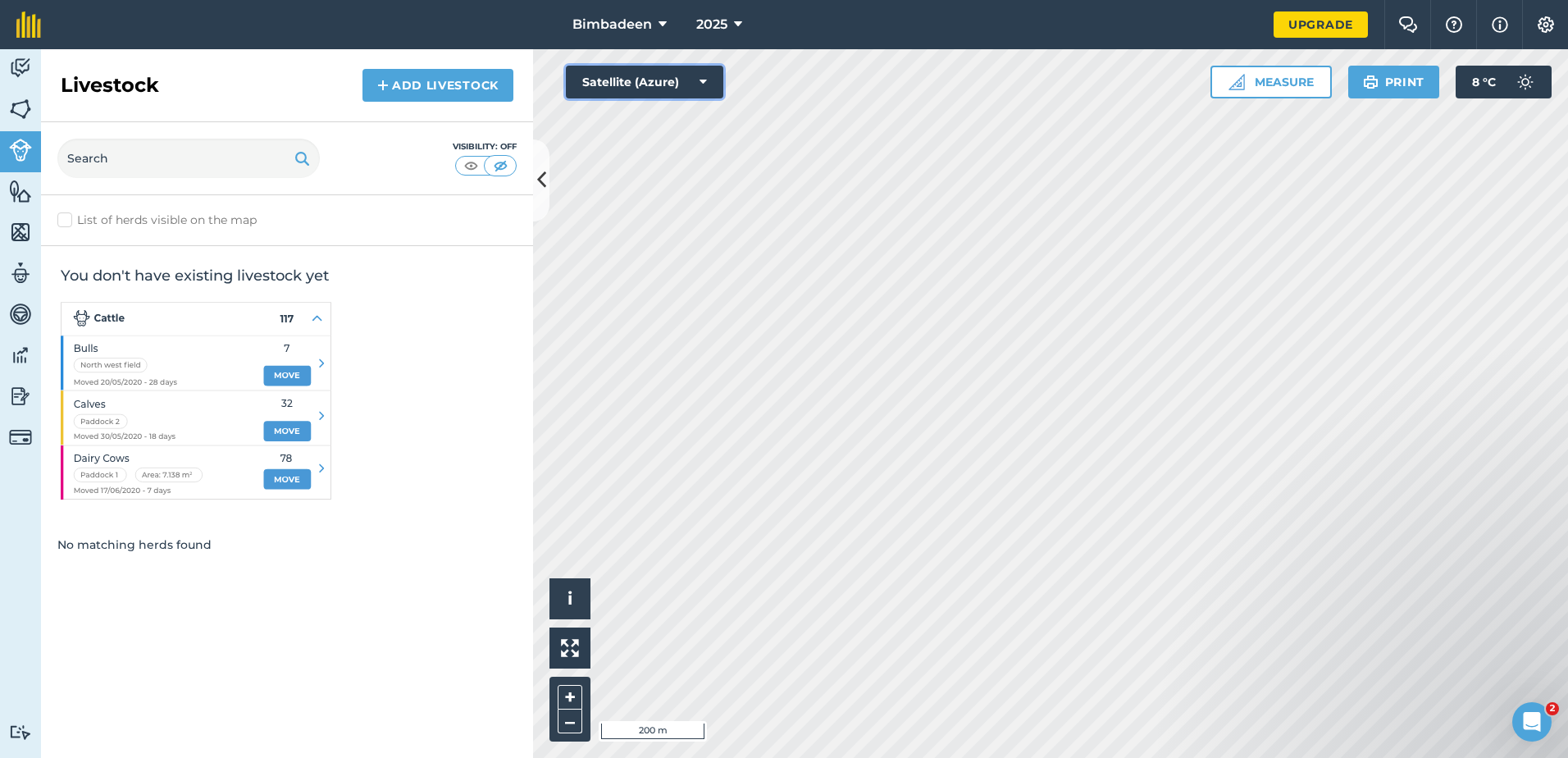
click at [694, 90] on button "Satellite (Azure)" at bounding box center [645, 82] width 158 height 33
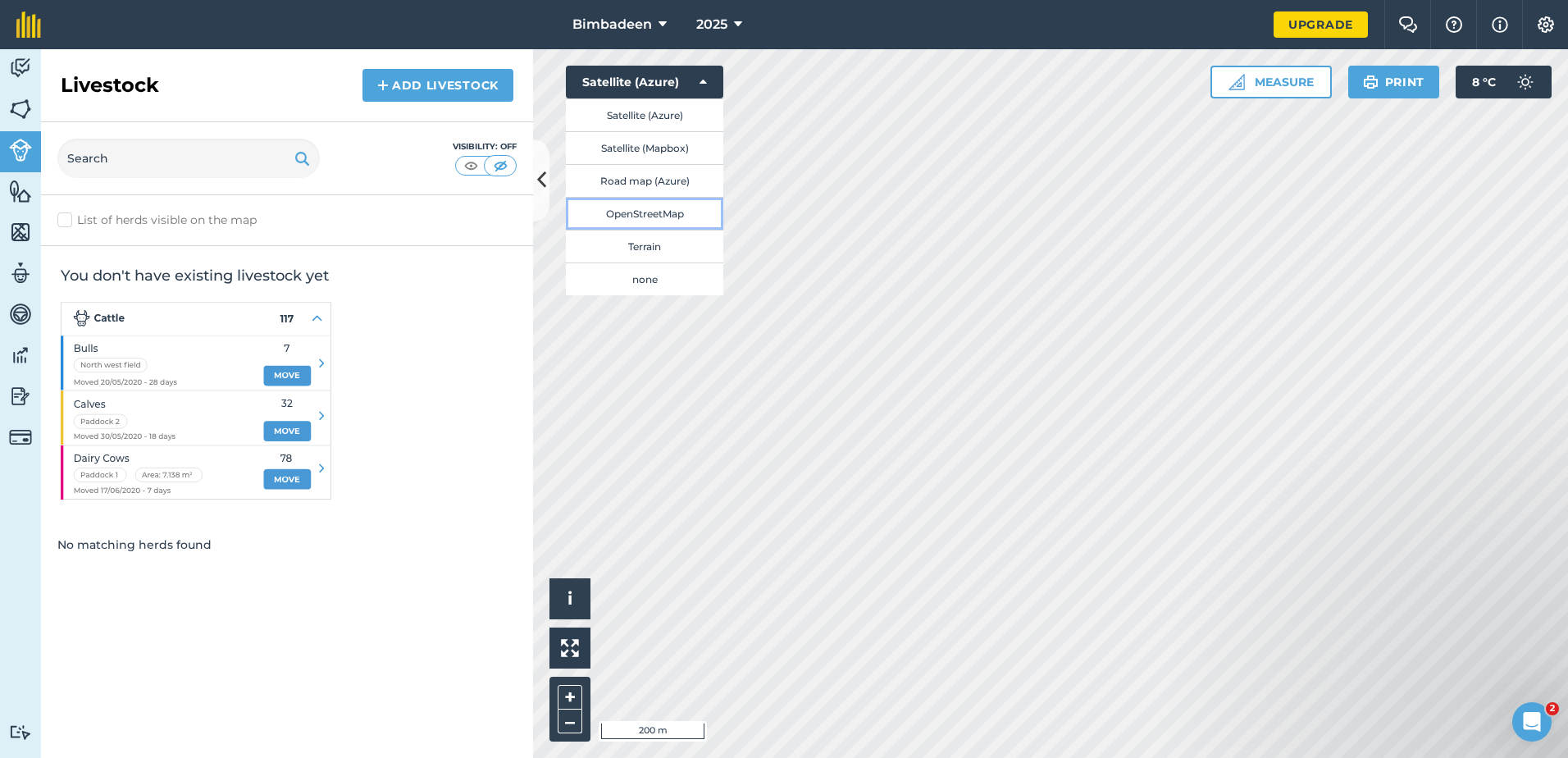
click at [659, 211] on button "OpenStreetMap" at bounding box center [645, 213] width 158 height 33
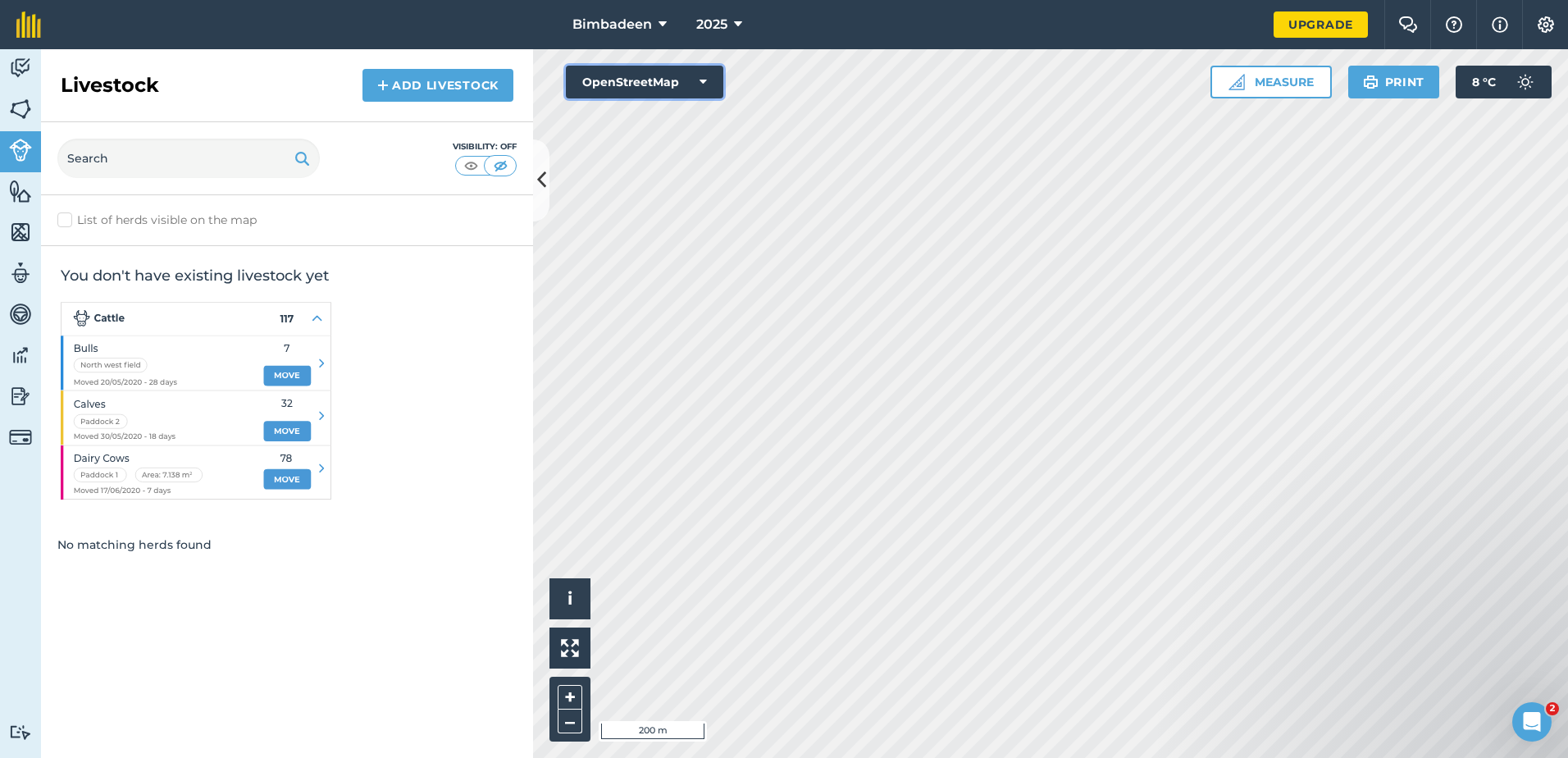
click at [693, 90] on button "OpenStreetMap" at bounding box center [645, 82] width 158 height 33
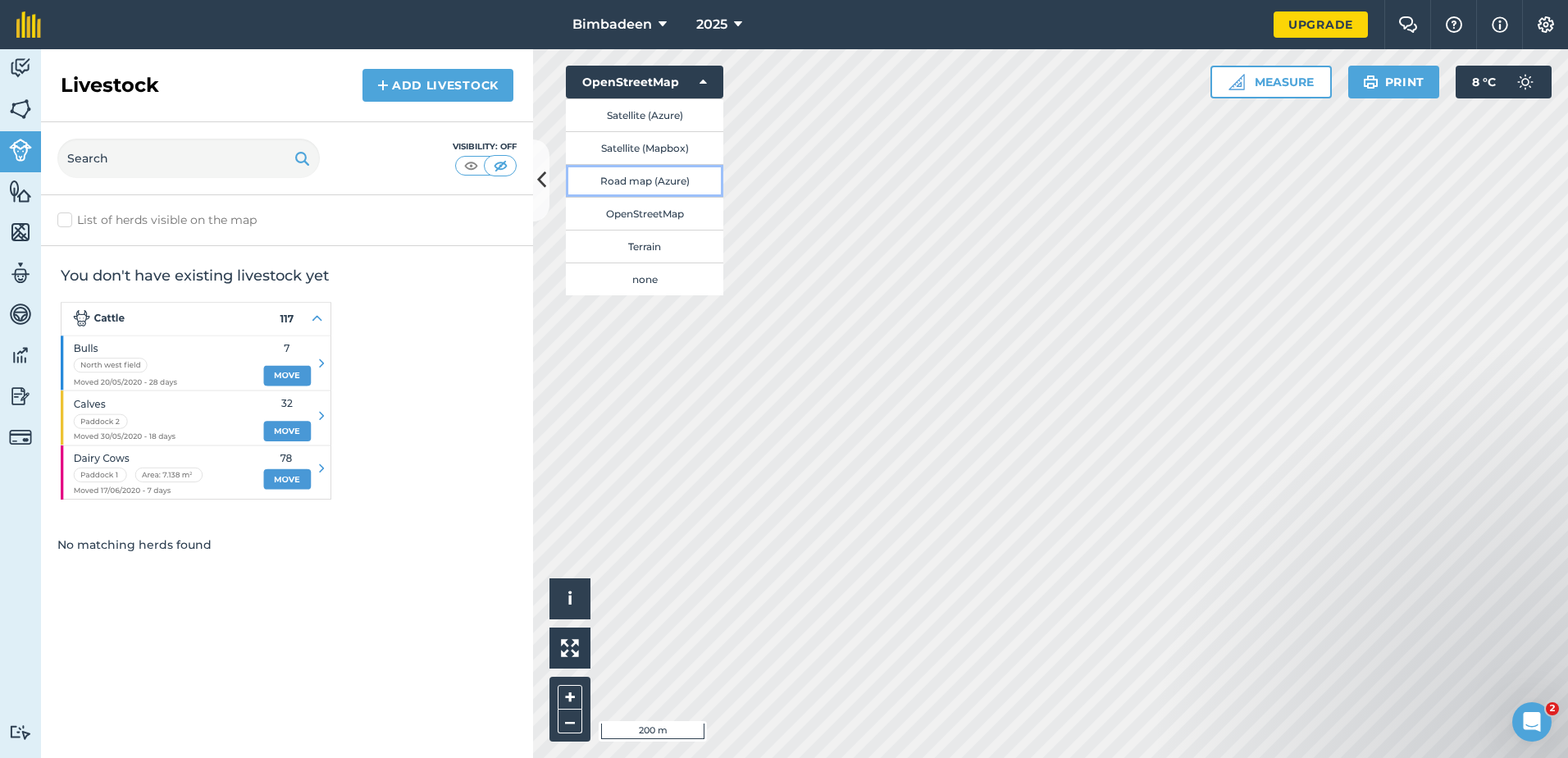
click at [662, 174] on button "Road map (Azure)" at bounding box center [645, 180] width 158 height 33
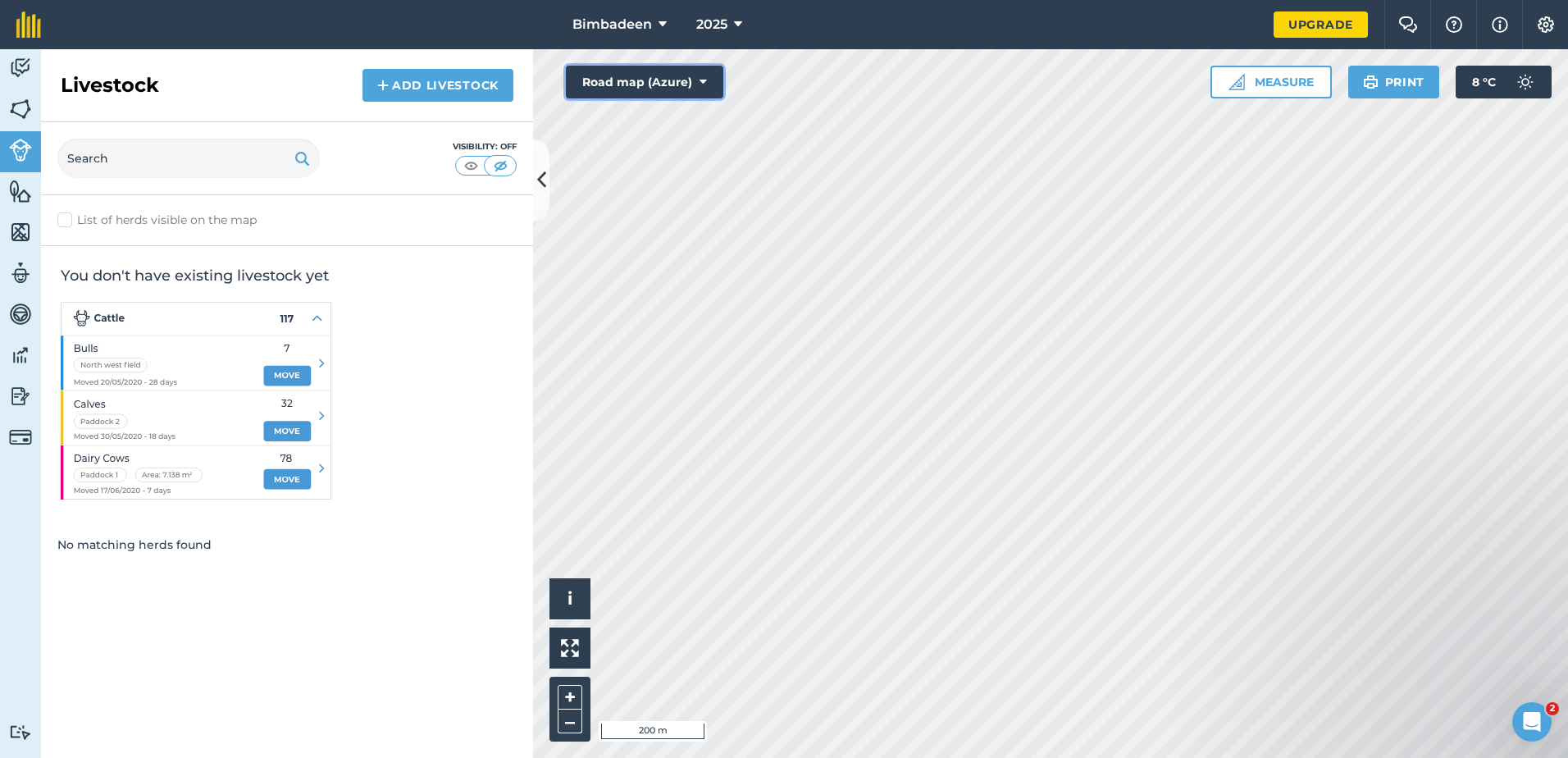
click at [680, 92] on button "Road map (Azure)" at bounding box center [645, 82] width 158 height 33
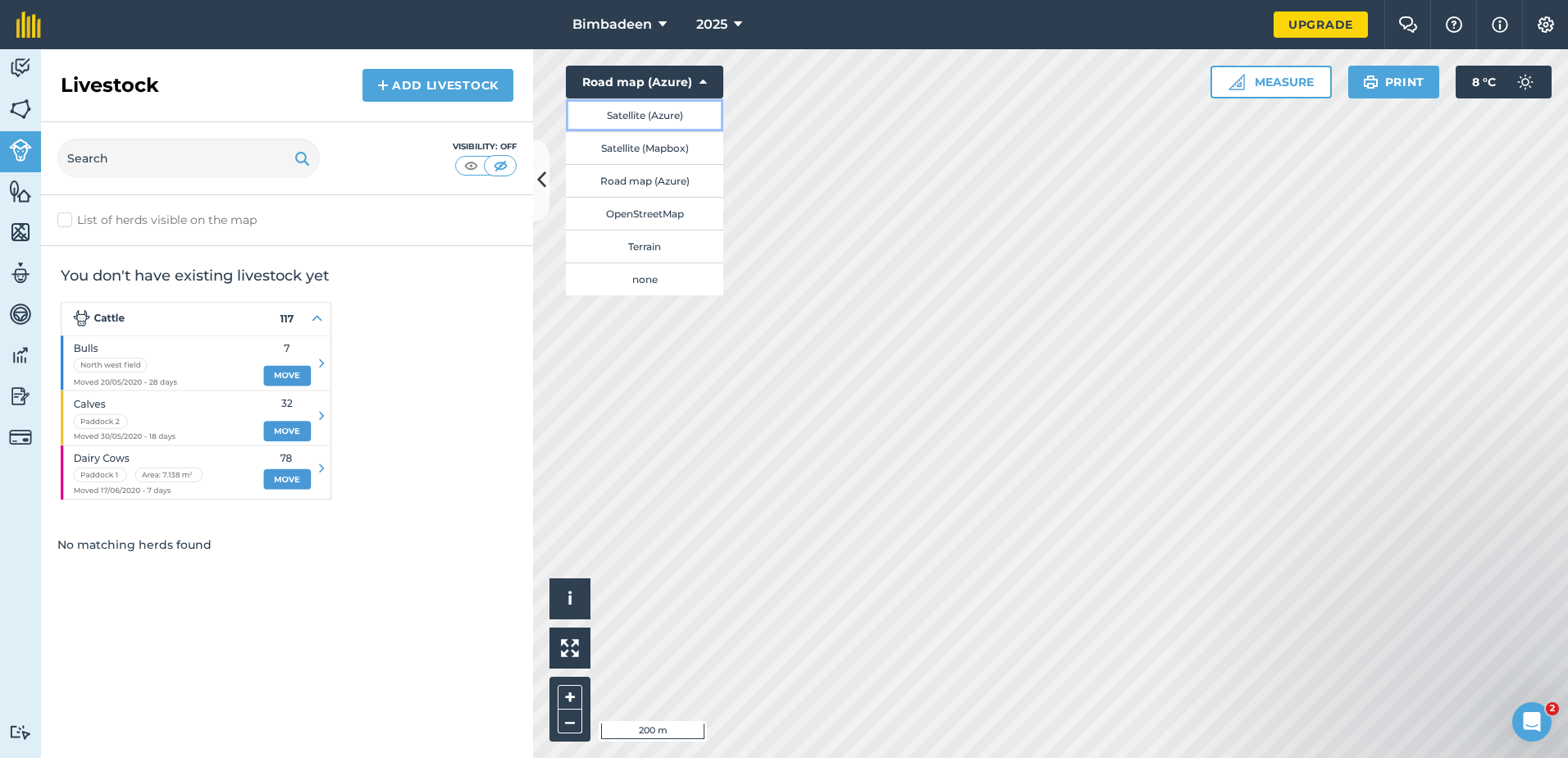
click at [669, 115] on button "Satellite (Azure)" at bounding box center [645, 115] width 158 height 33
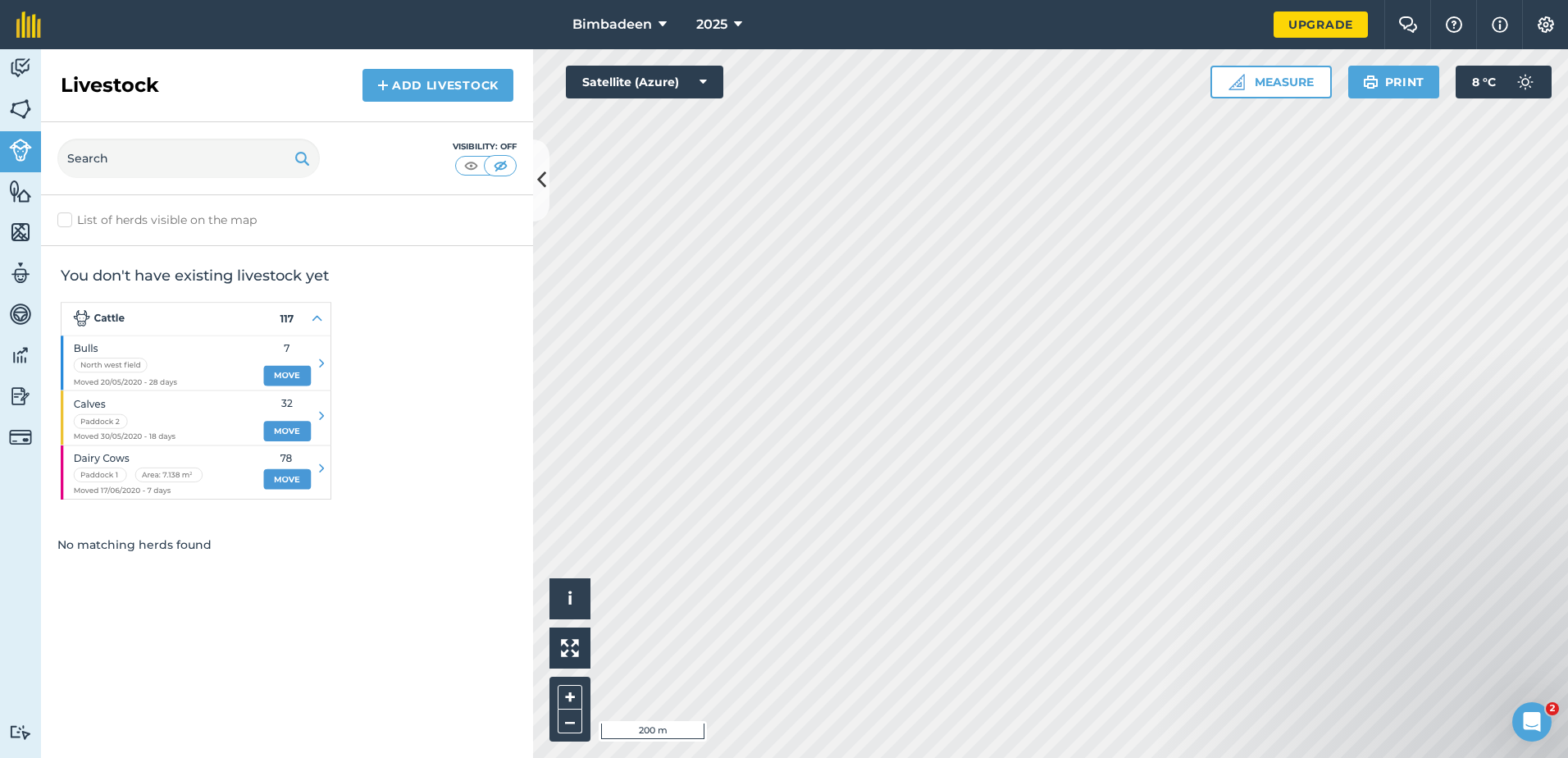
click at [221, 214] on label "List of herds visible on the map" at bounding box center [287, 221] width 459 height 17
click at [68, 214] on input "List of herds visible on the map" at bounding box center [63, 217] width 11 height 11
click at [221, 214] on label "List of herds visible on the map" at bounding box center [287, 221] width 459 height 17
click at [68, 214] on input "List of herds visible on the map" at bounding box center [63, 217] width 11 height 11
checkbox input "false"
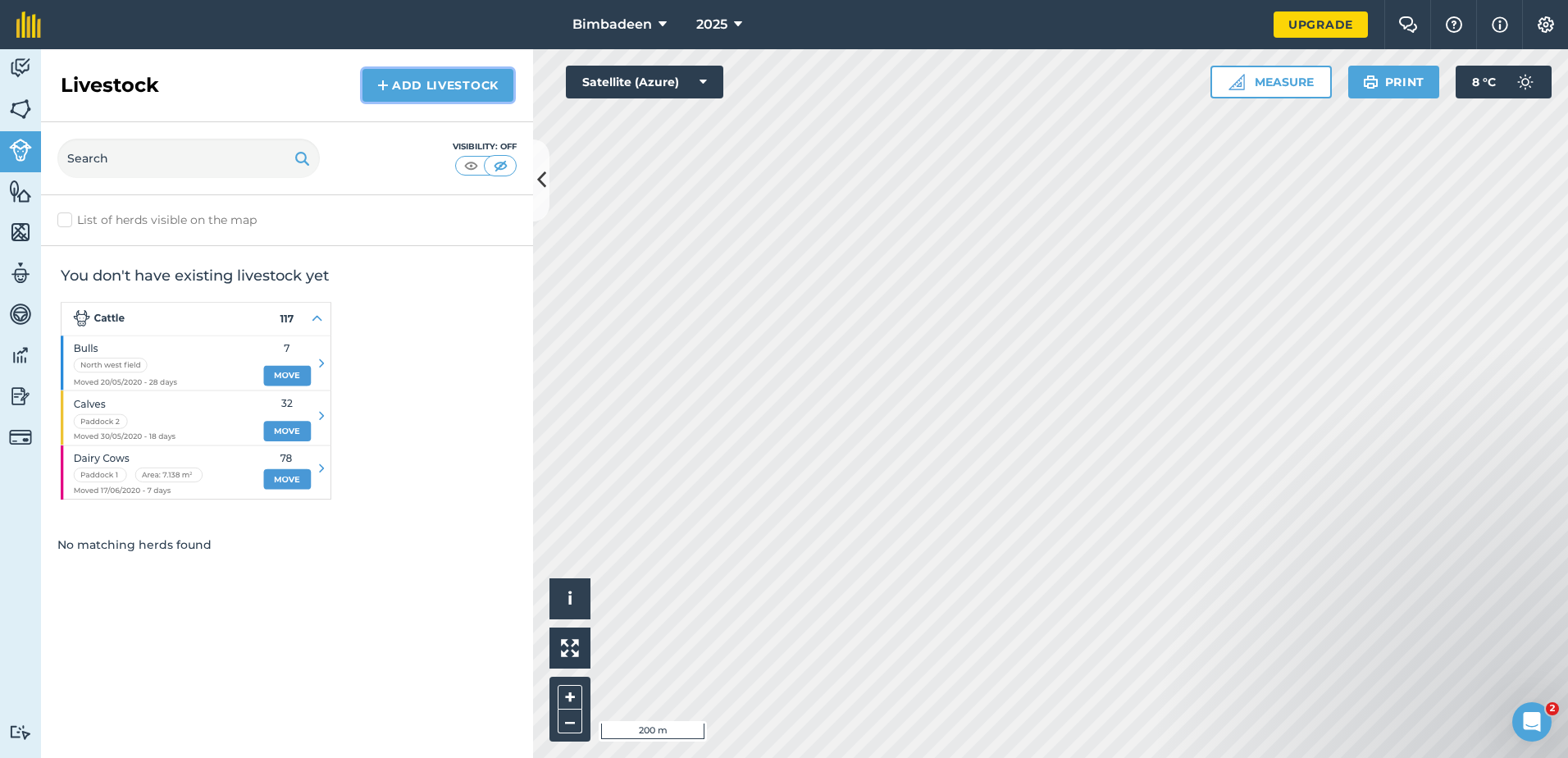
click at [378, 99] on link "Add Livestock" at bounding box center [437, 86] width 151 height 33
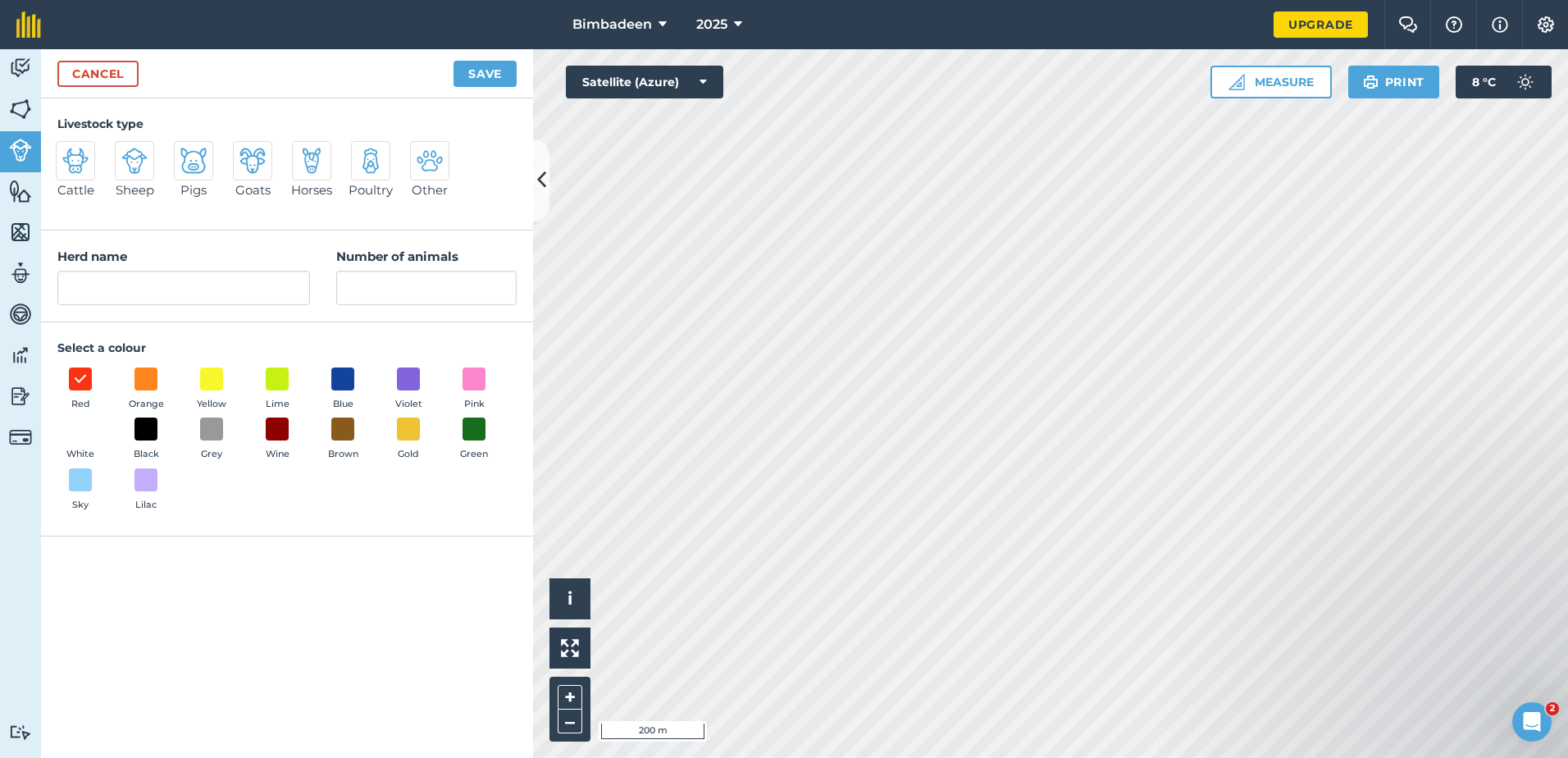
click at [69, 159] on img at bounding box center [75, 160] width 26 height 26
click at [68, 152] on input "Cattle" at bounding box center [63, 146] width 11 height 11
radio input "true"
type input "Cattle"
click at [384, 285] on input "Number of animals" at bounding box center [425, 288] width 180 height 35
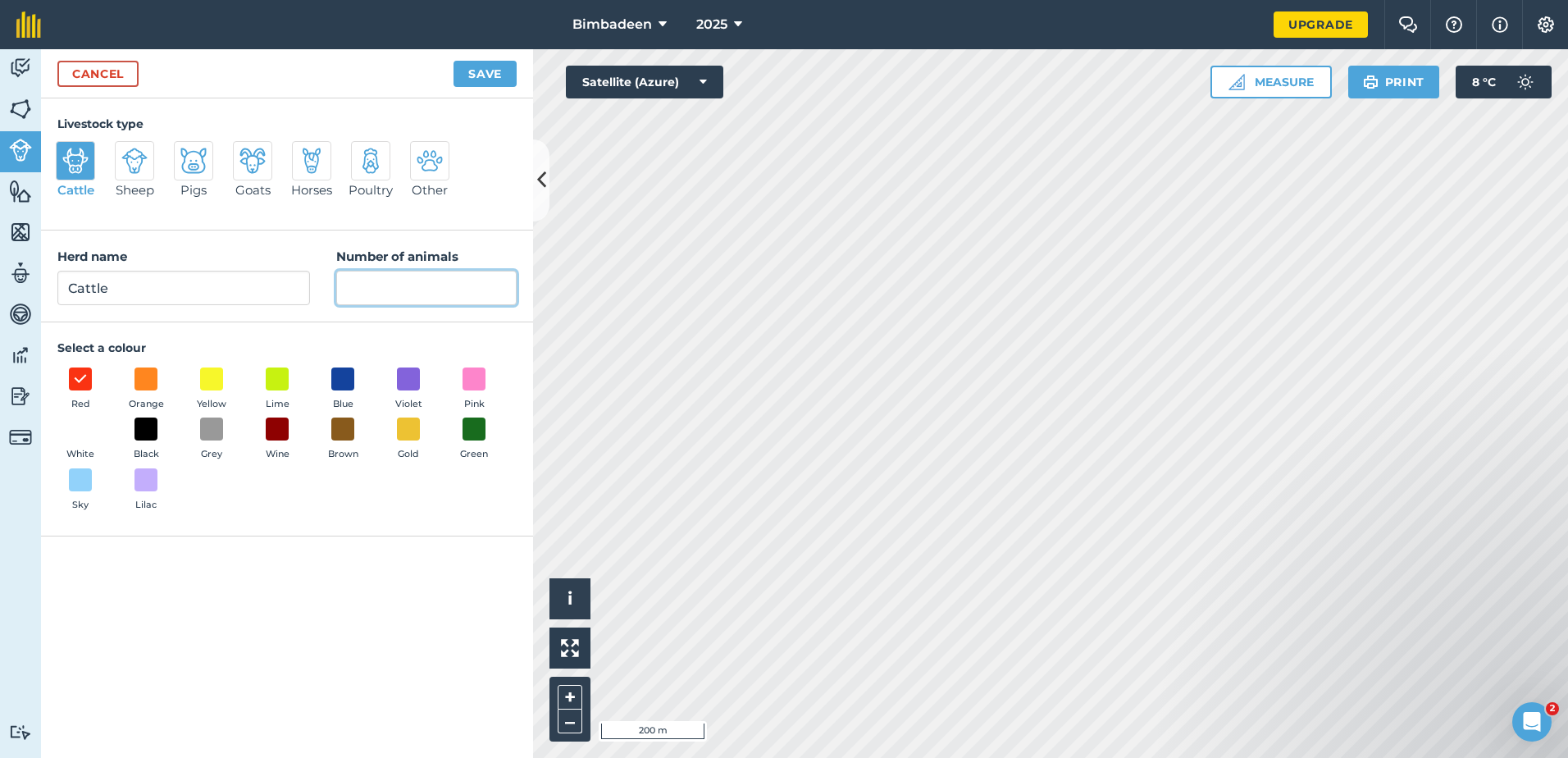
type input "1"
type input "64"
click at [270, 383] on span at bounding box center [277, 379] width 25 height 25
click at [480, 80] on button "Save" at bounding box center [485, 73] width 64 height 26
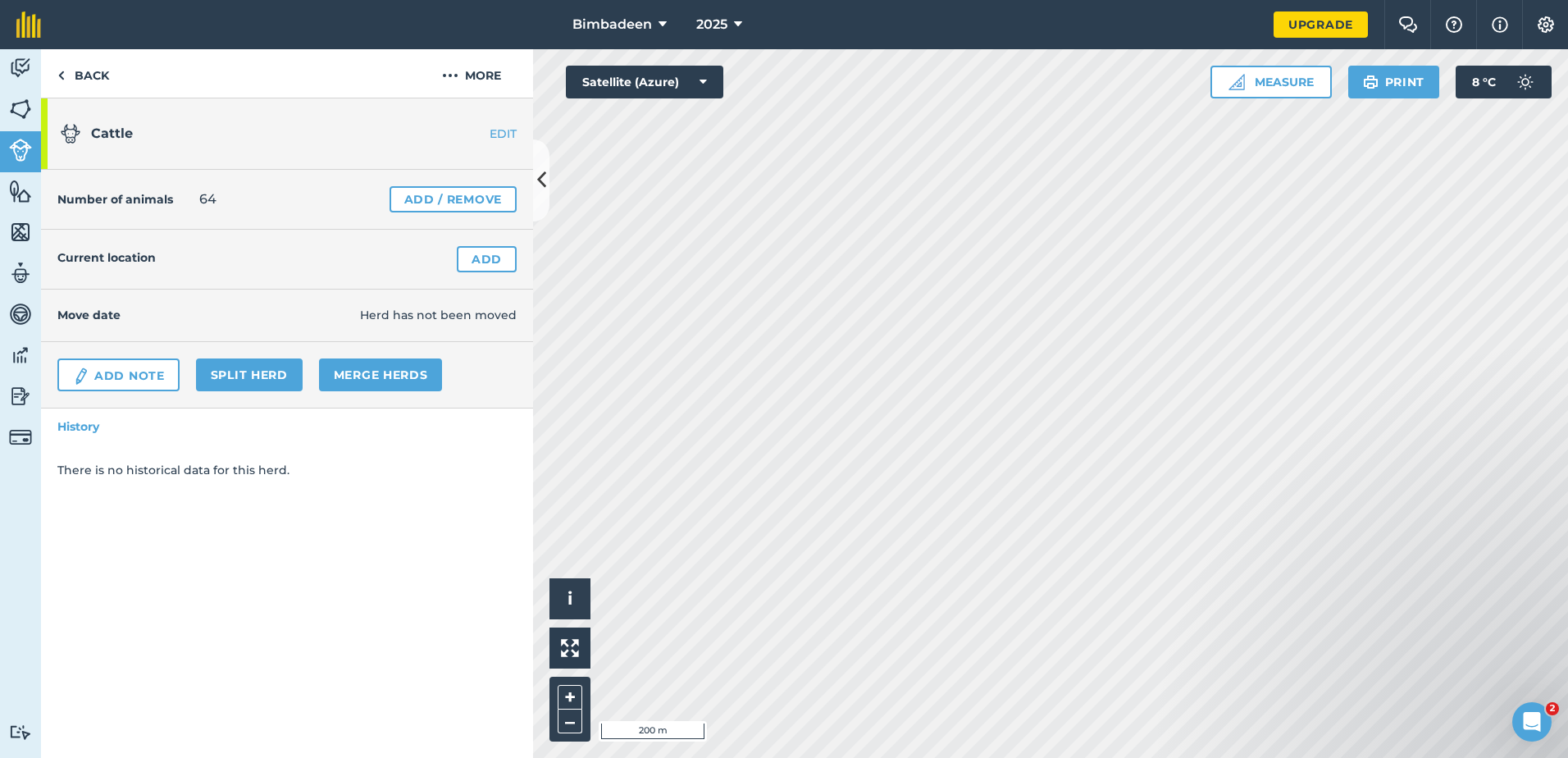
click at [218, 243] on div "Current location Add" at bounding box center [287, 259] width 492 height 60
click at [484, 261] on link "Add" at bounding box center [486, 259] width 60 height 26
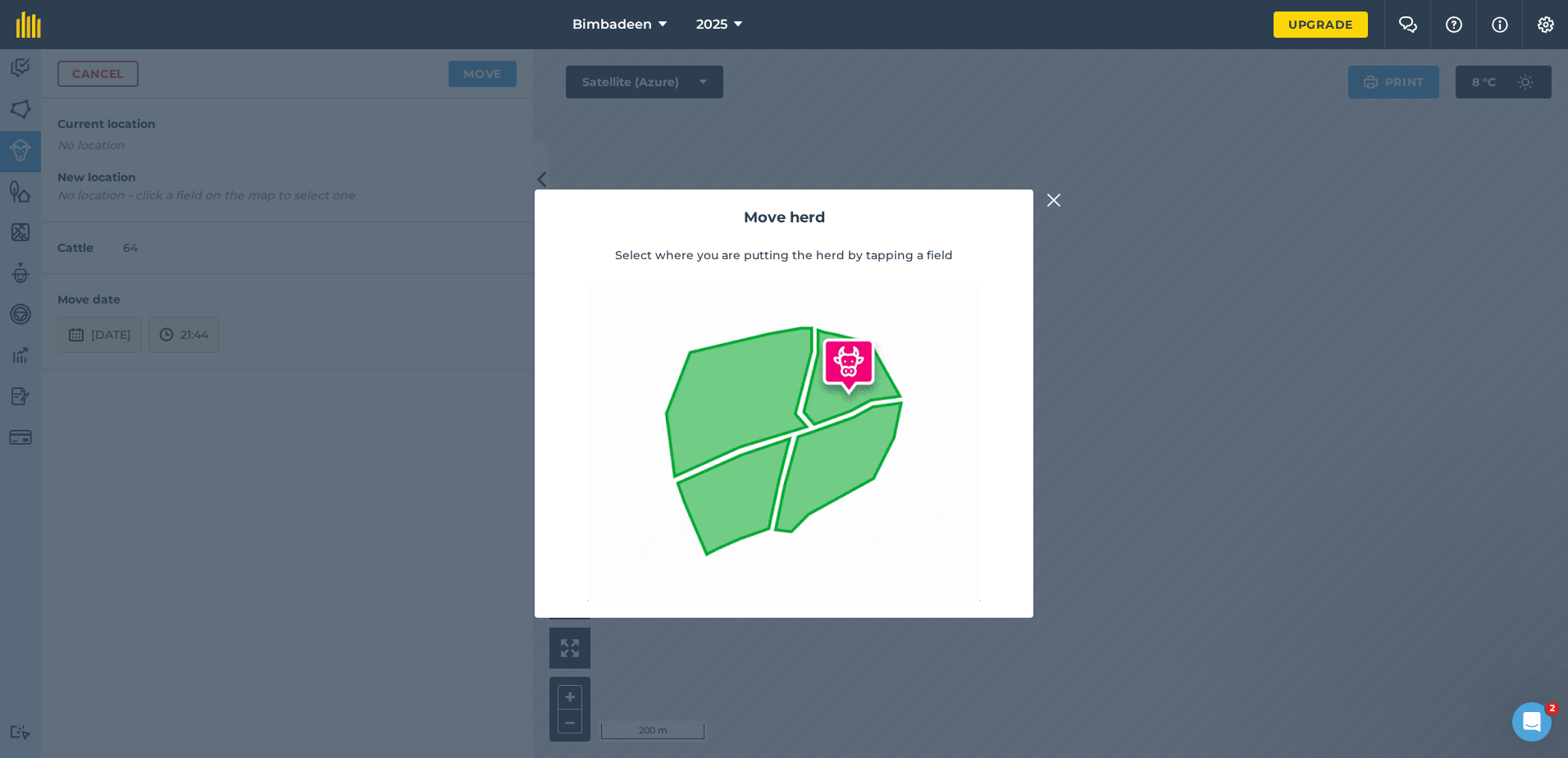
click at [1047, 195] on img at bounding box center [1053, 200] width 14 height 19
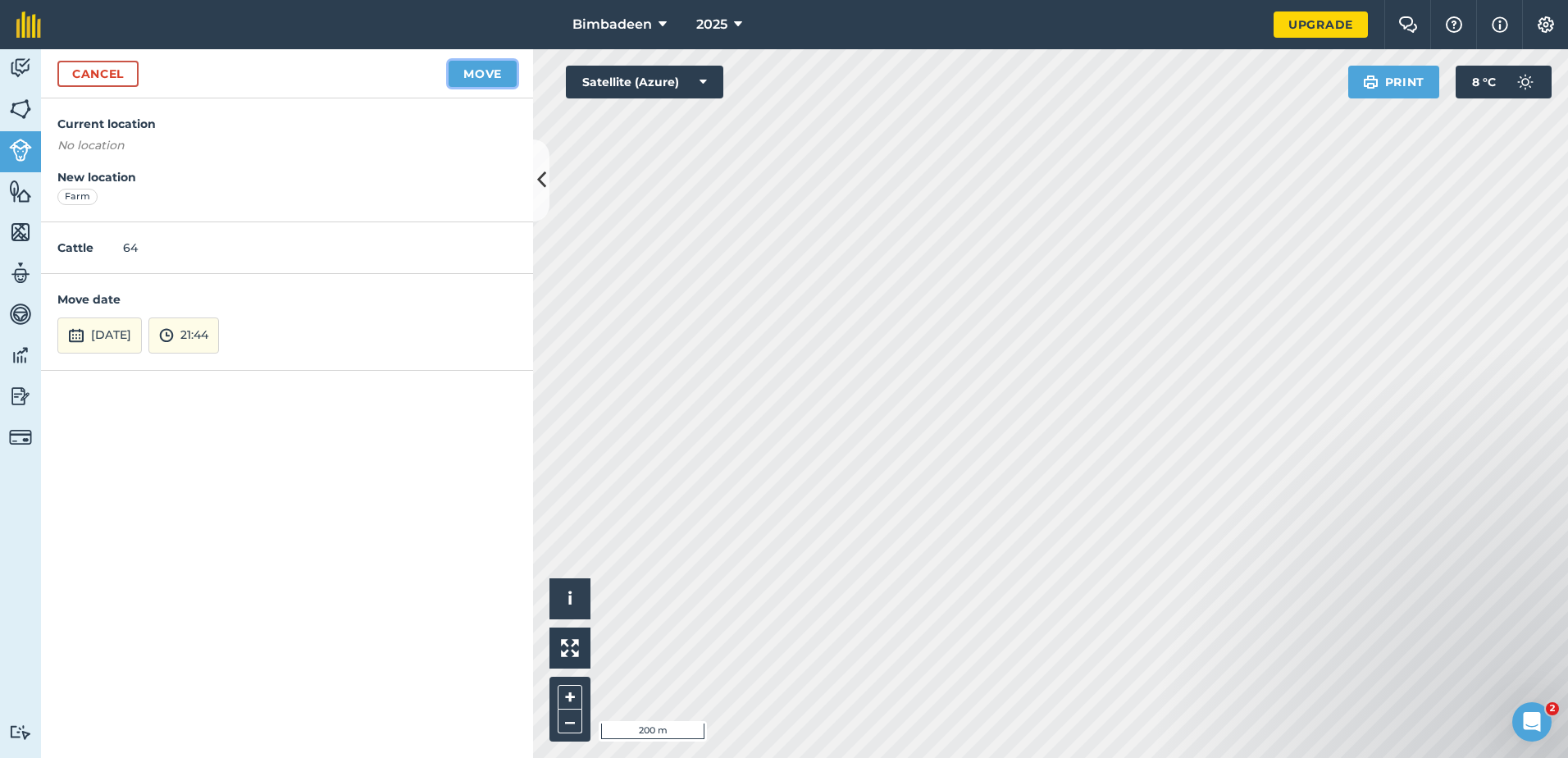
click at [492, 64] on button "Move" at bounding box center [482, 73] width 68 height 26
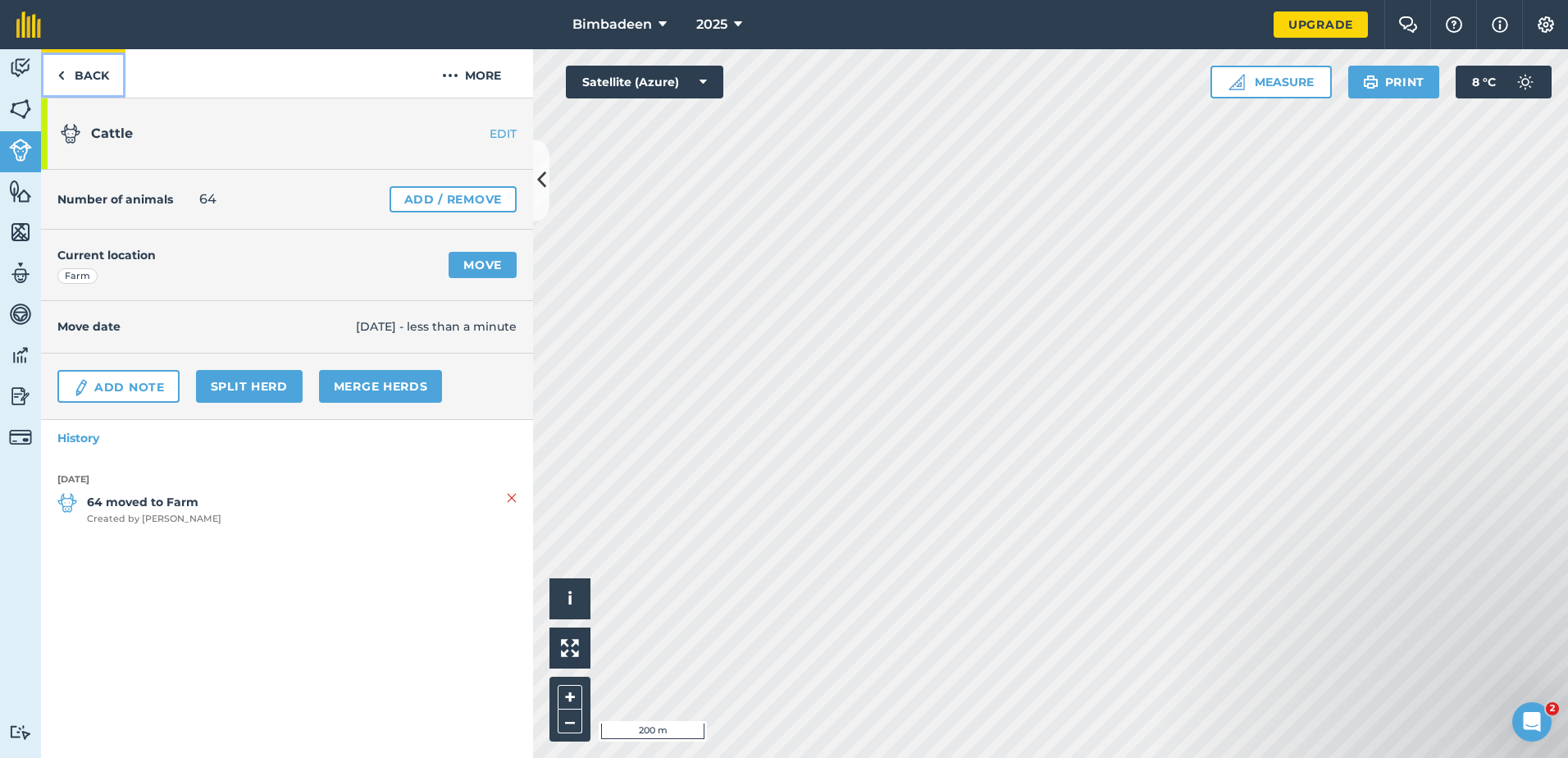
click at [62, 79] on img at bounding box center [62, 75] width 8 height 19
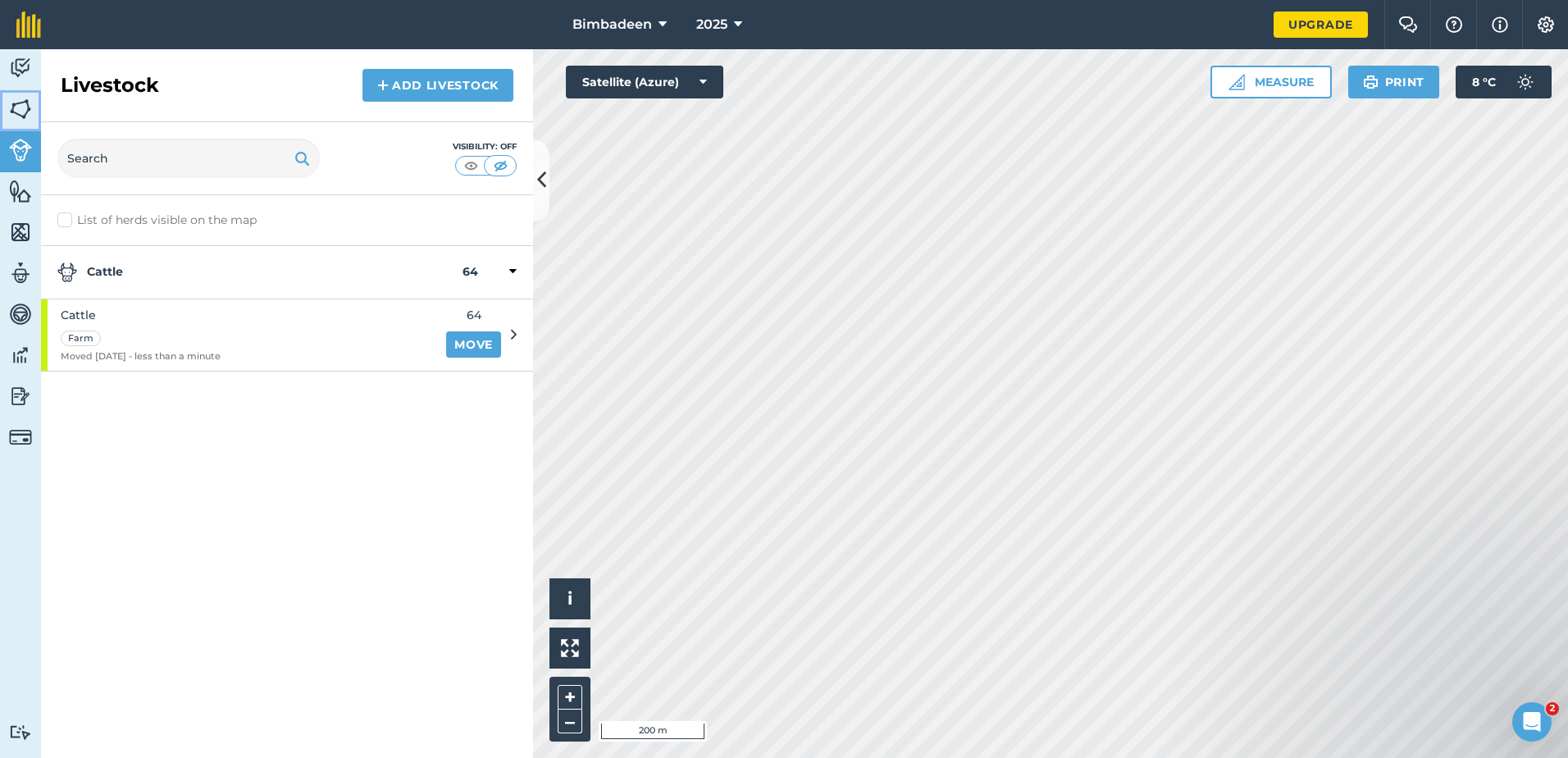
click at [25, 121] on link "Fields" at bounding box center [20, 111] width 41 height 41
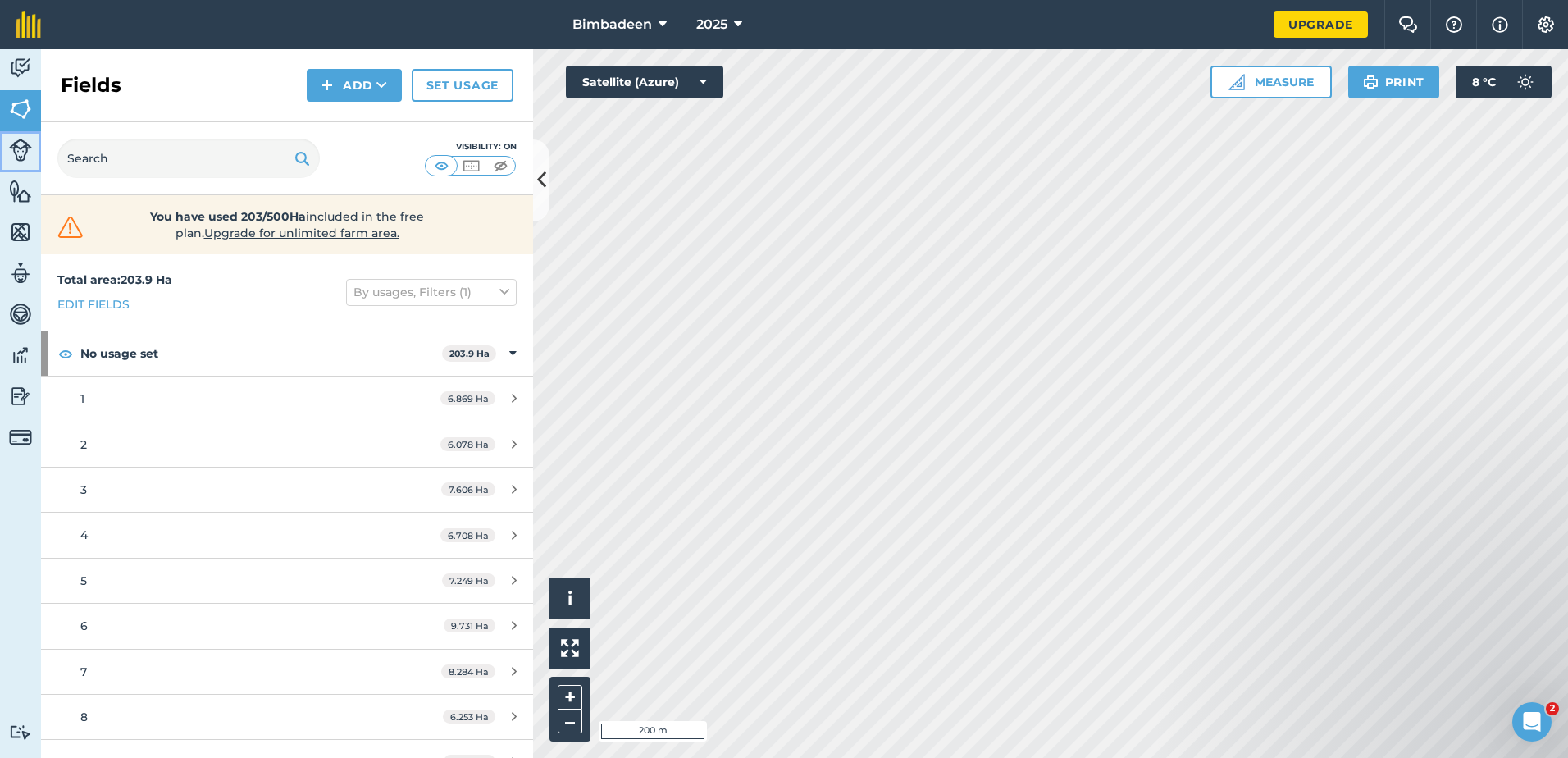
click at [20, 145] on img at bounding box center [20, 150] width 23 height 23
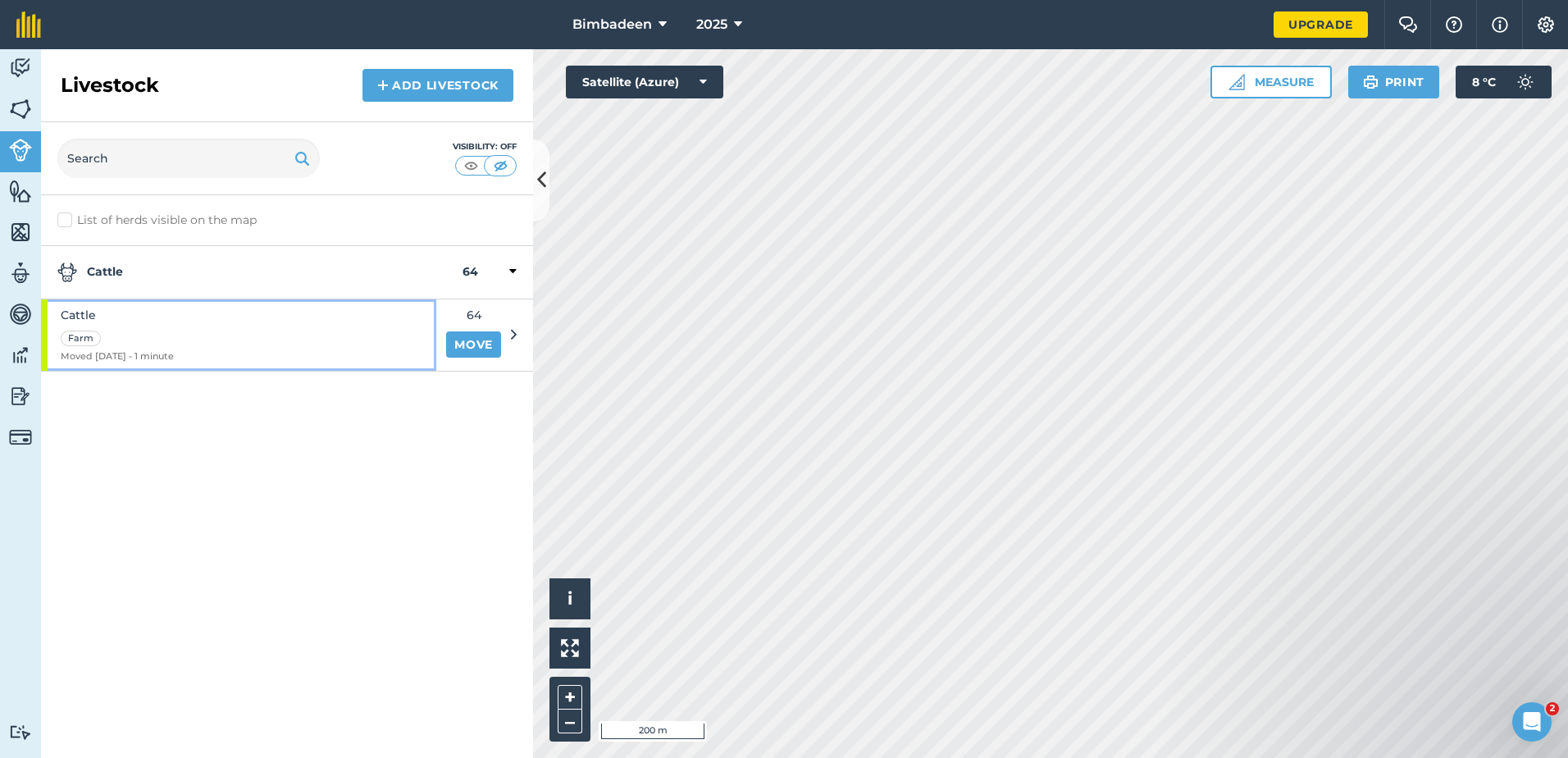
click at [117, 328] on div "Farm" at bounding box center [117, 338] width 114 height 19
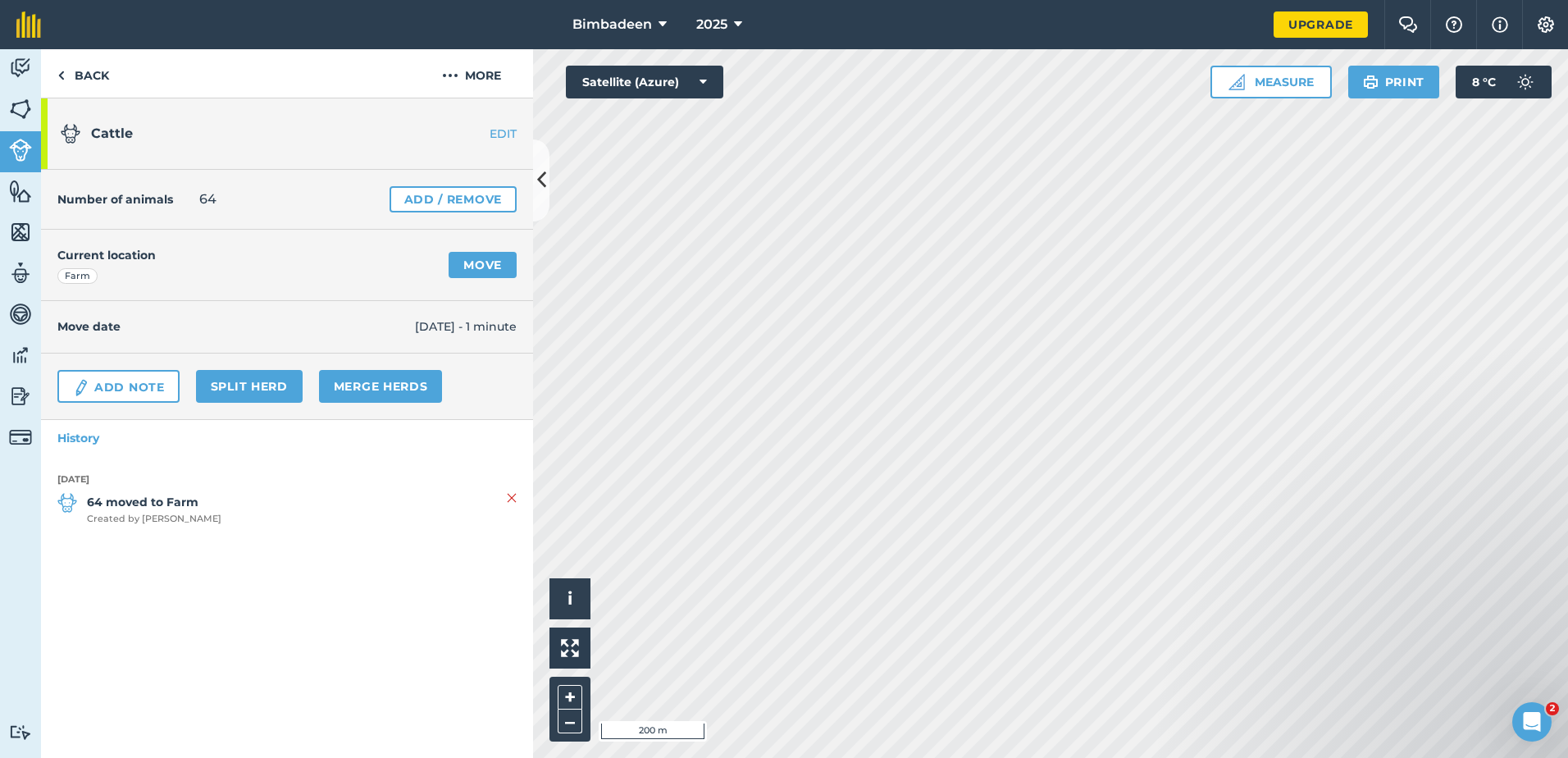
click at [135, 507] on strong "64 moved to Farm" at bounding box center [154, 502] width 135 height 18
click at [172, 505] on strong "64 moved to Farm" at bounding box center [154, 502] width 135 height 18
drag, startPoint x: 101, startPoint y: 136, endPoint x: 111, endPoint y: 134, distance: 10.2
click at [101, 136] on span "Cattle" at bounding box center [112, 133] width 41 height 15
click at [508, 129] on link "EDIT" at bounding box center [480, 133] width 103 height 16
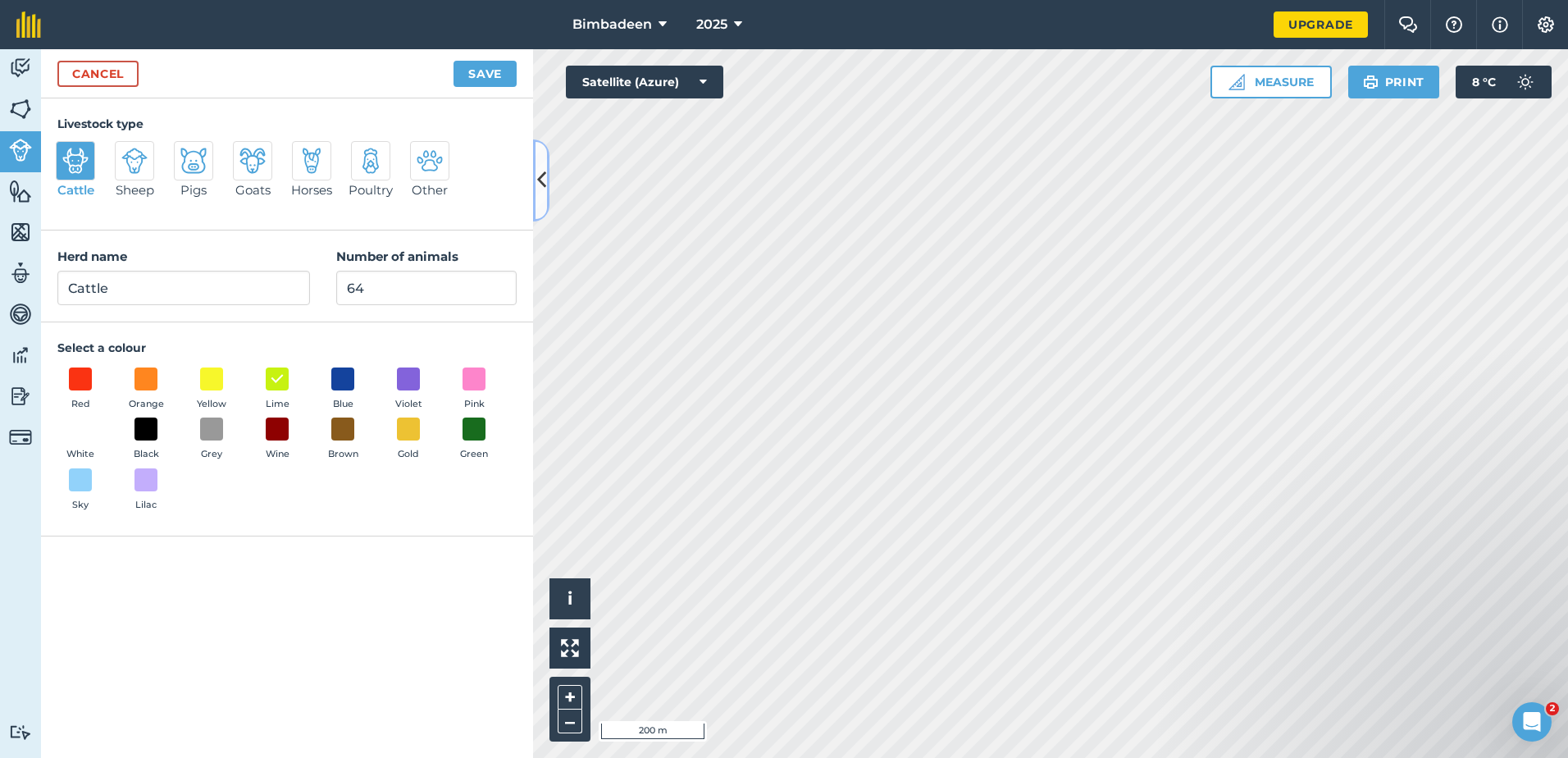
click at [541, 170] on icon at bounding box center [541, 180] width 9 height 29
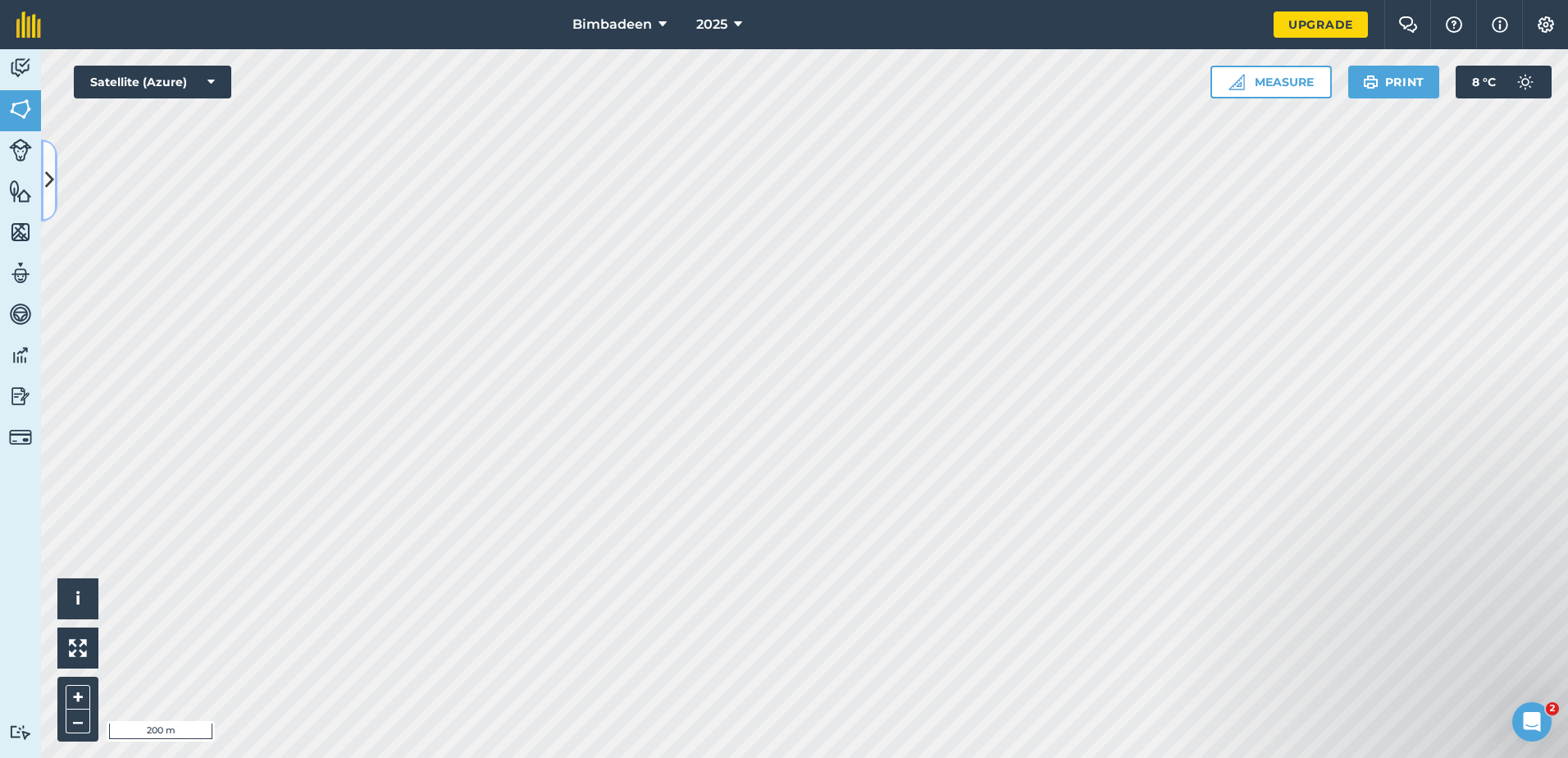
click at [49, 180] on icon at bounding box center [49, 180] width 9 height 29
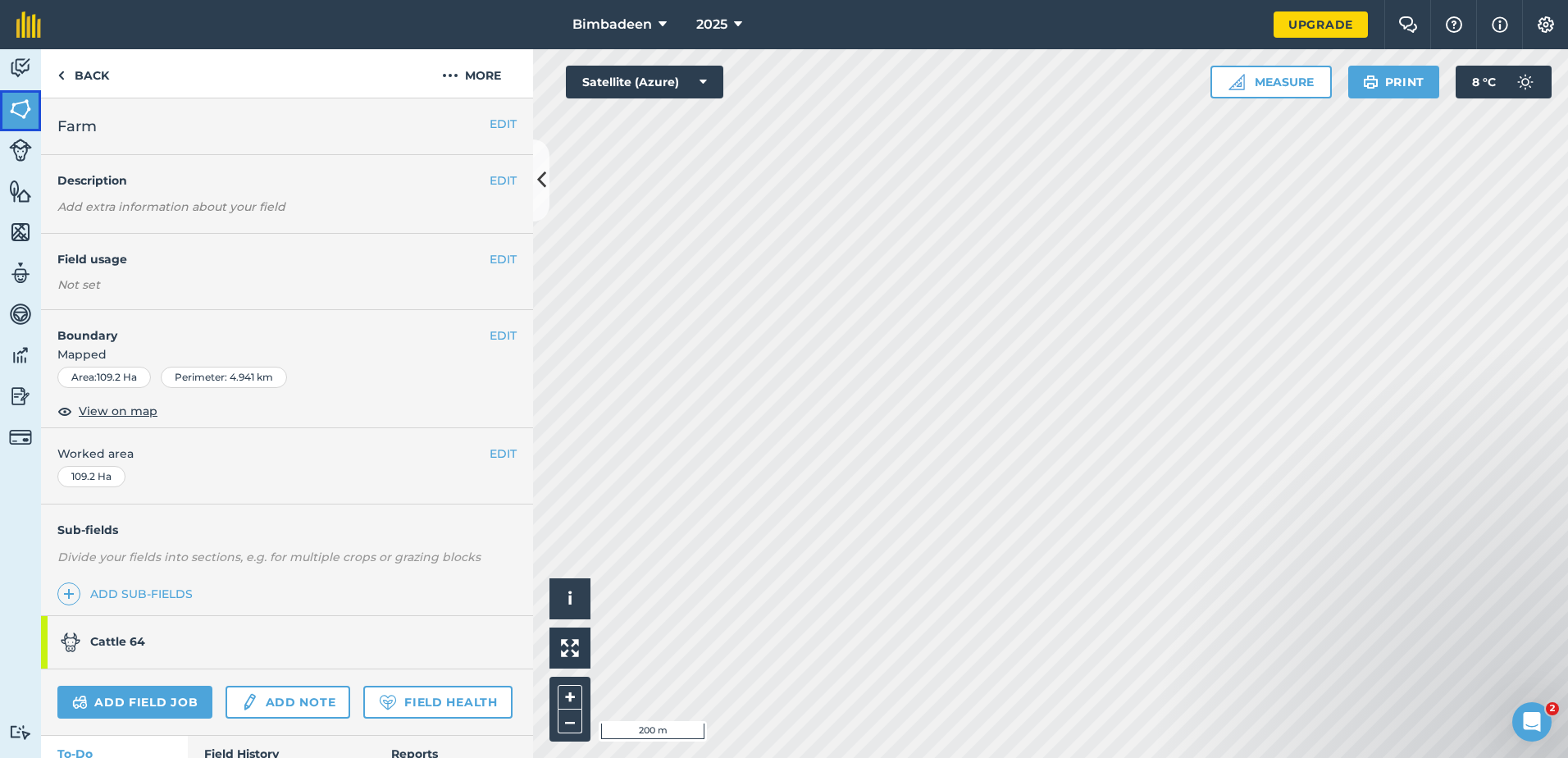
click at [34, 99] on link "Fields" at bounding box center [20, 111] width 41 height 41
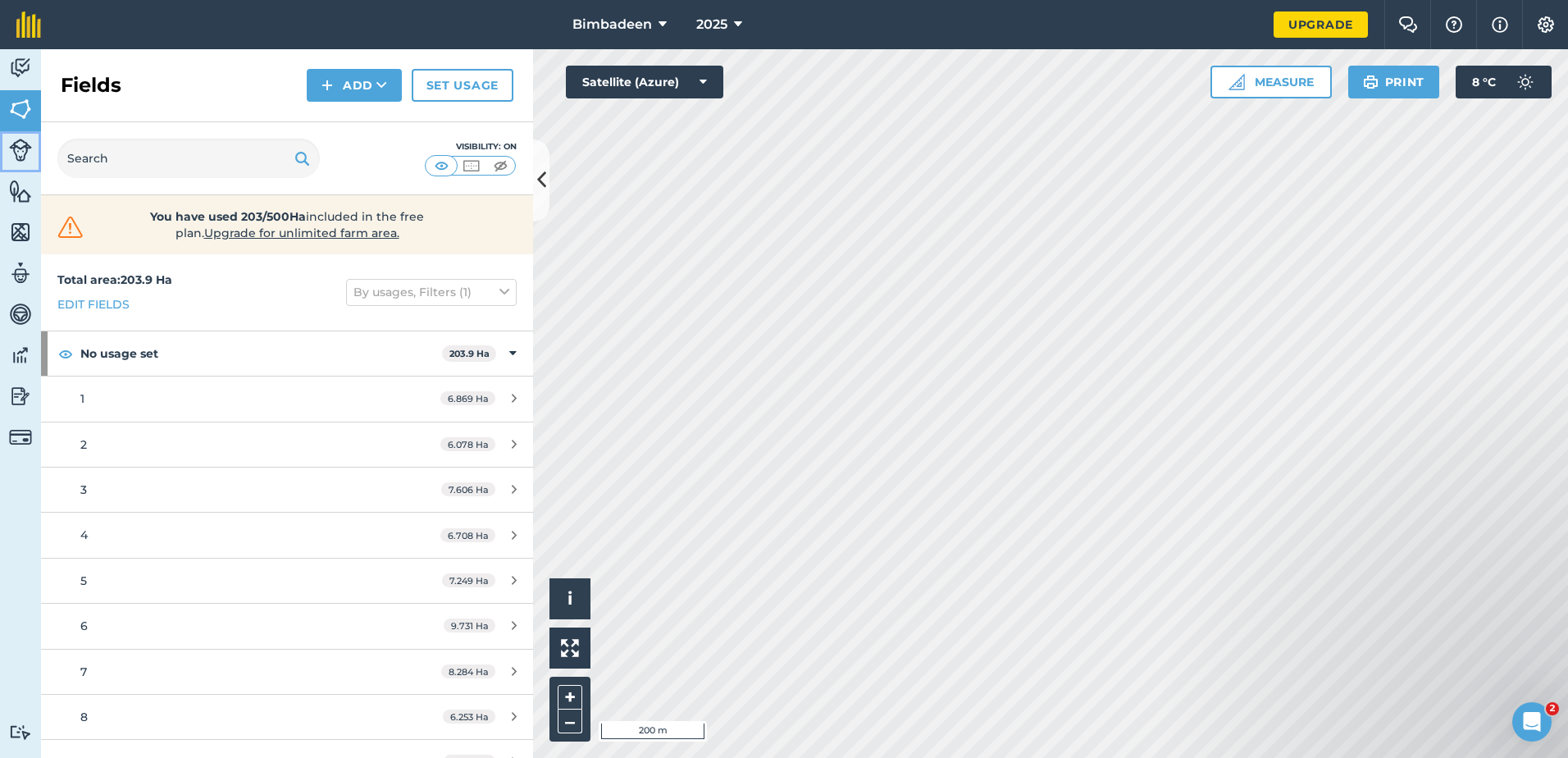
click at [19, 146] on img at bounding box center [20, 150] width 23 height 23
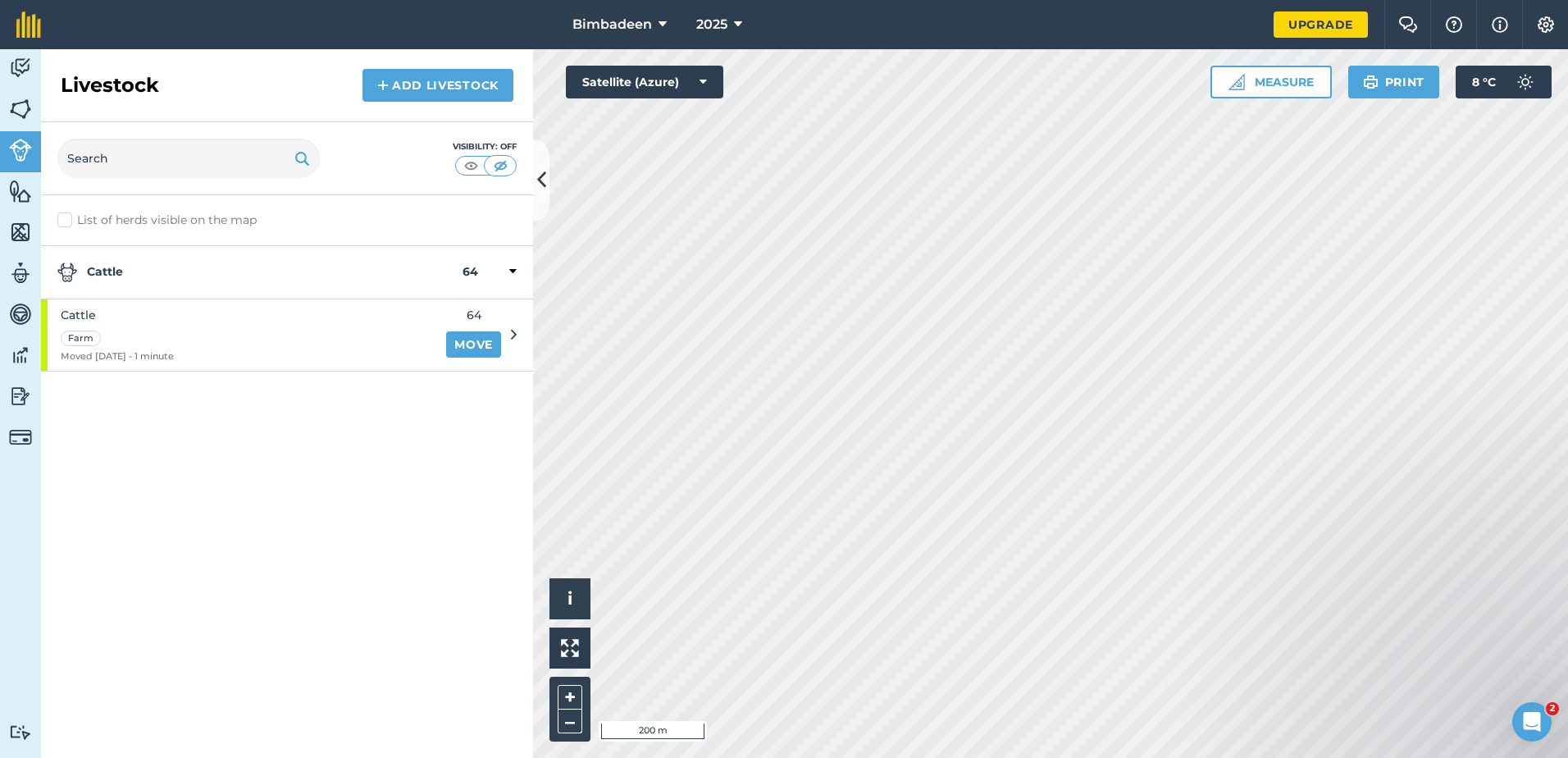
click at [516, 269] on icon at bounding box center [513, 271] width 8 height 14
click at [516, 269] on icon at bounding box center [514, 271] width 4 height 14
click at [514, 330] on icon at bounding box center [514, 334] width 6 height 14
click at [511, 335] on icon at bounding box center [514, 334] width 6 height 14
click at [453, 345] on link "Move" at bounding box center [473, 344] width 55 height 26
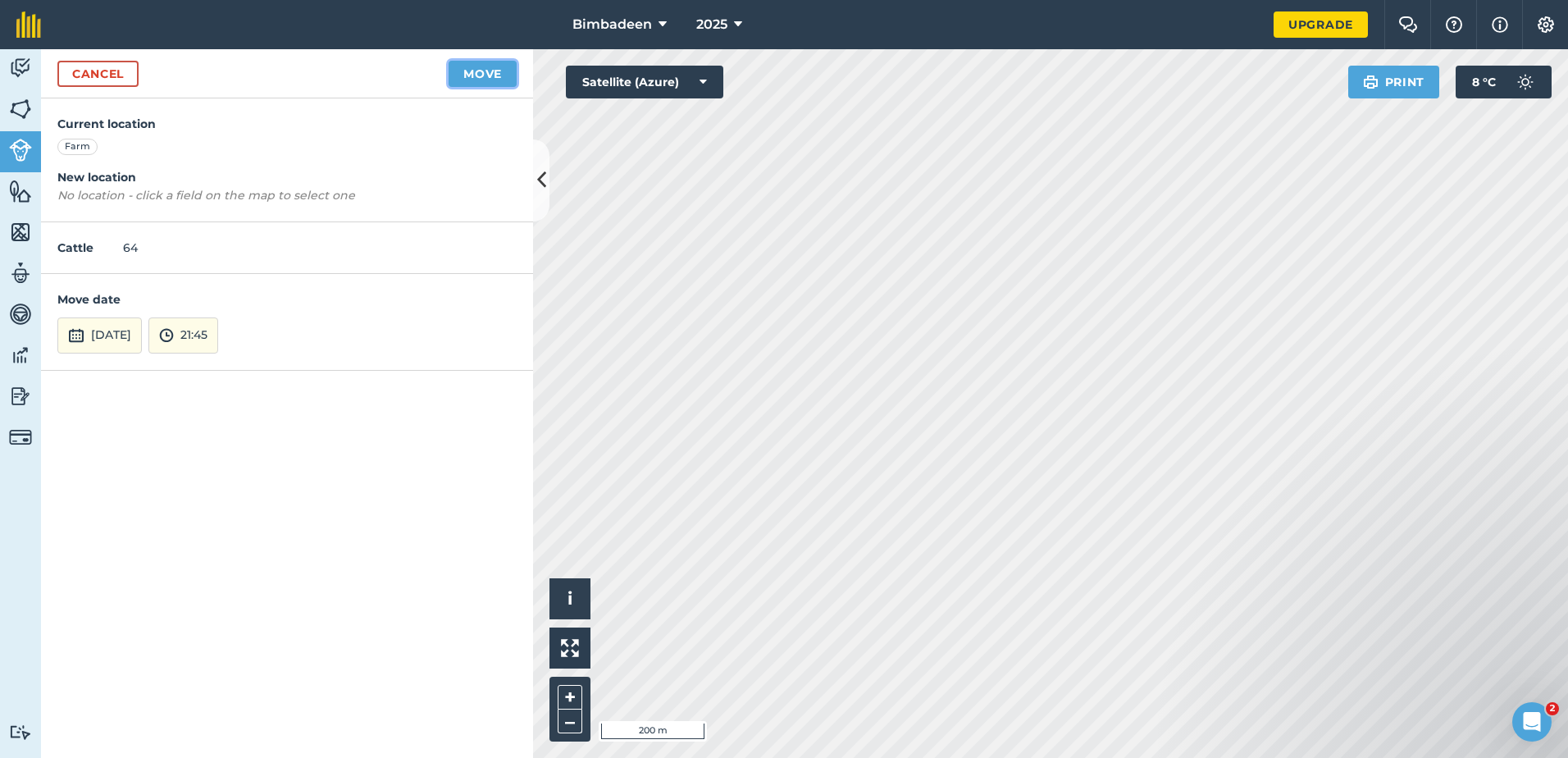
click at [478, 71] on button "Move" at bounding box center [482, 73] width 68 height 26
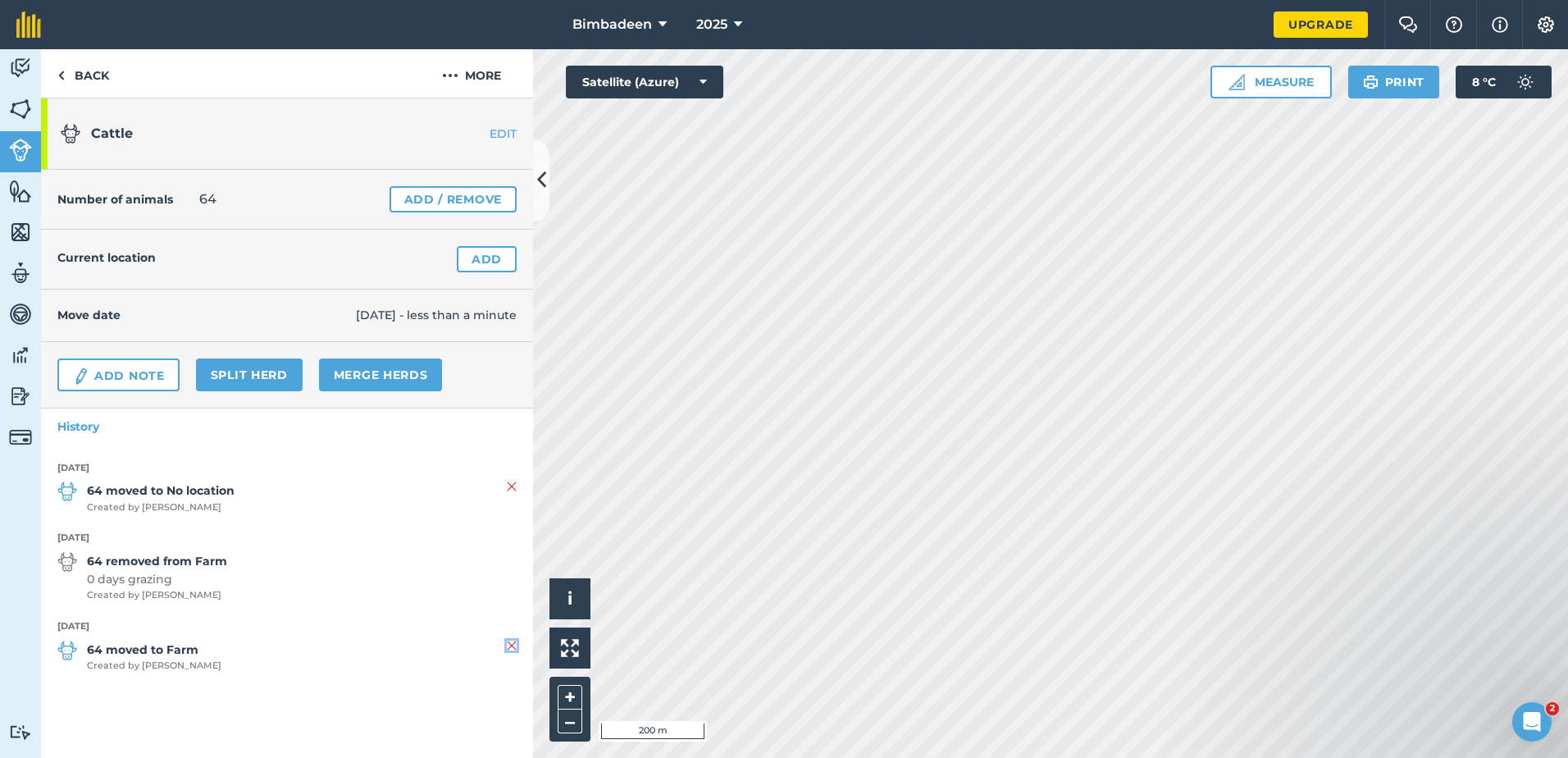
click at [512, 649] on img at bounding box center [511, 645] width 10 height 19
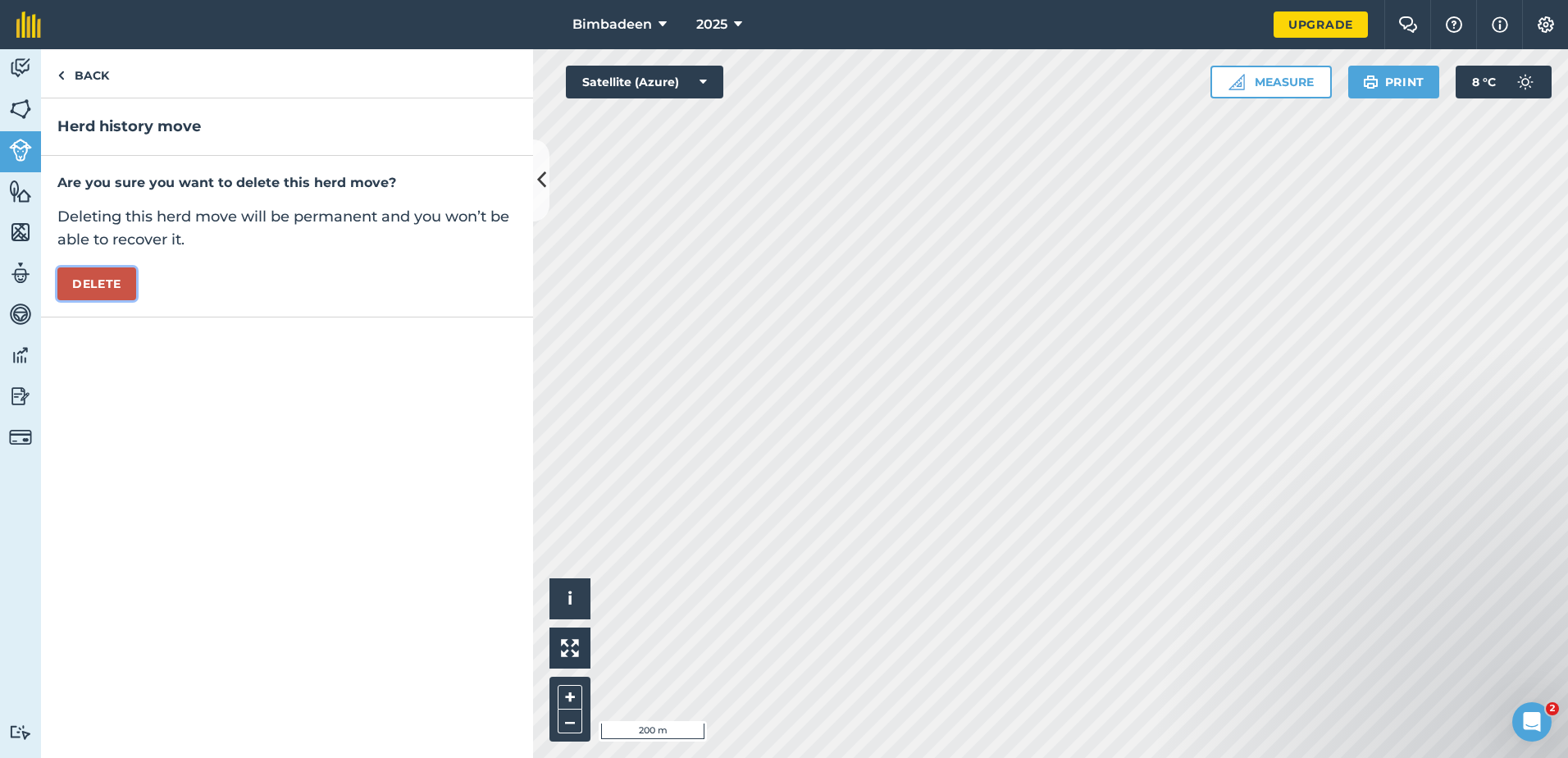
click at [113, 292] on button "Delete" at bounding box center [97, 284] width 79 height 33
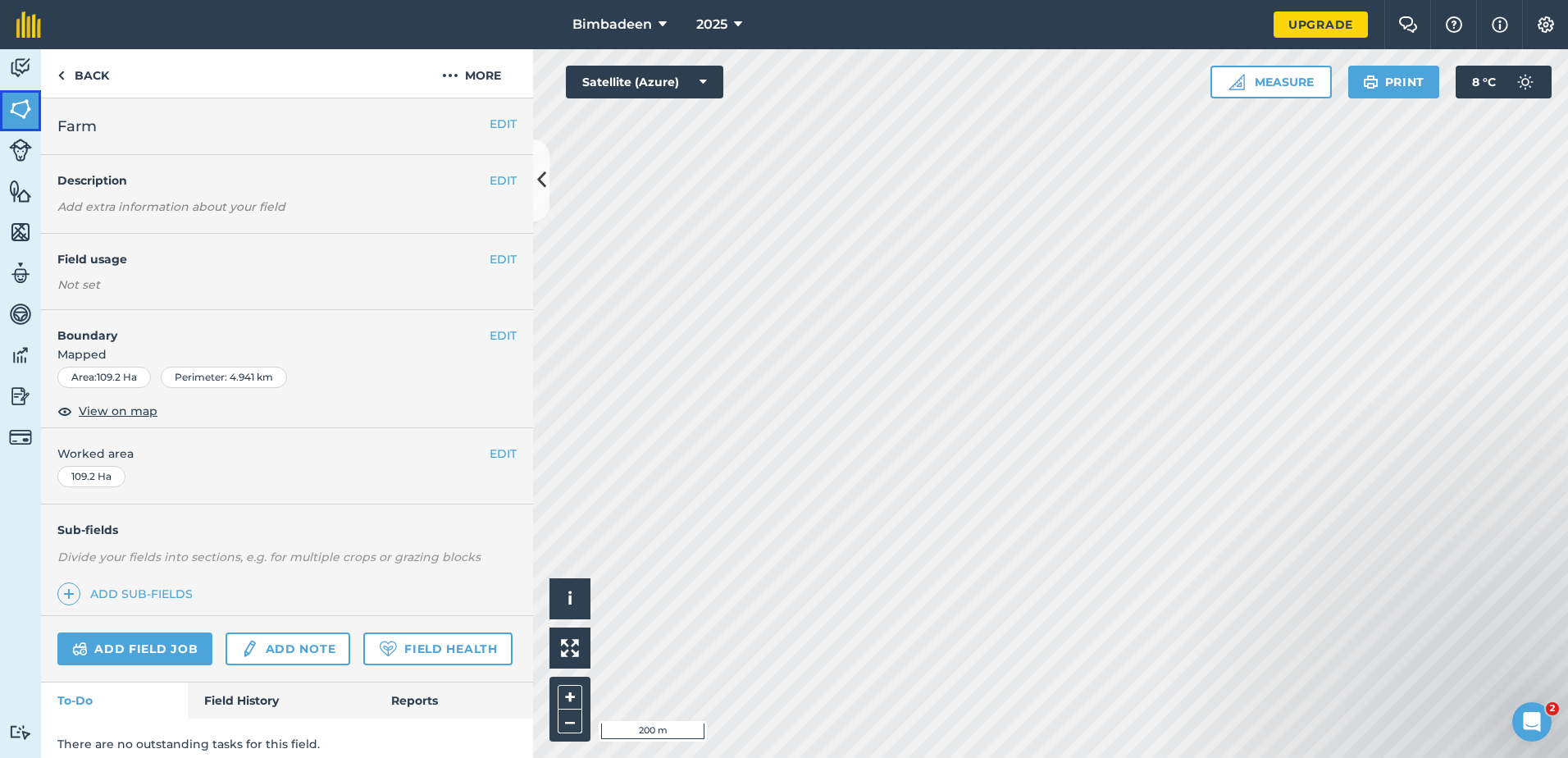
click at [15, 100] on img at bounding box center [20, 110] width 23 height 25
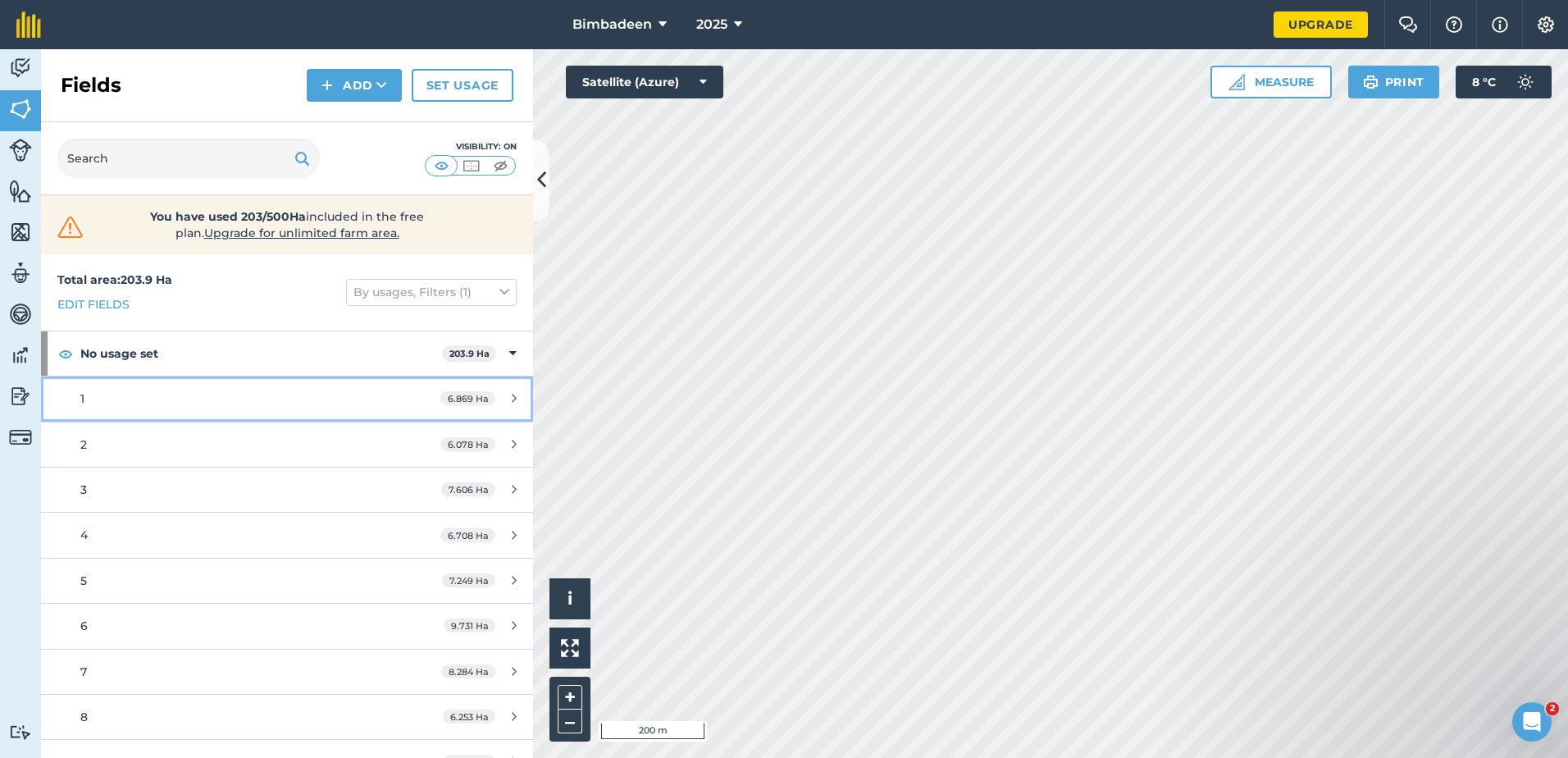
click at [174, 409] on link "1 6.869 Ha" at bounding box center [287, 399] width 492 height 44
